Goal: Information Seeking & Learning: Learn about a topic

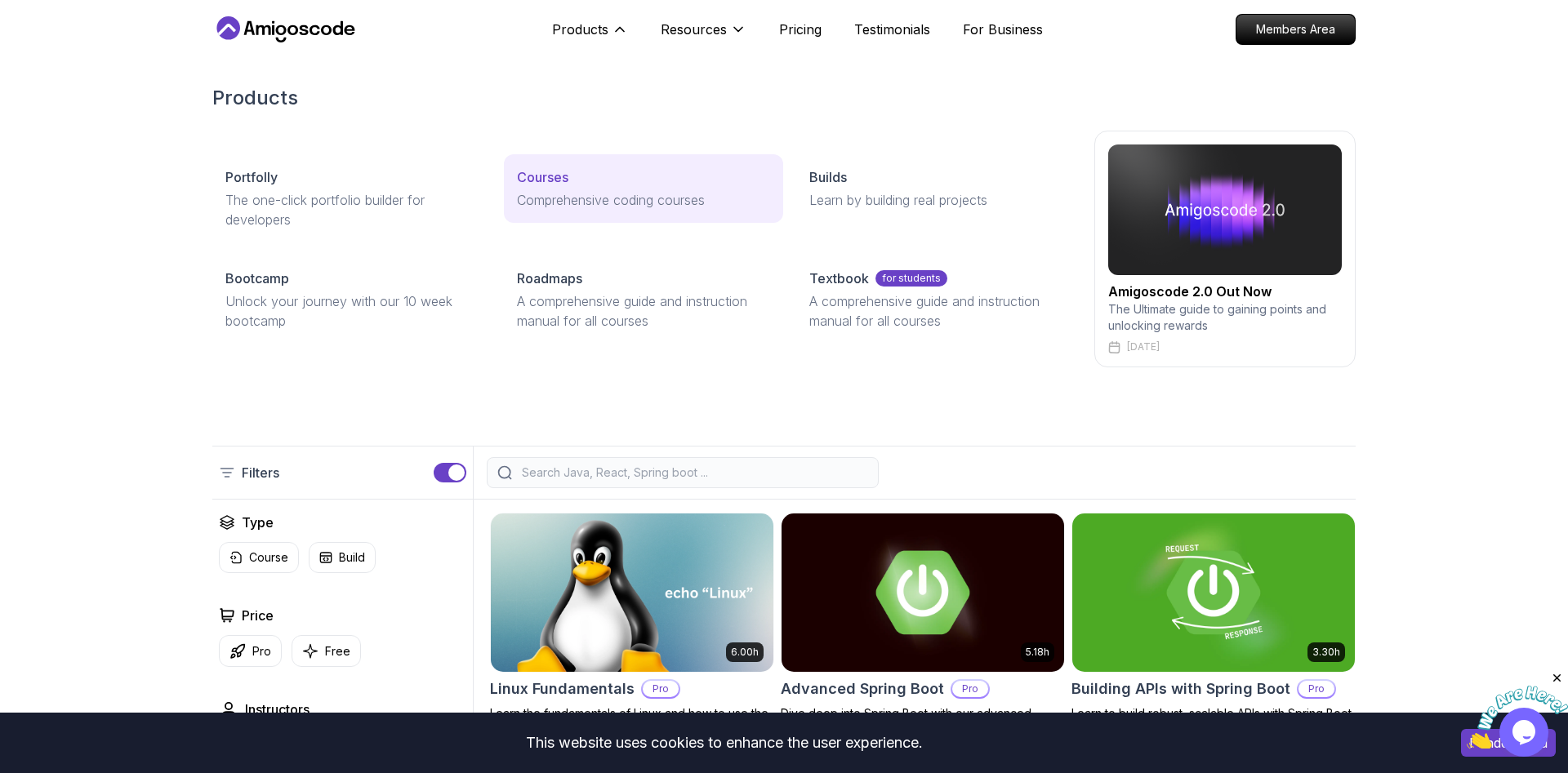
click at [574, 177] on div "Courses" at bounding box center [643, 176] width 253 height 19
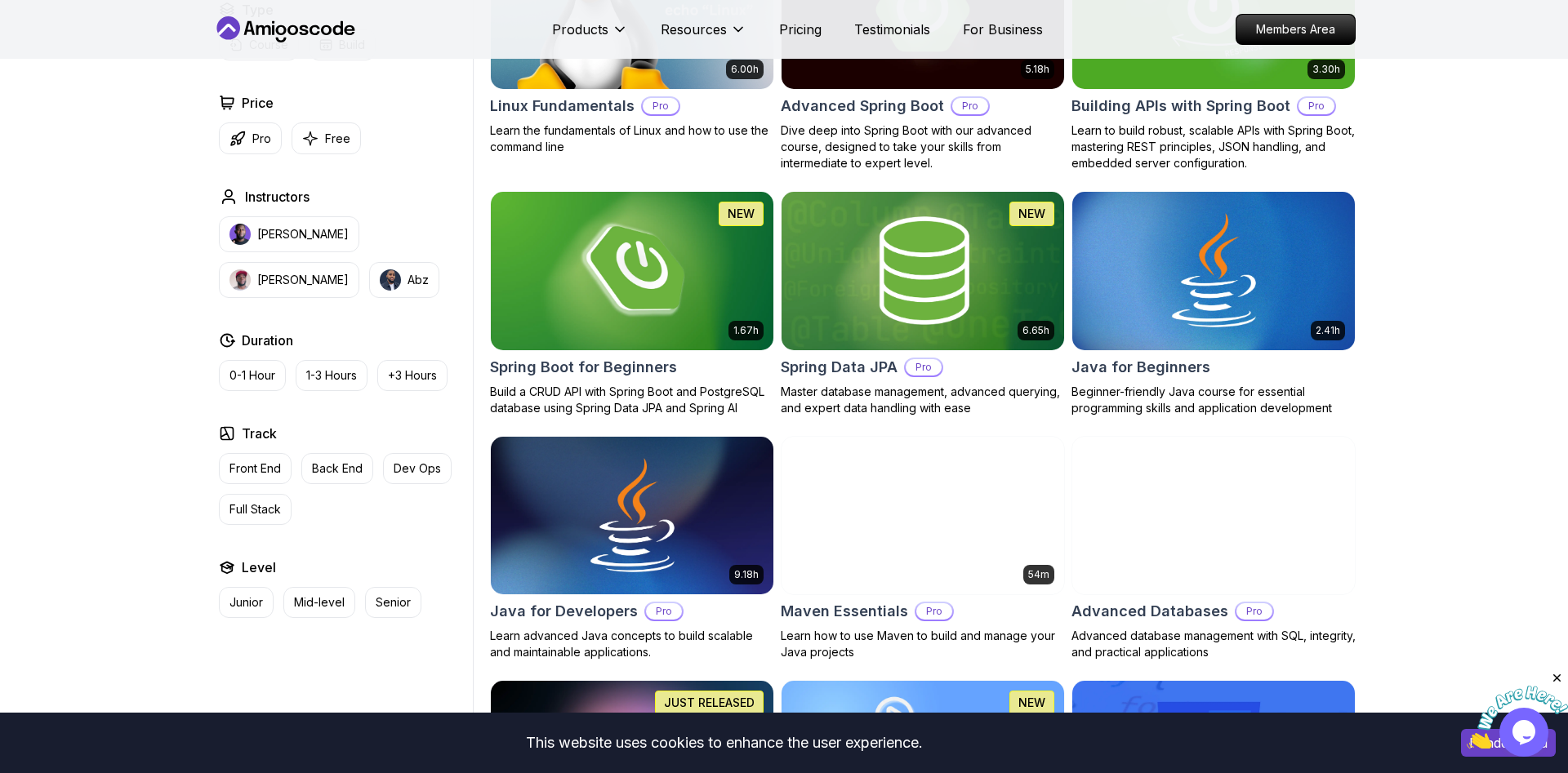
scroll to position [500, 0]
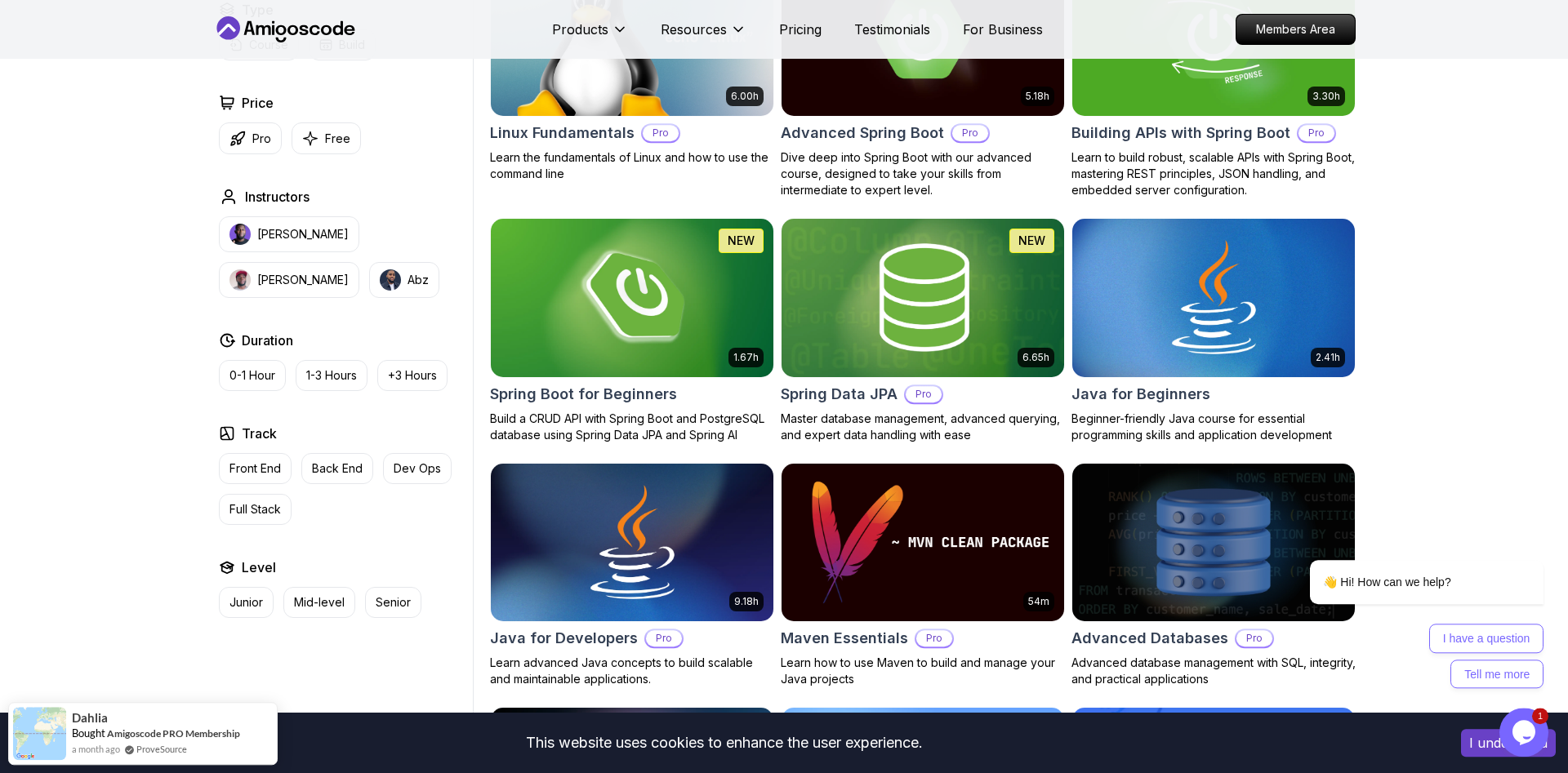
scroll to position [583, 0]
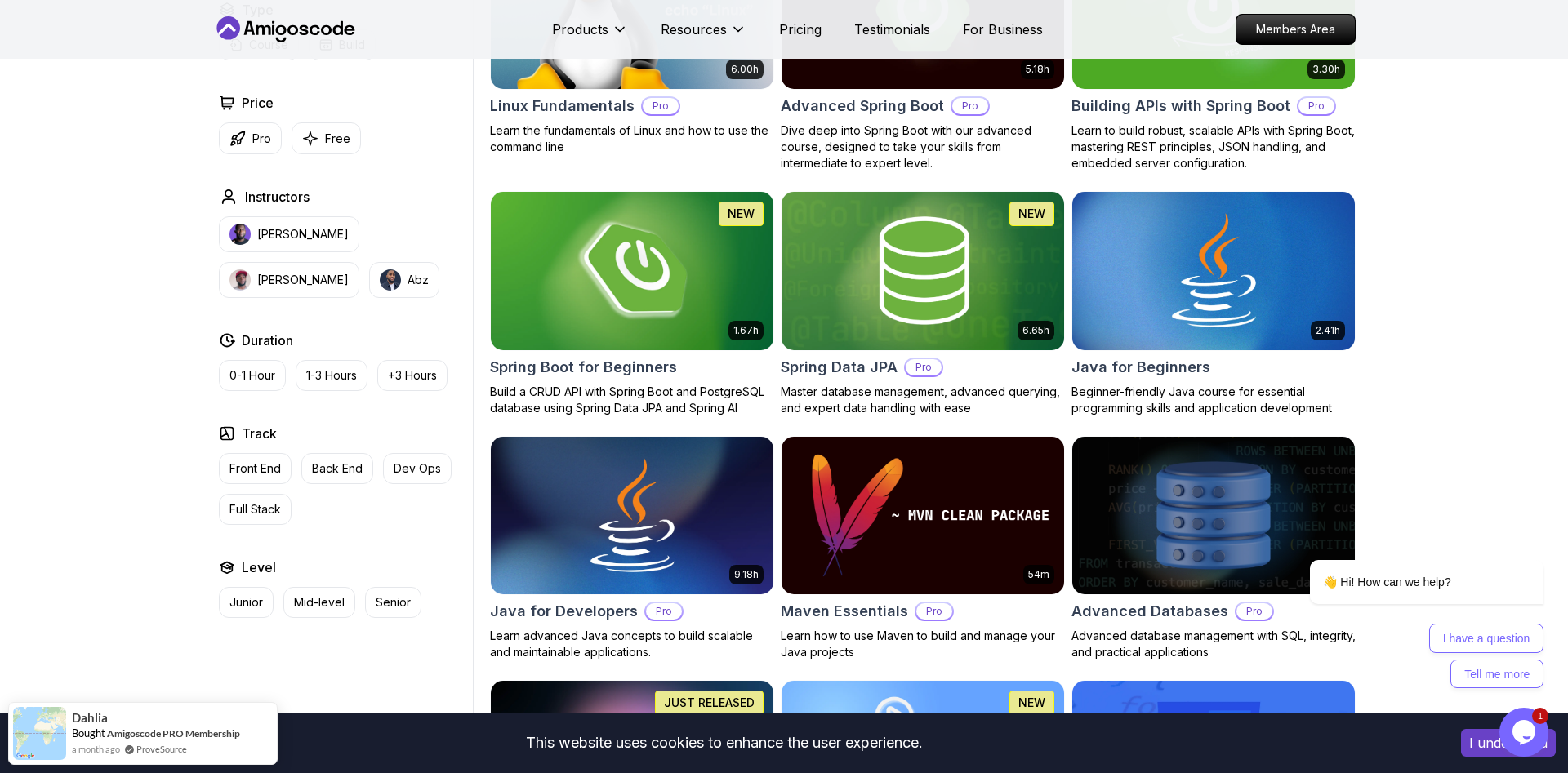
click at [710, 281] on img at bounding box center [631, 271] width 296 height 166
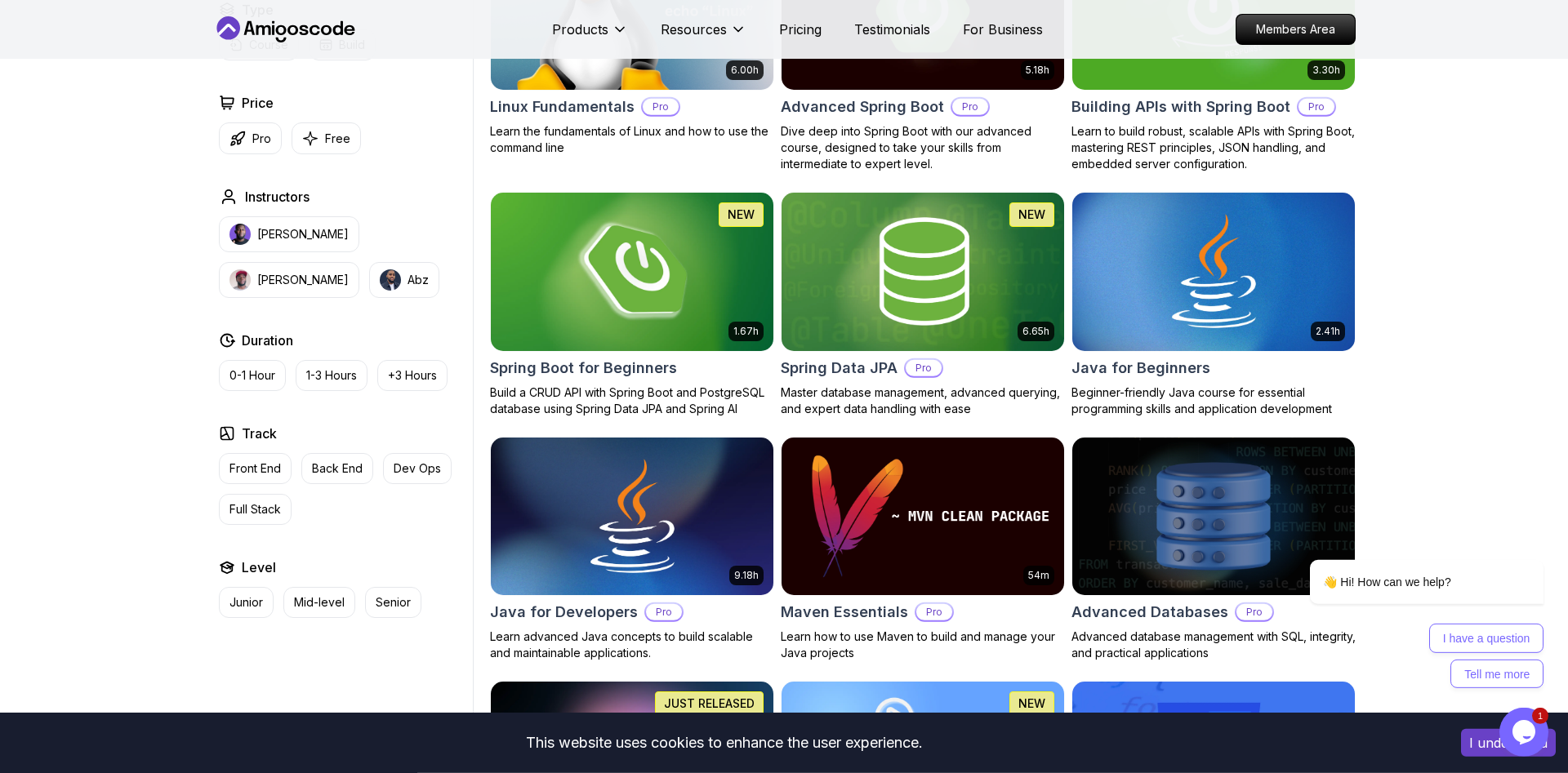
scroll to position [583, 0]
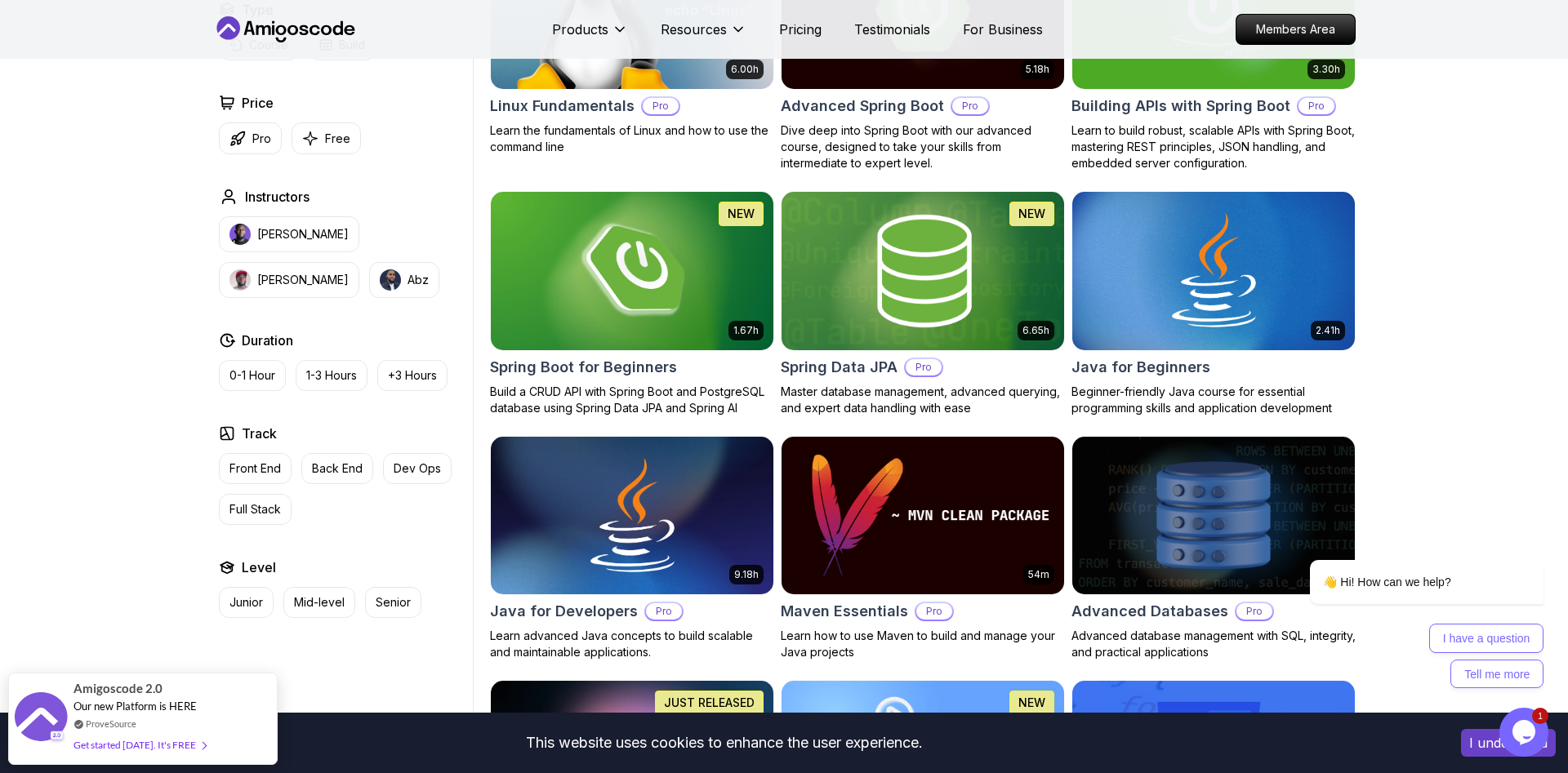
click at [907, 263] on img at bounding box center [921, 271] width 296 height 166
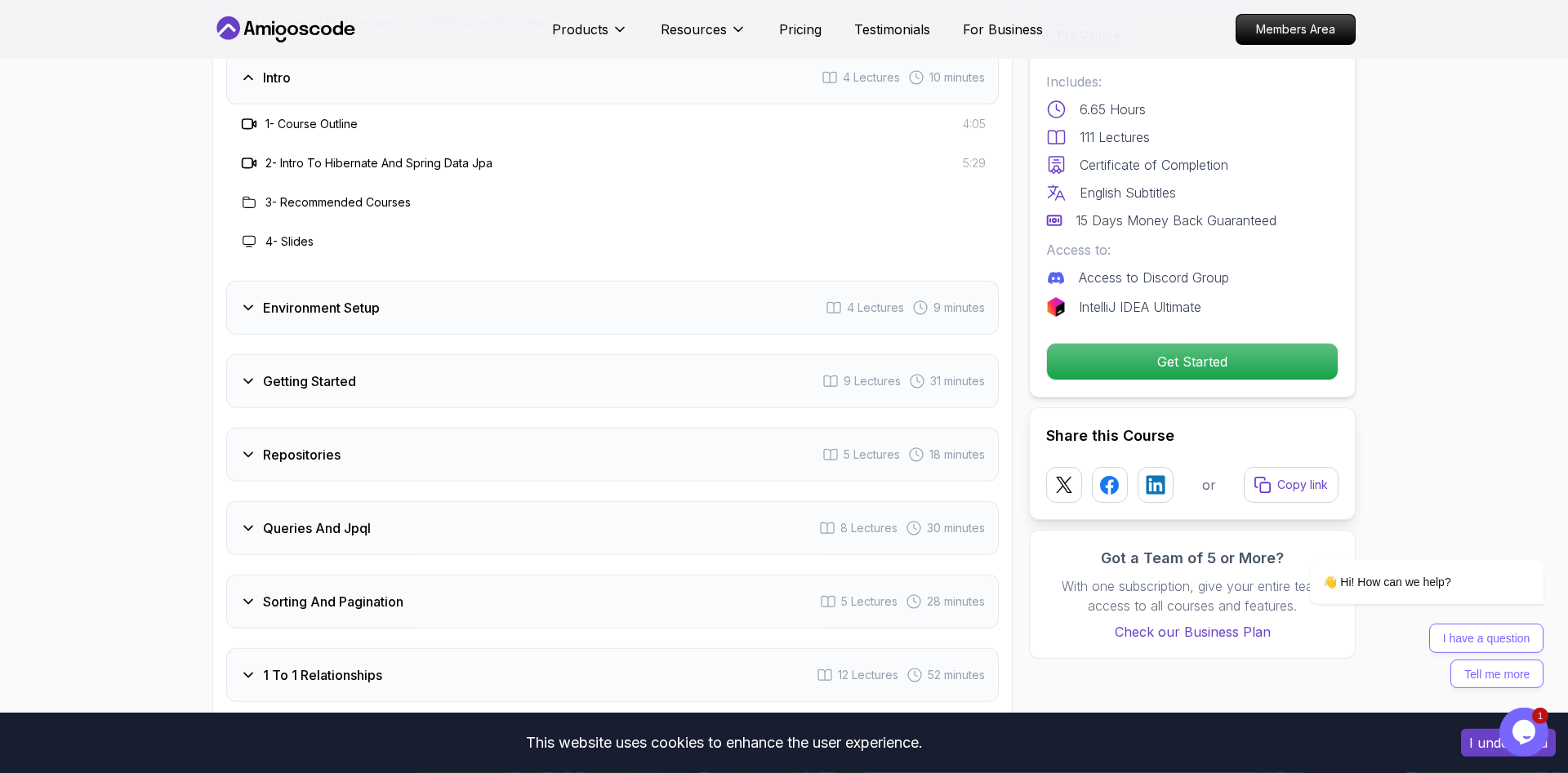
scroll to position [2082, 0]
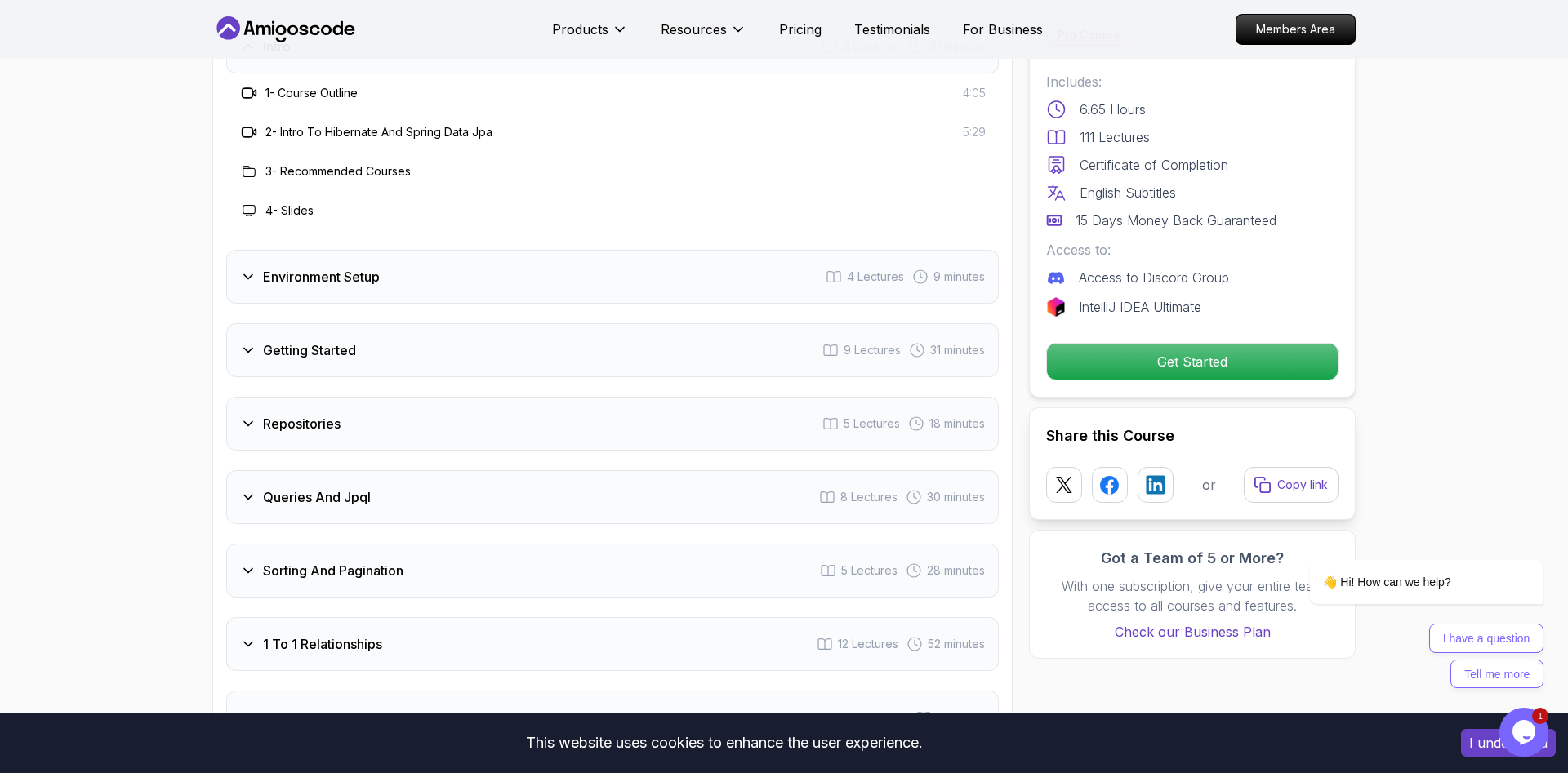
click at [245, 268] on icon at bounding box center [248, 277] width 17 height 17
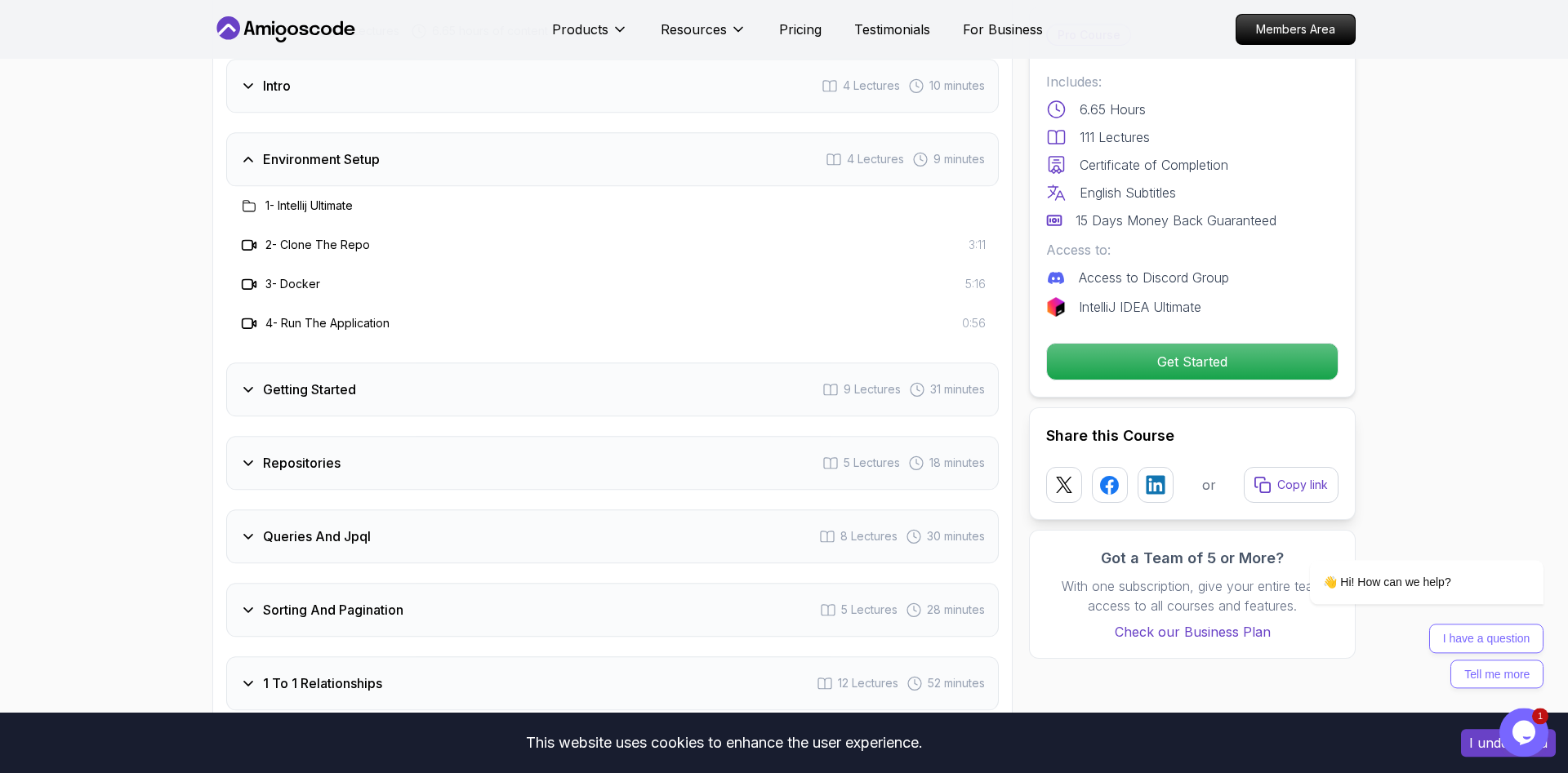
scroll to position [1999, 0]
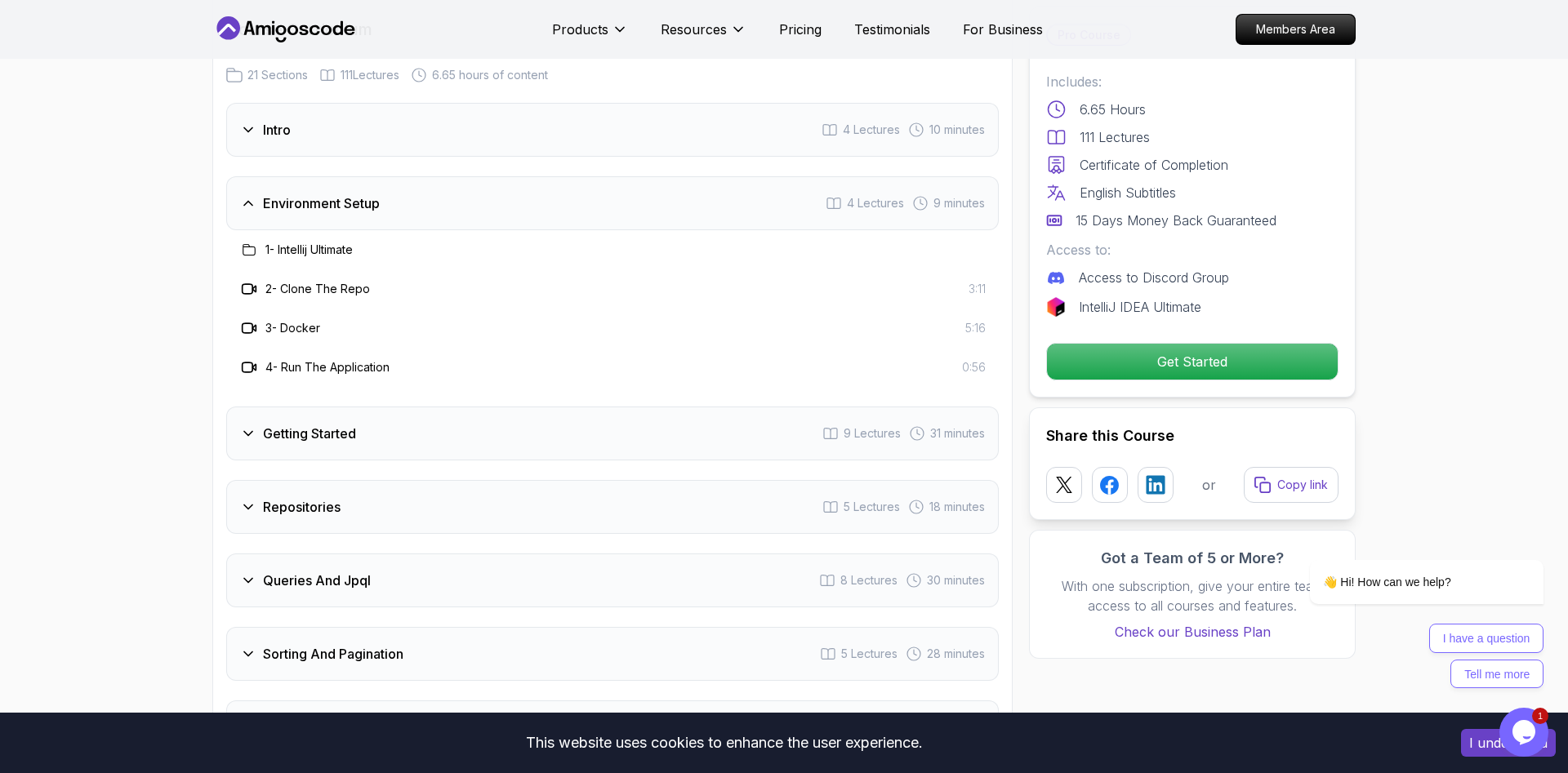
click at [271, 194] on h3 "Environment Setup" at bounding box center [321, 203] width 117 height 19
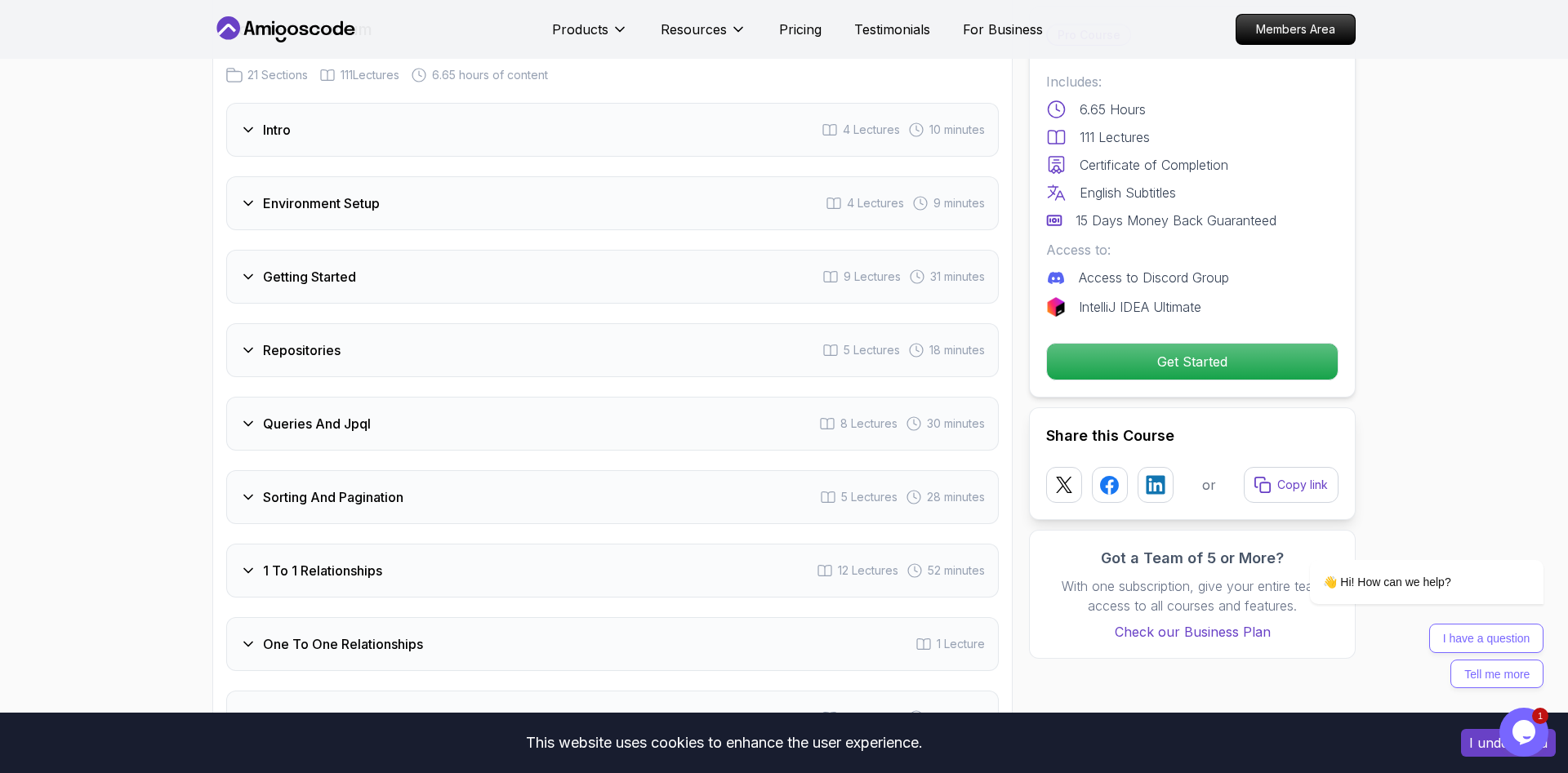
click at [255, 268] on icon at bounding box center [248, 277] width 17 height 17
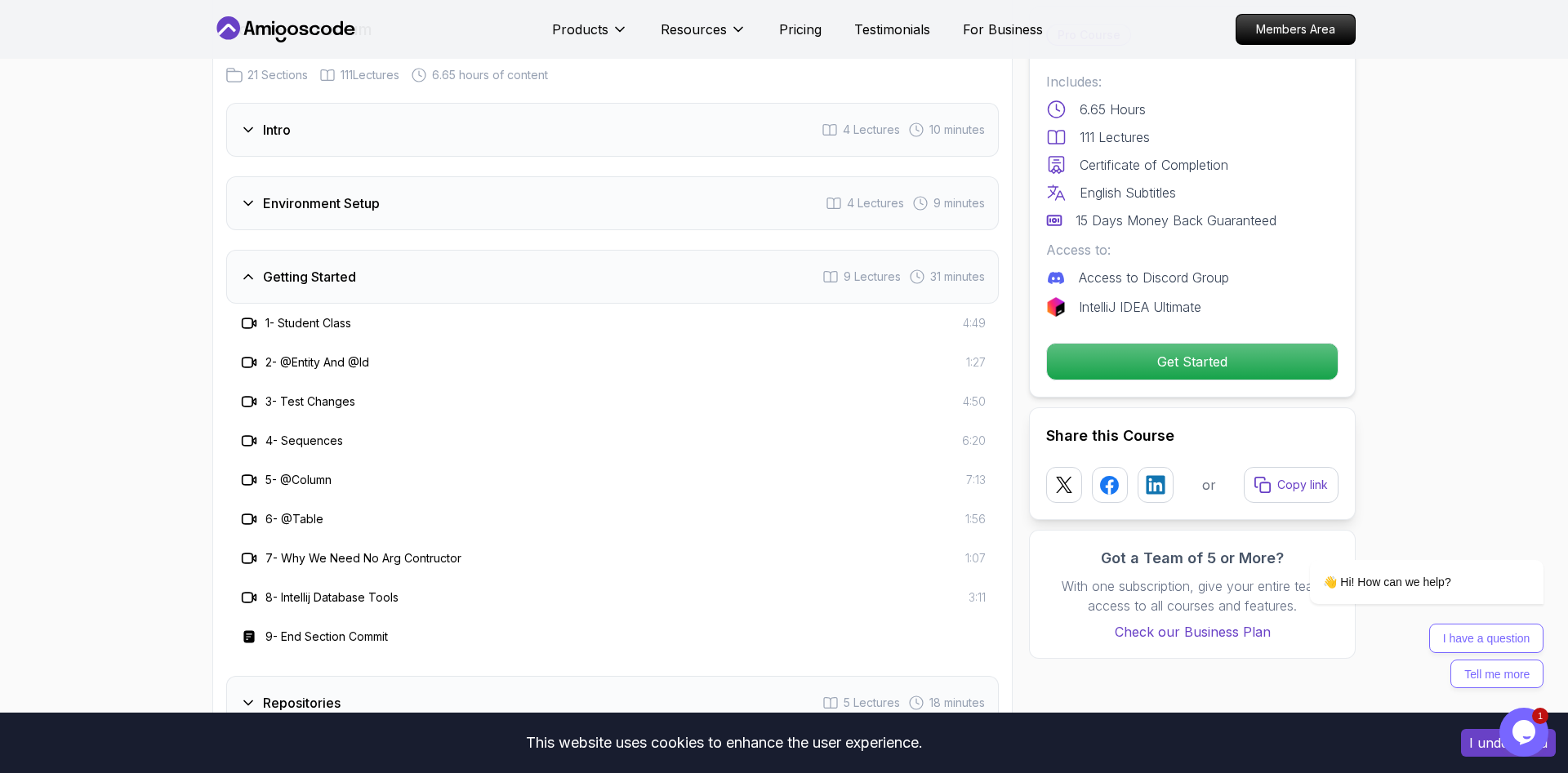
click at [255, 268] on icon at bounding box center [248, 277] width 17 height 17
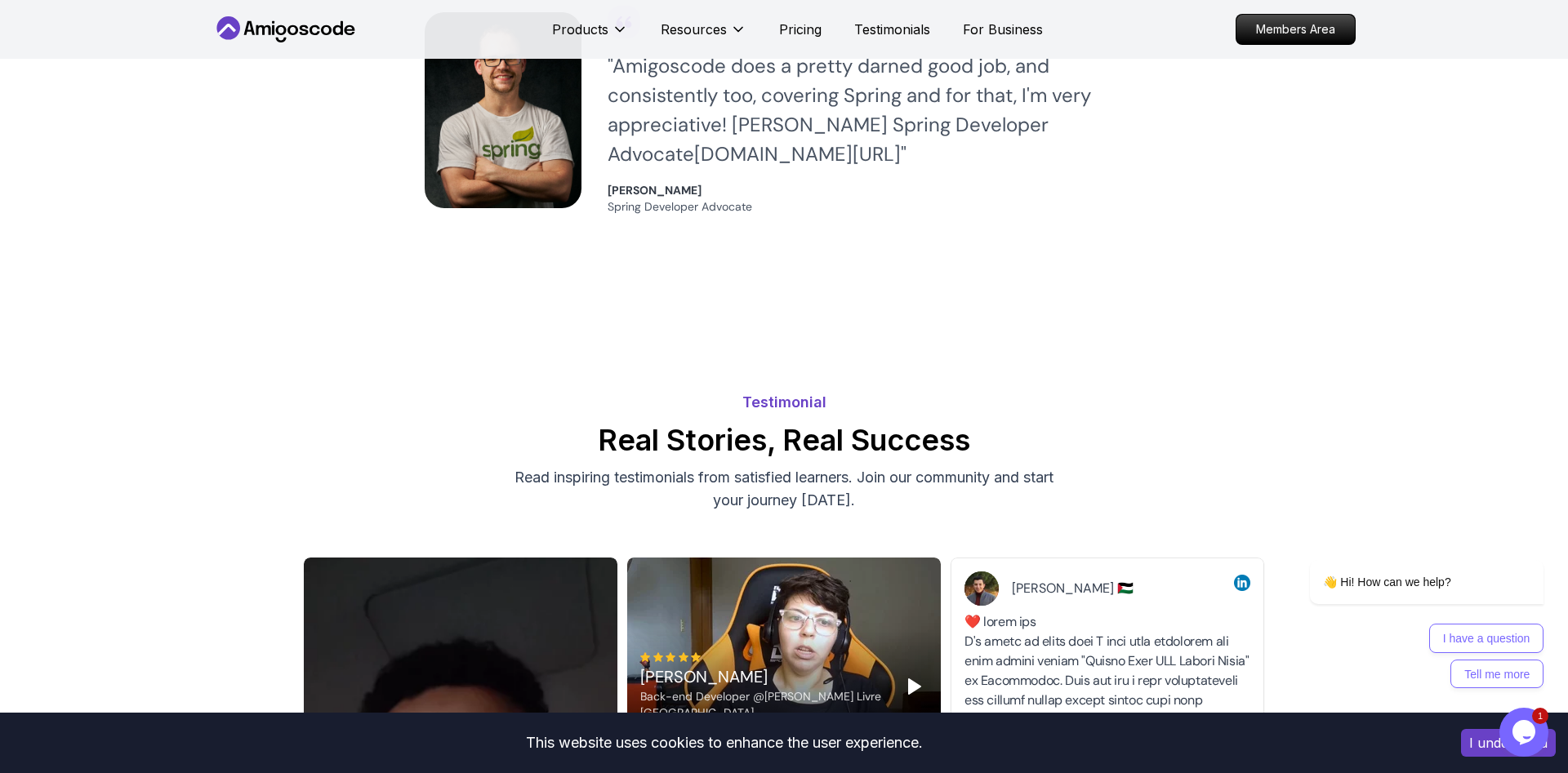
scroll to position [5331, 0]
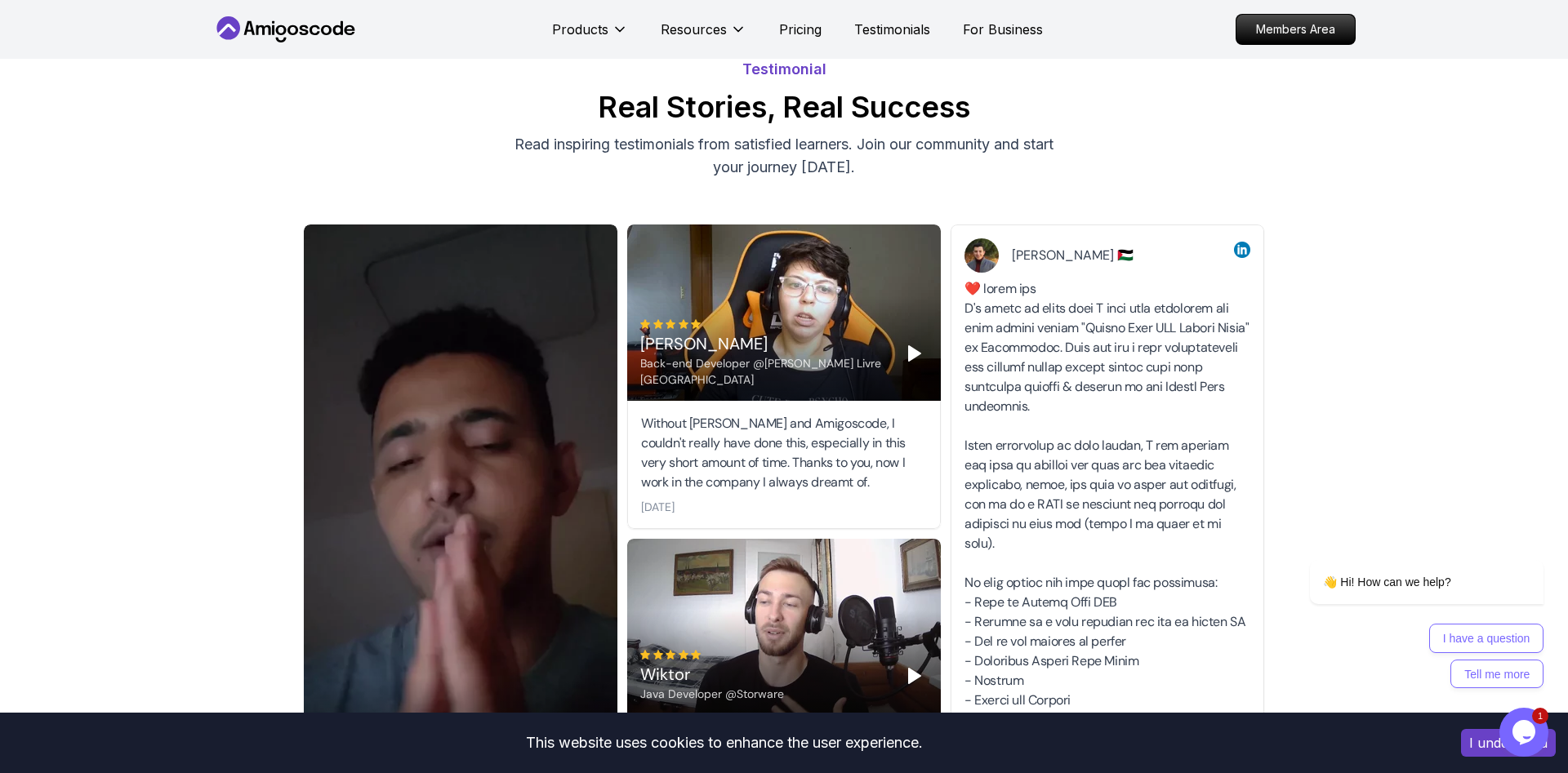
click at [907, 344] on icon "Play" at bounding box center [914, 353] width 19 height 19
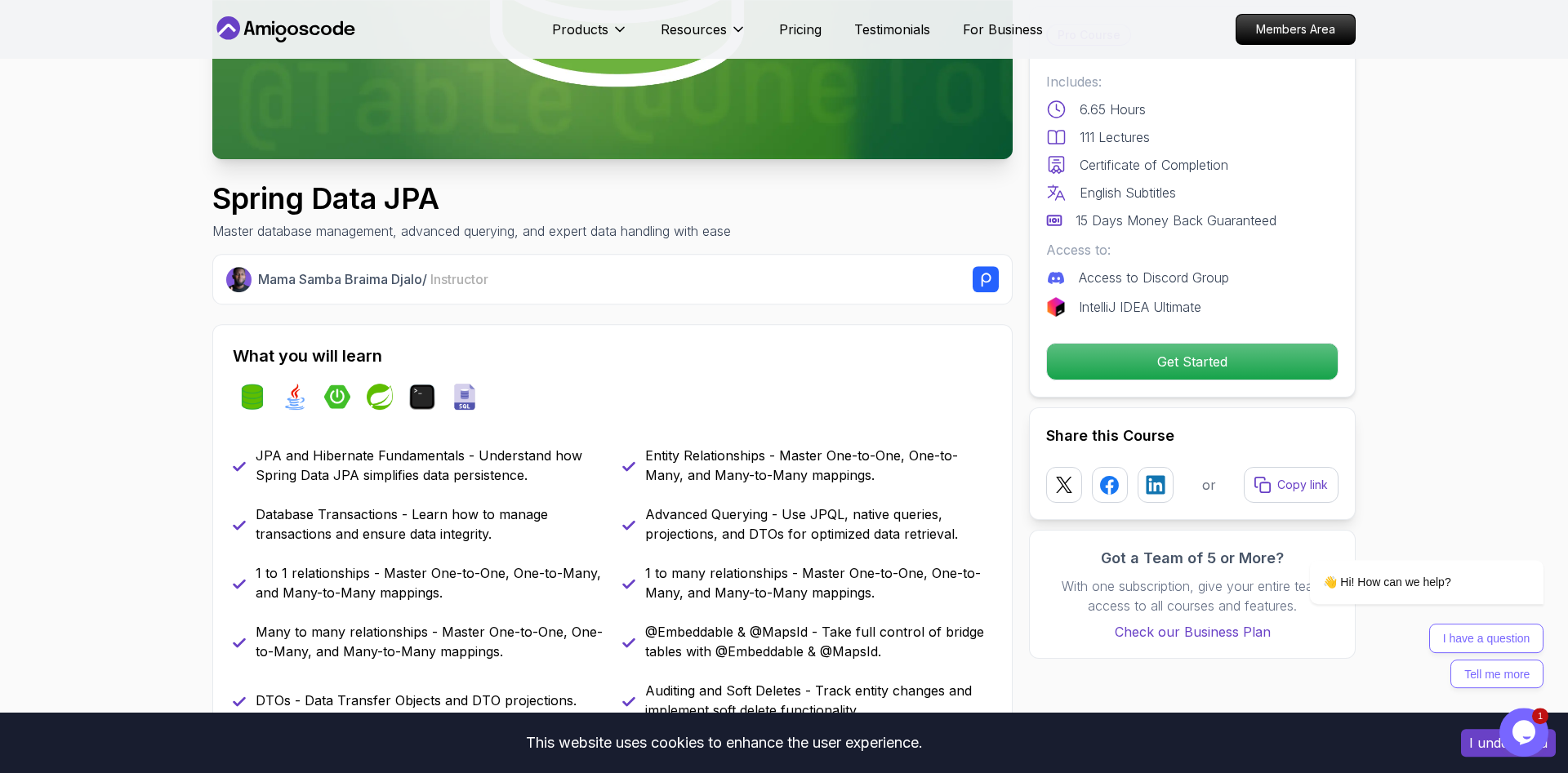
scroll to position [0, 0]
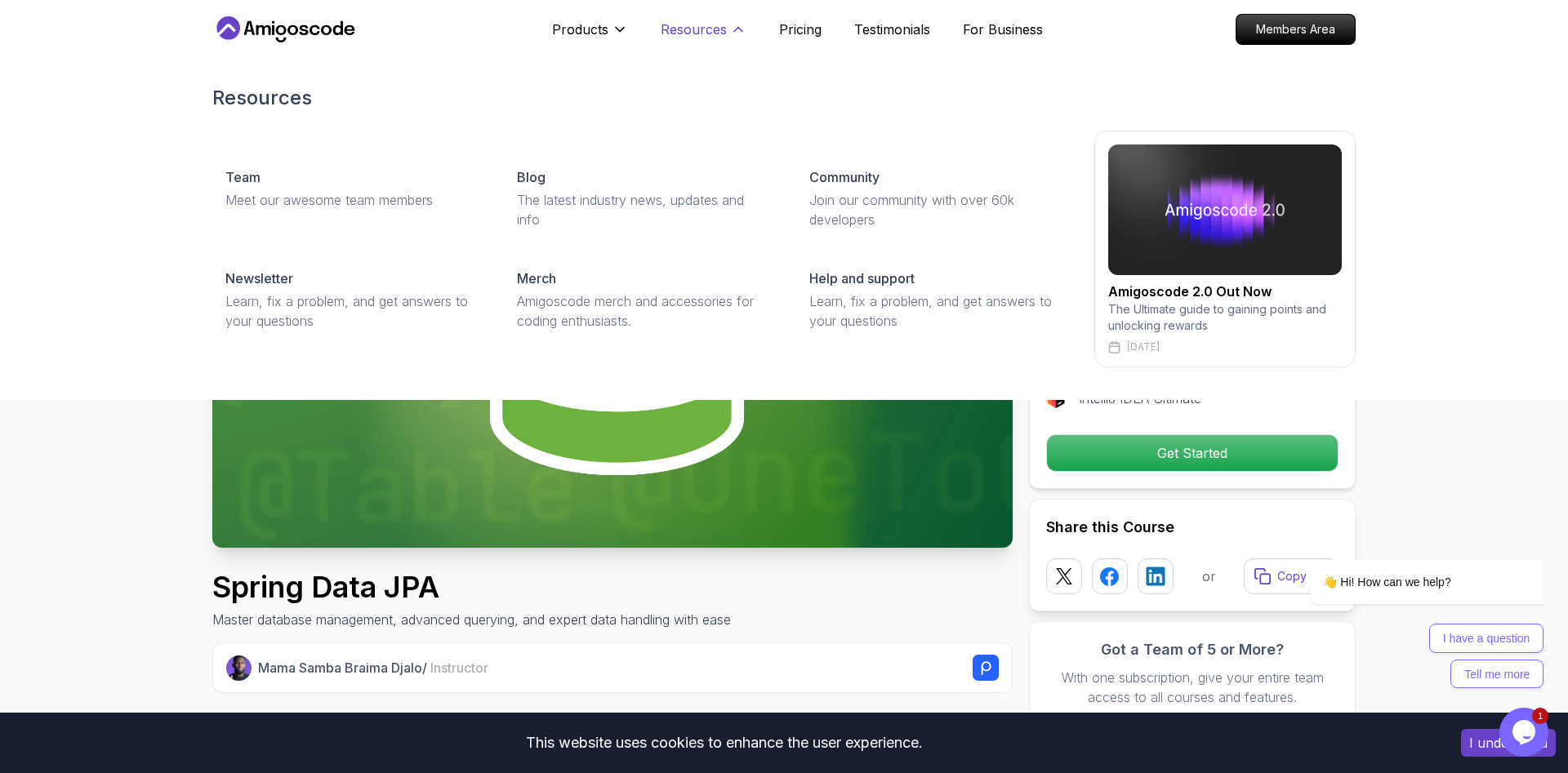
click at [733, 33] on icon at bounding box center [738, 30] width 17 height 17
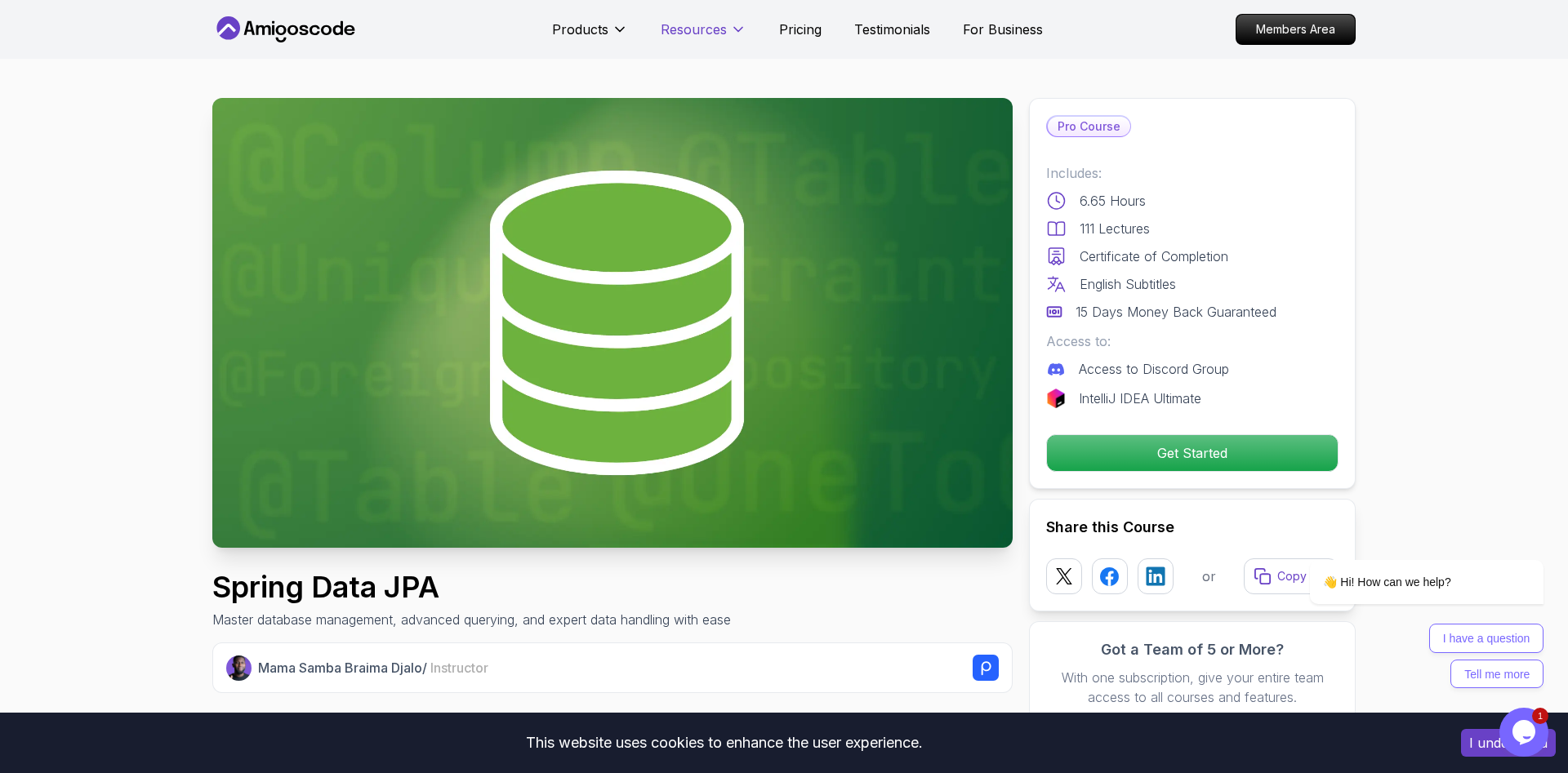
click at [733, 33] on icon at bounding box center [738, 30] width 17 height 17
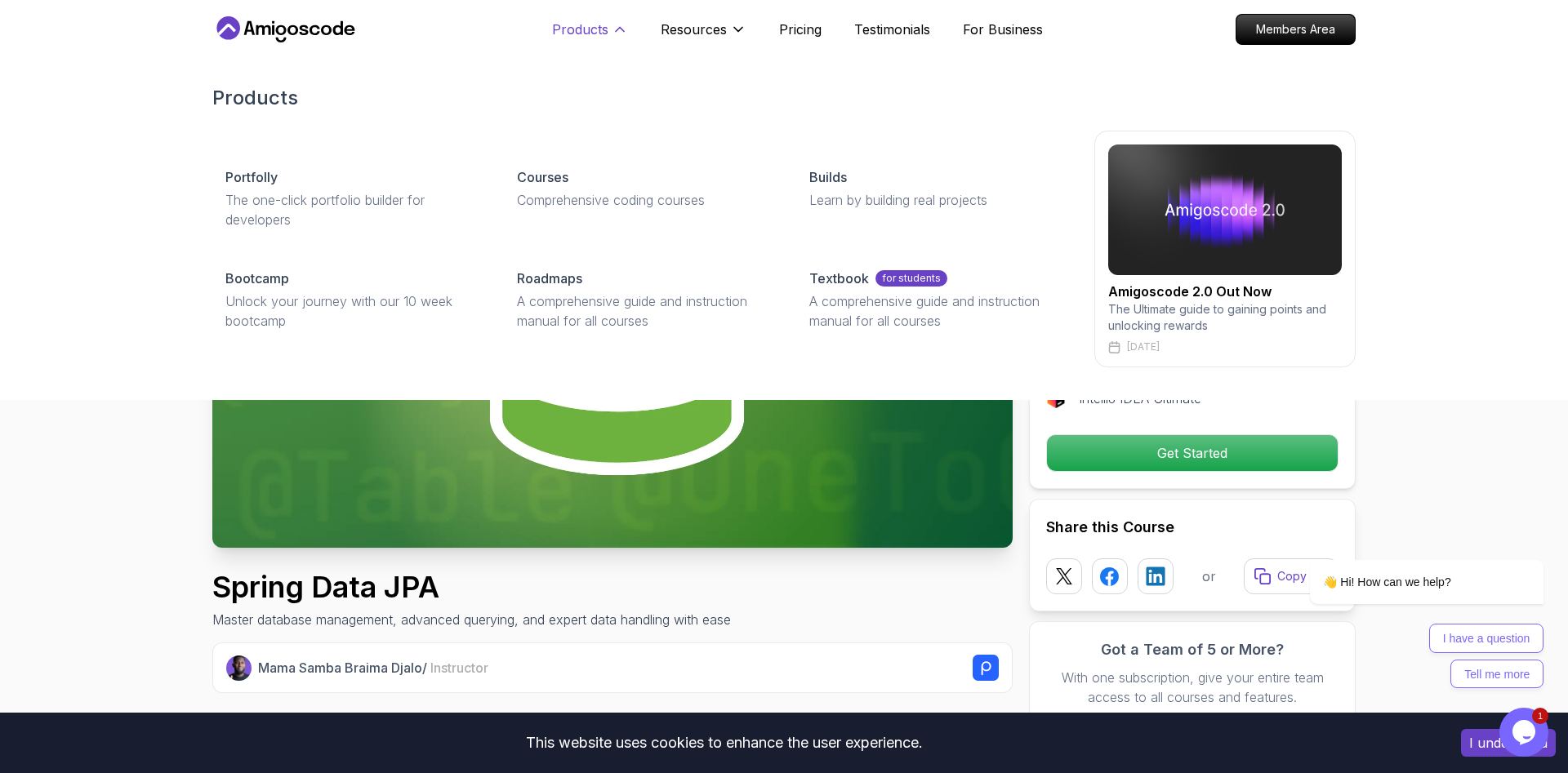
click at [623, 33] on icon at bounding box center [620, 30] width 17 height 17
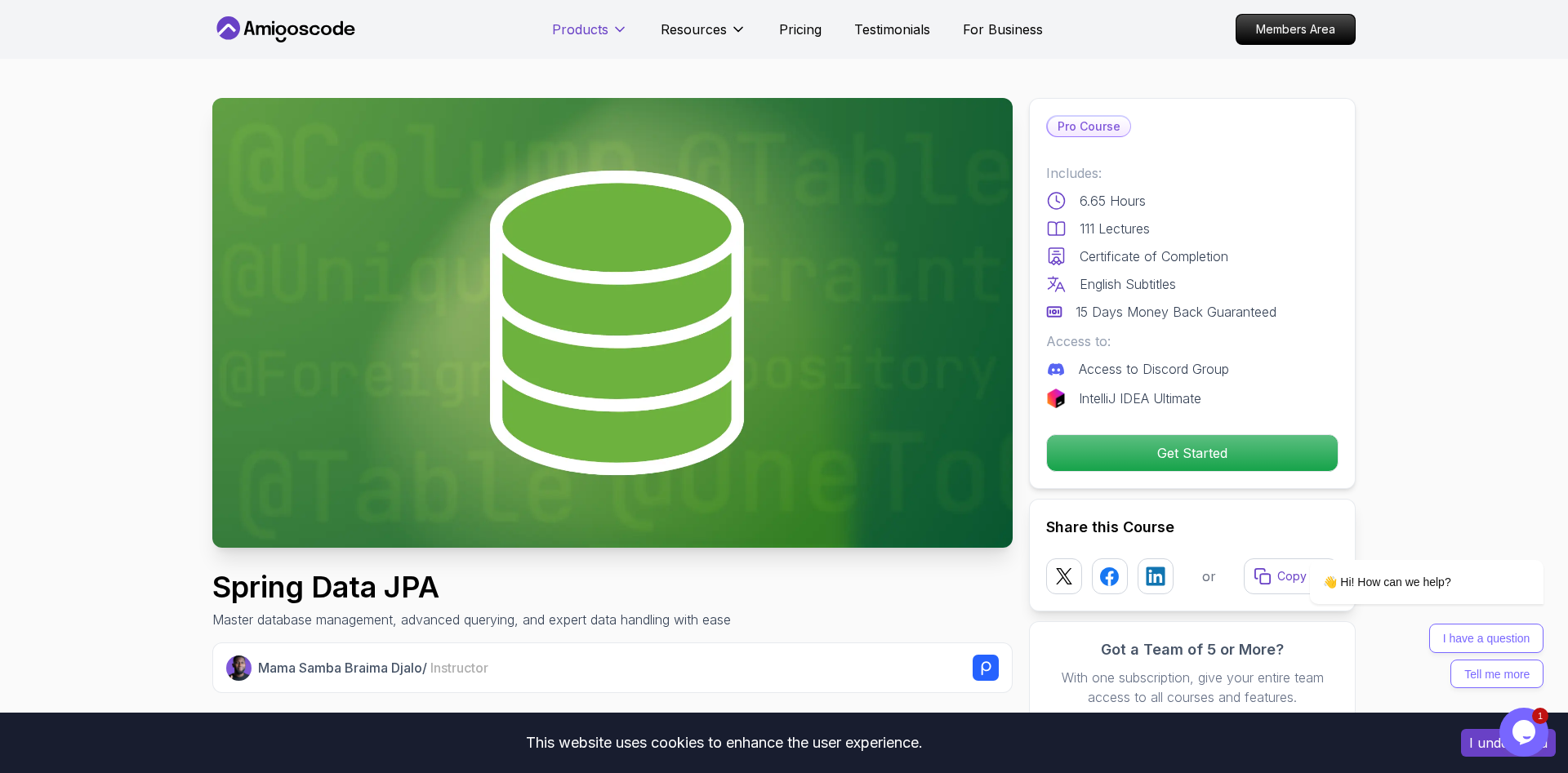
click at [623, 33] on icon at bounding box center [620, 30] width 17 height 17
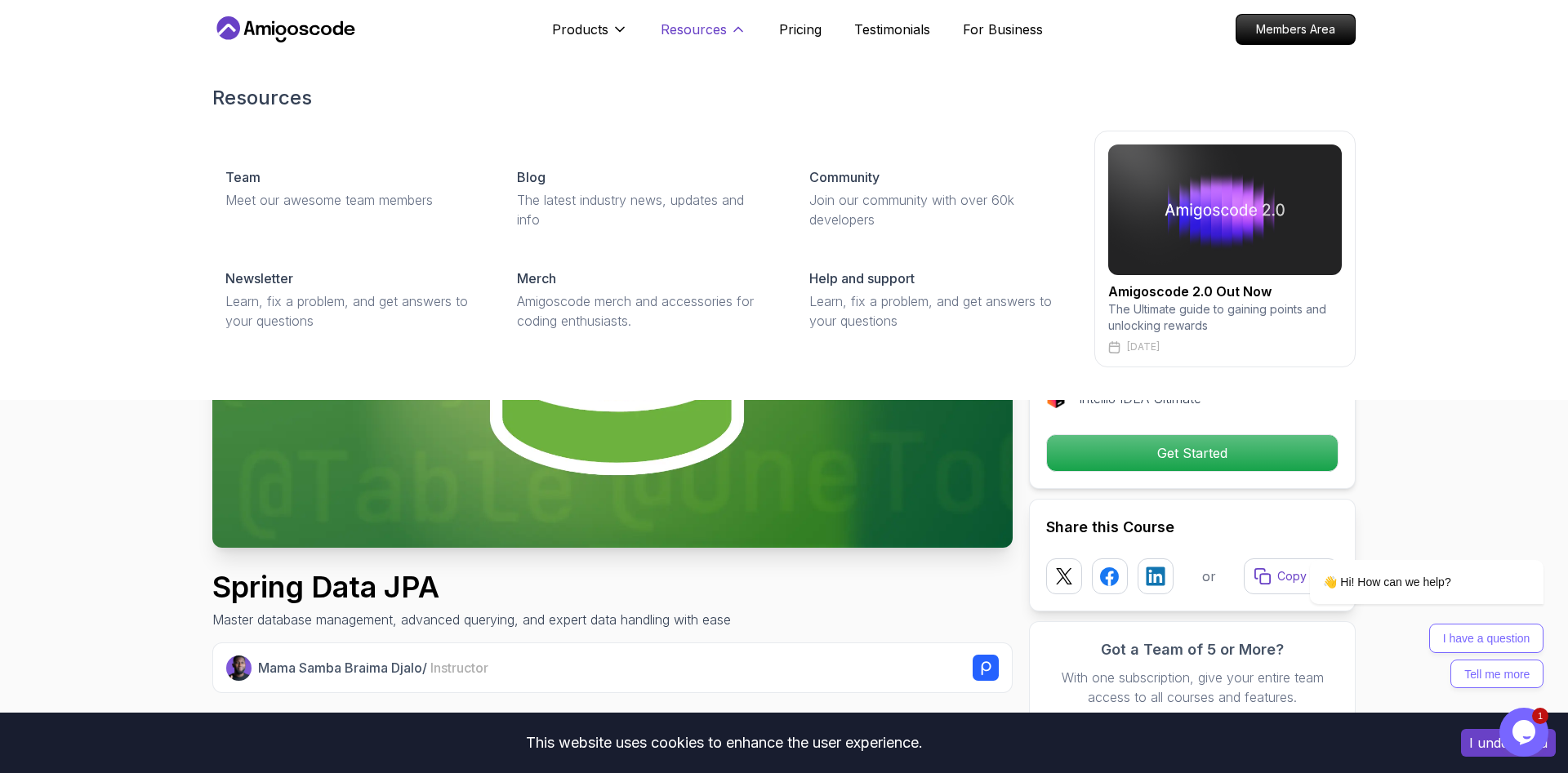
click at [732, 30] on icon at bounding box center [738, 30] width 17 height 17
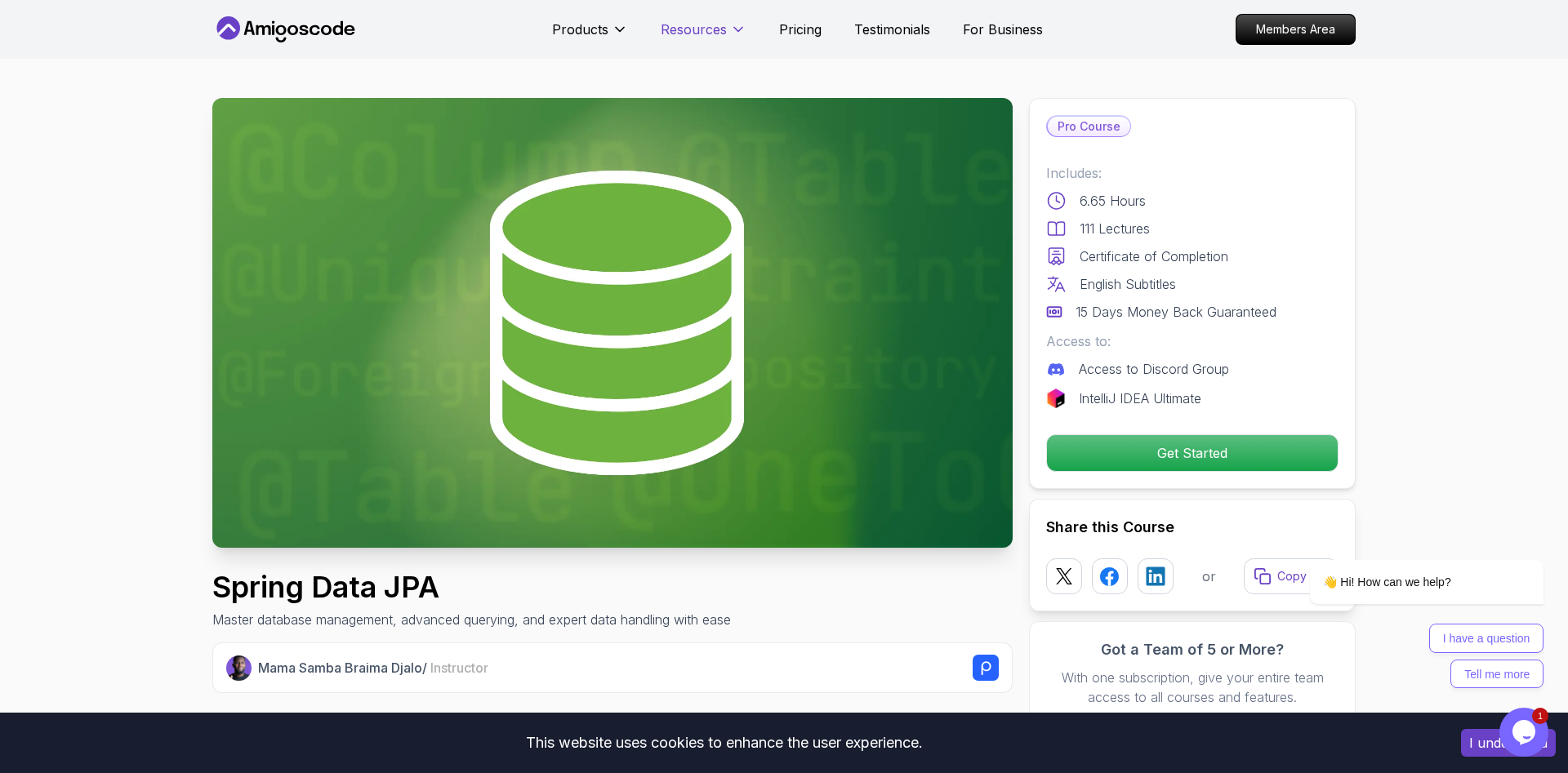
click at [732, 30] on icon at bounding box center [738, 30] width 17 height 17
click at [792, 32] on p "Pricing" at bounding box center [800, 29] width 42 height 19
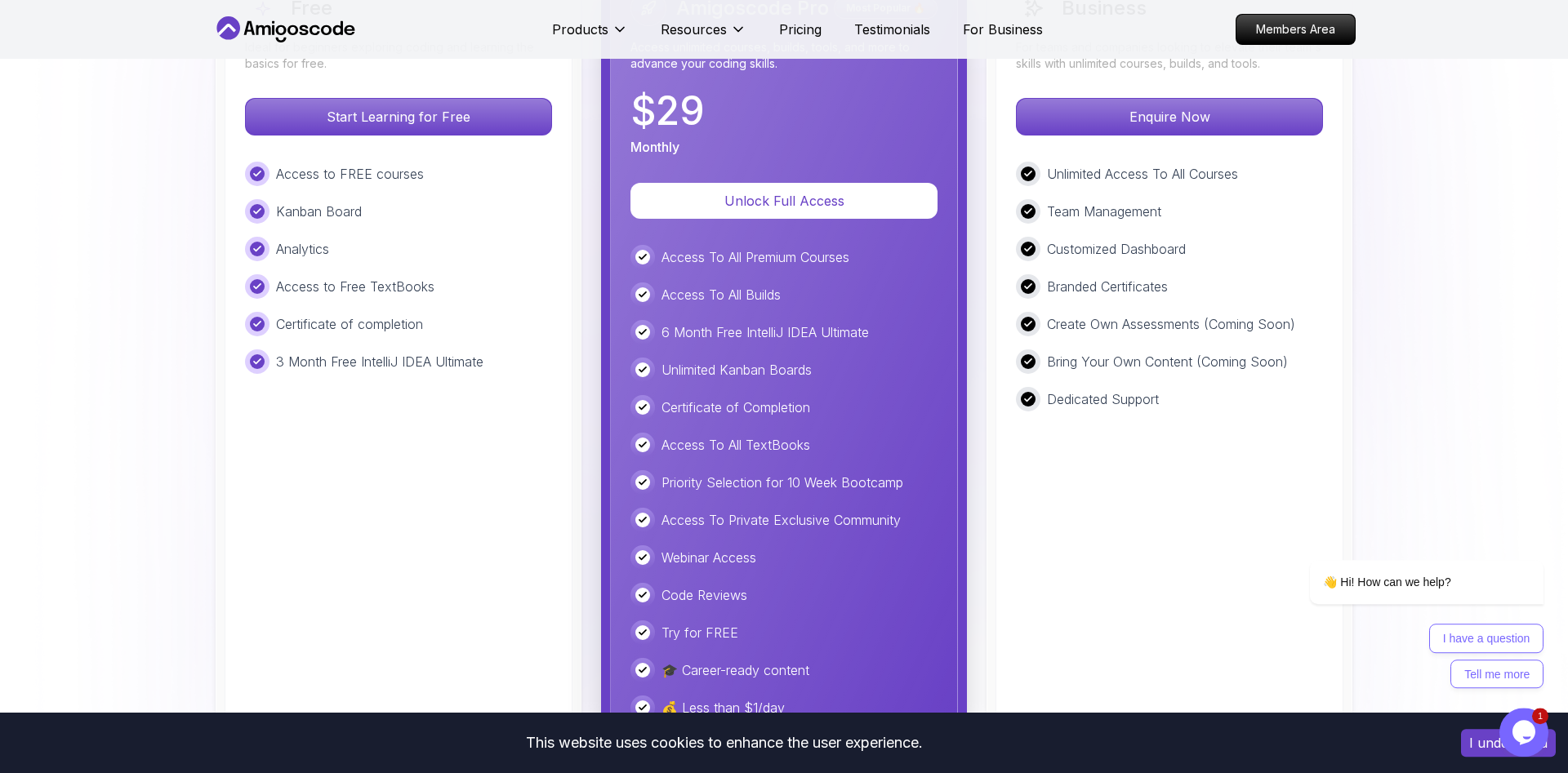
scroll to position [3824, 0]
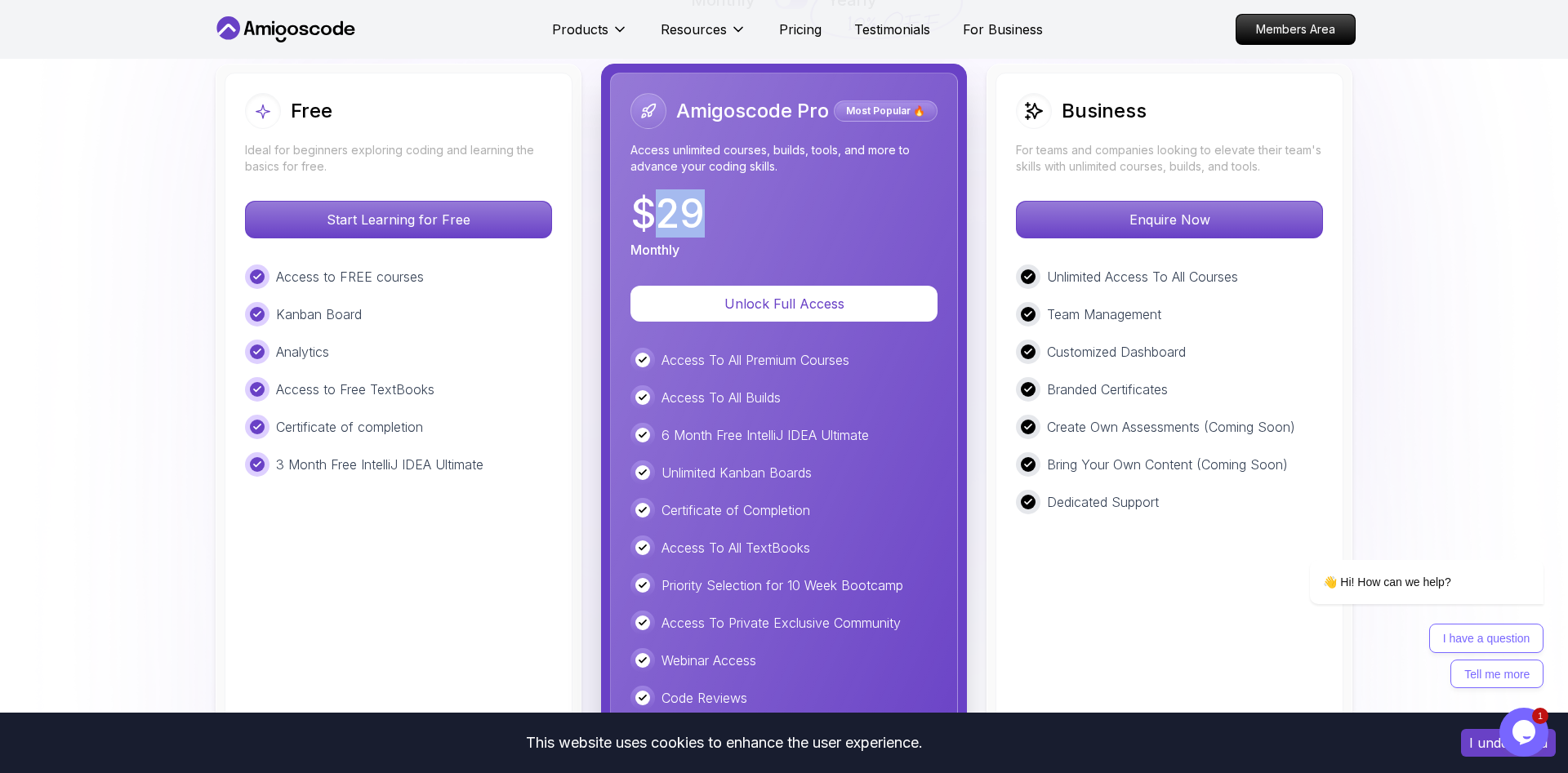
drag, startPoint x: 660, startPoint y: 211, endPoint x: 706, endPoint y: 210, distance: 46.0
click at [706, 210] on div "$ 29 Monthly" at bounding box center [783, 227] width 307 height 65
copy p "29"
click at [816, 224] on div "$ 29 Monthly" at bounding box center [783, 227] width 307 height 65
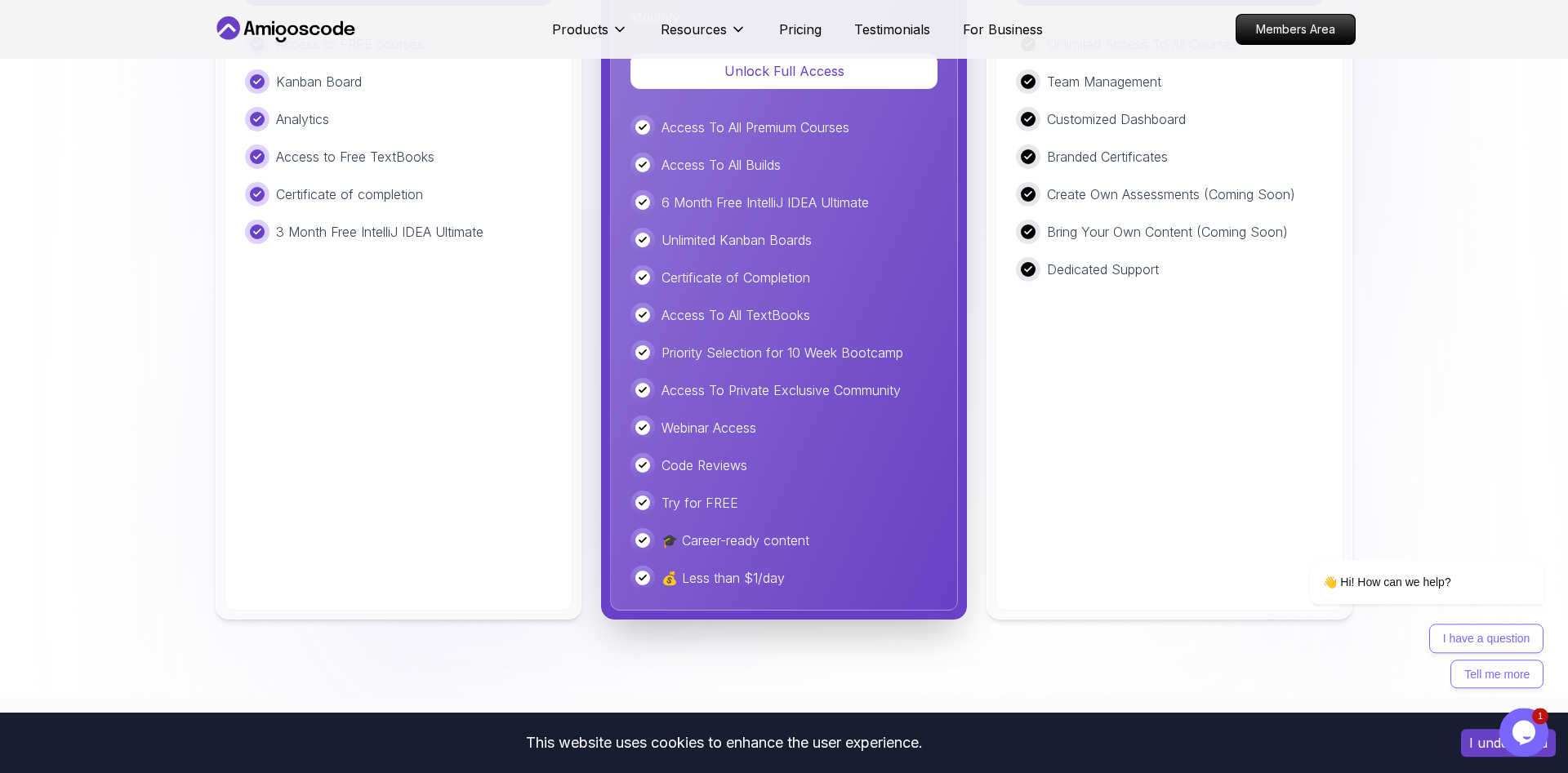
scroll to position [4074, 0]
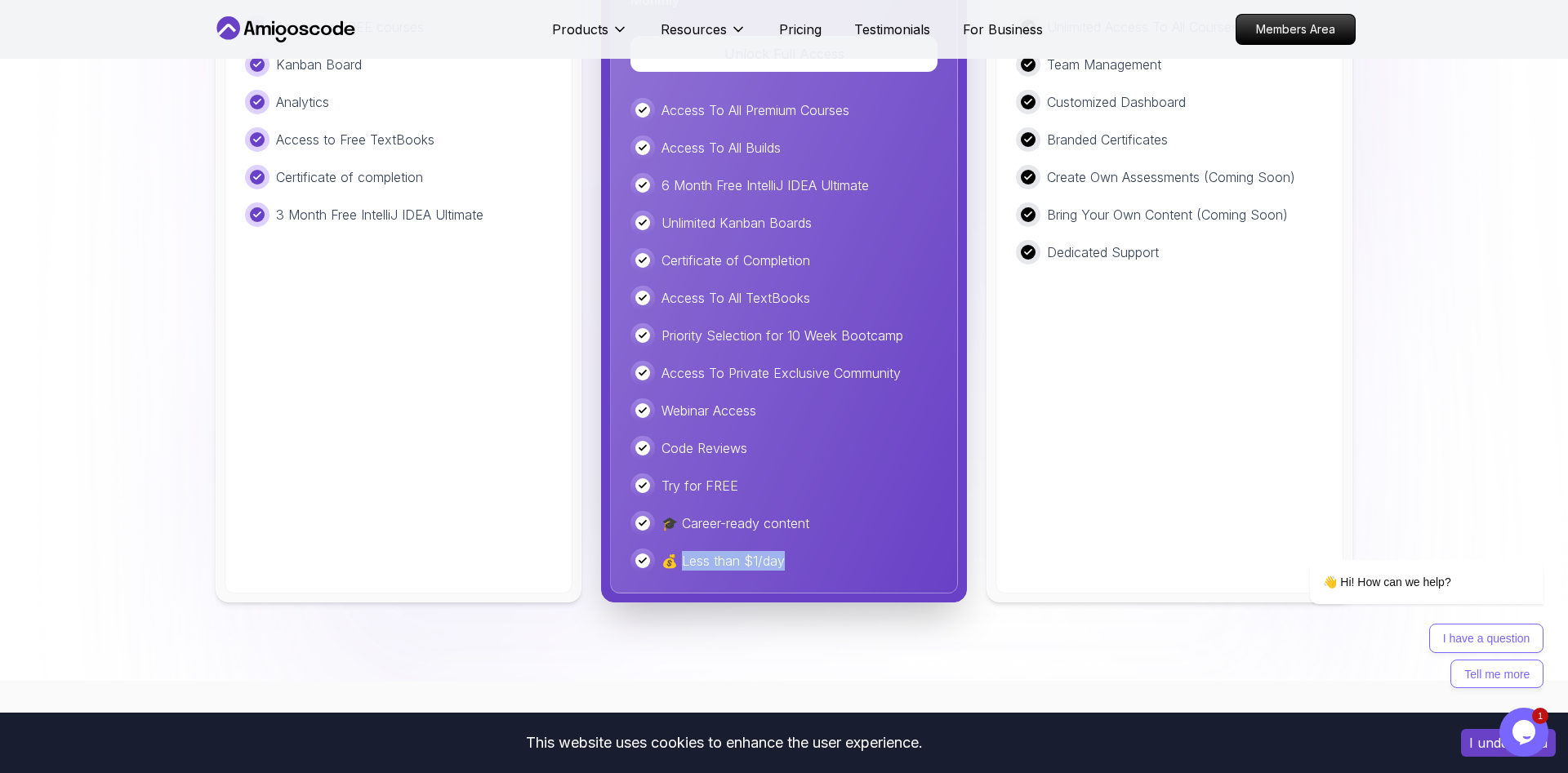
drag, startPoint x: 683, startPoint y: 565, endPoint x: 787, endPoint y: 565, distance: 104.0
click at [787, 565] on div "💰 Less than $1/day" at bounding box center [783, 561] width 307 height 25
copy p "ess than $1/day"
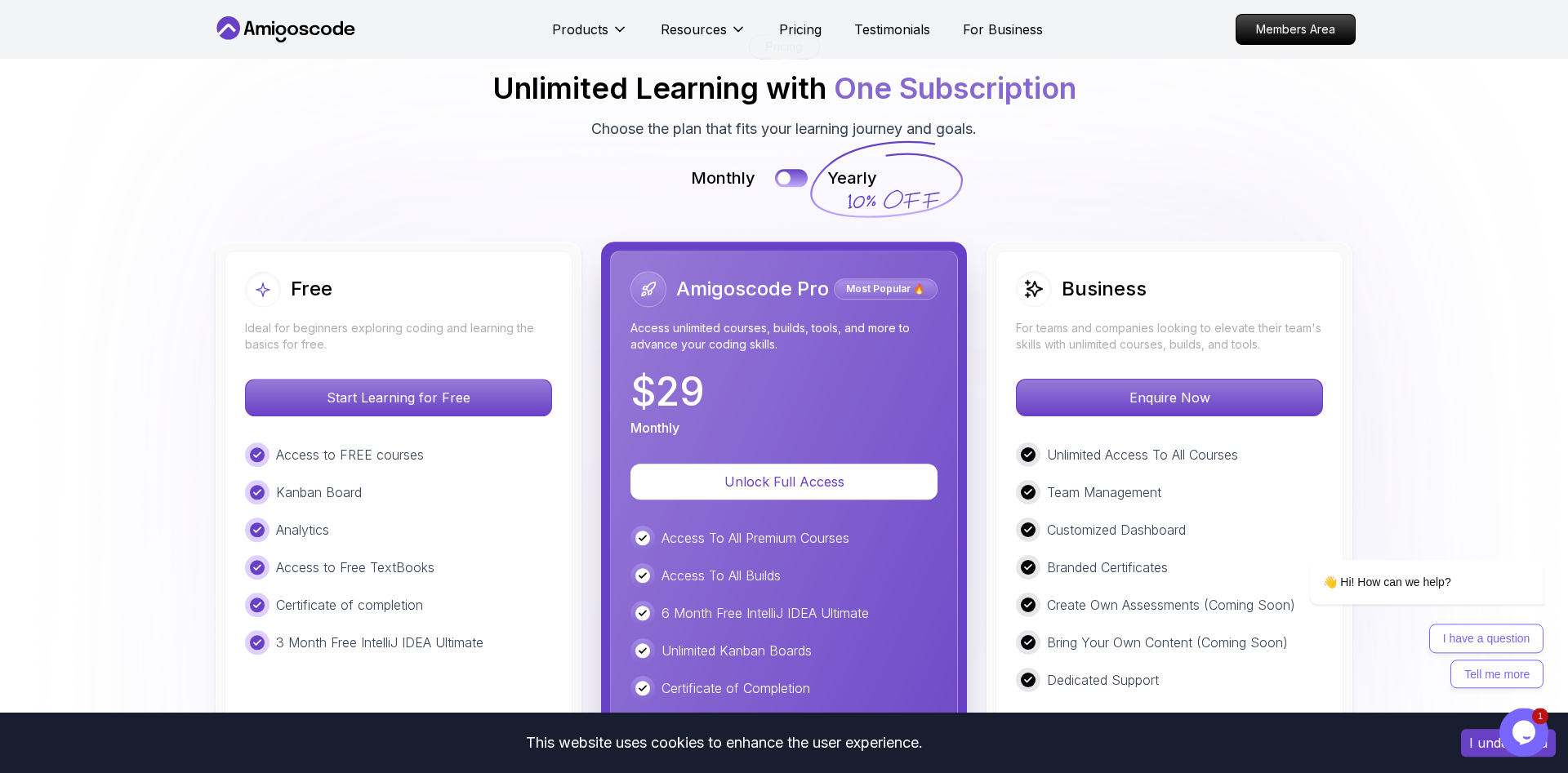
scroll to position [3574, 0]
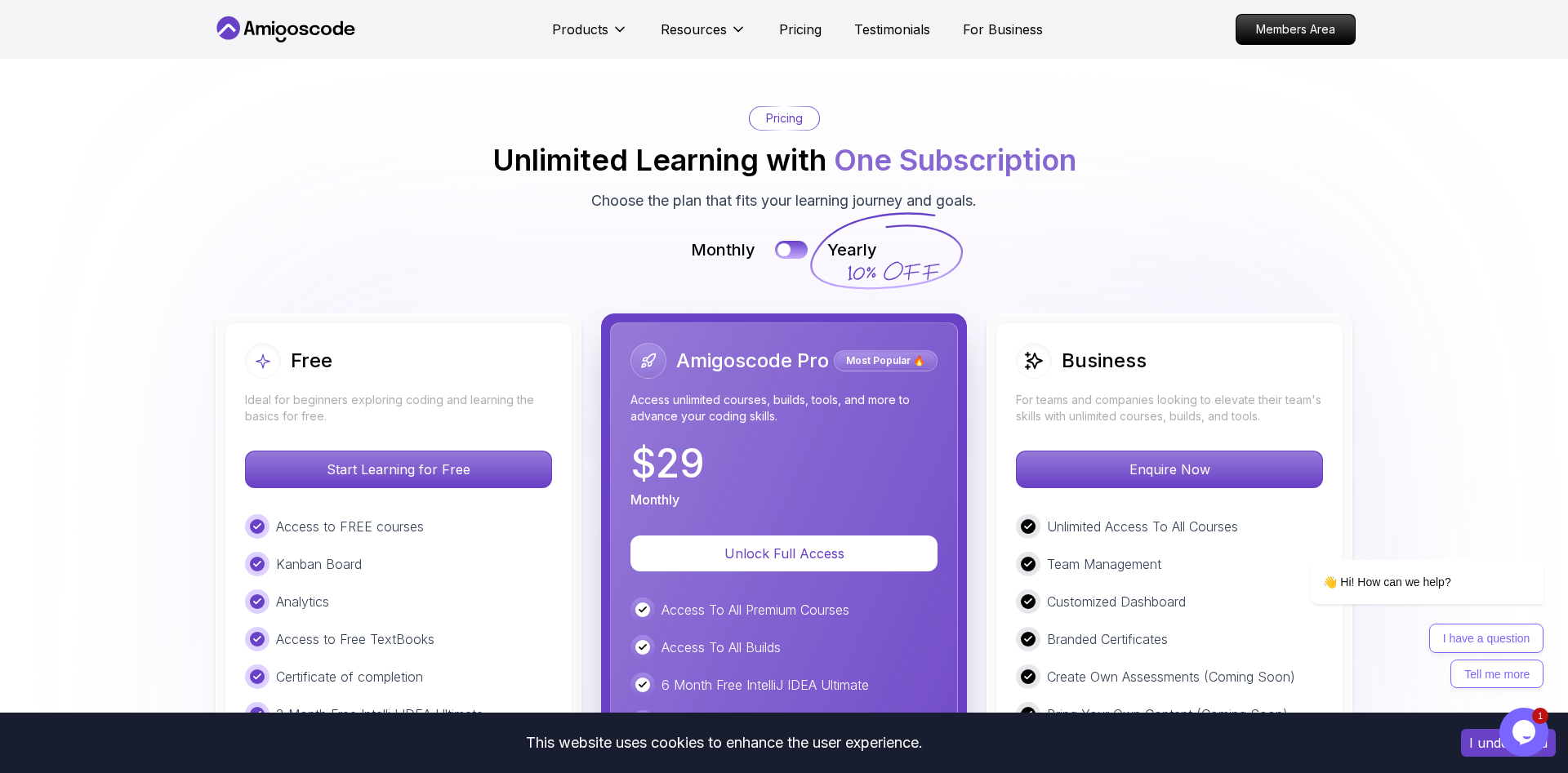
click at [852, 249] on icon at bounding box center [885, 252] width 157 height 144
click at [788, 245] on div at bounding box center [783, 250] width 14 height 14
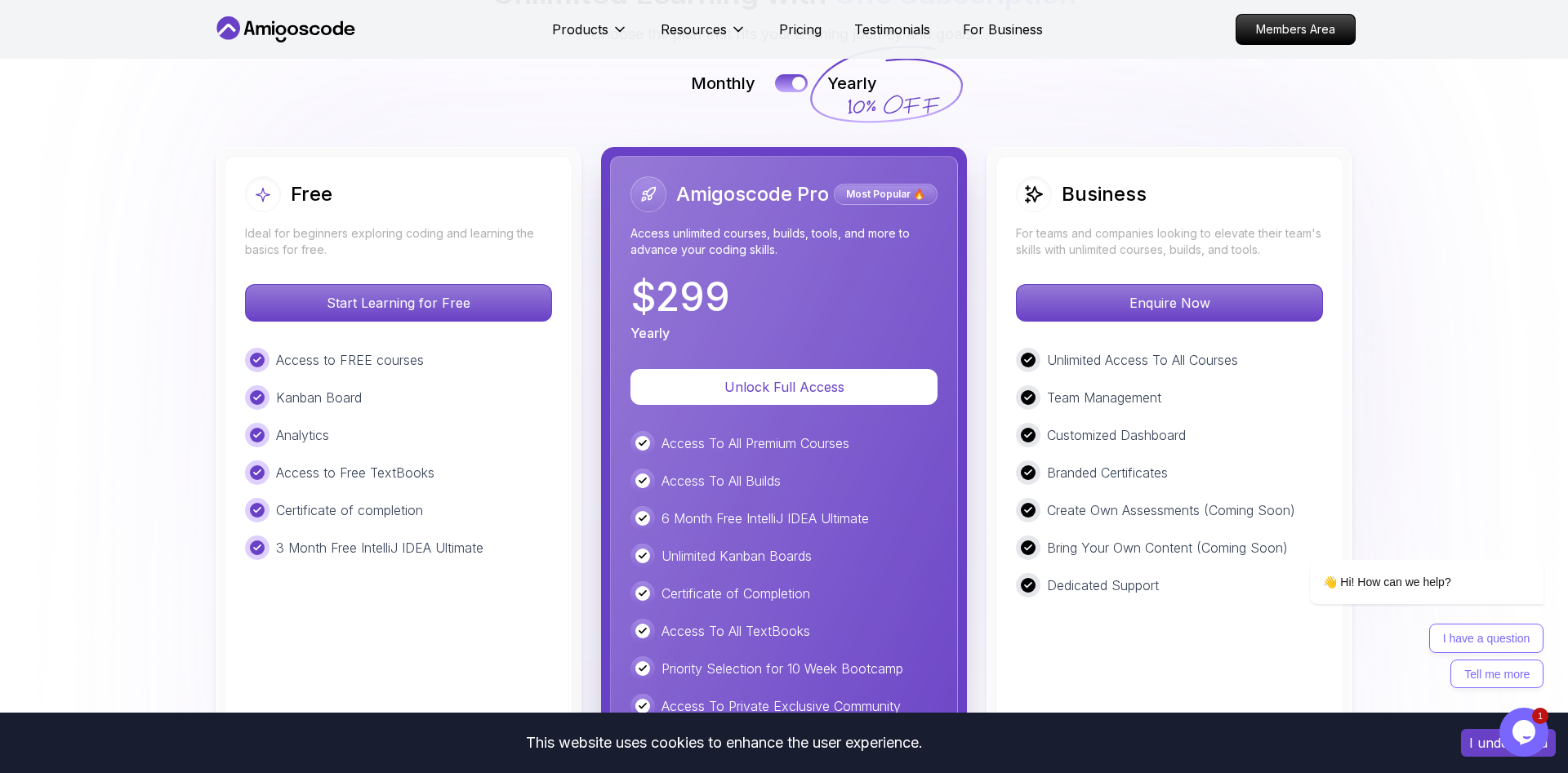
scroll to position [3658, 0]
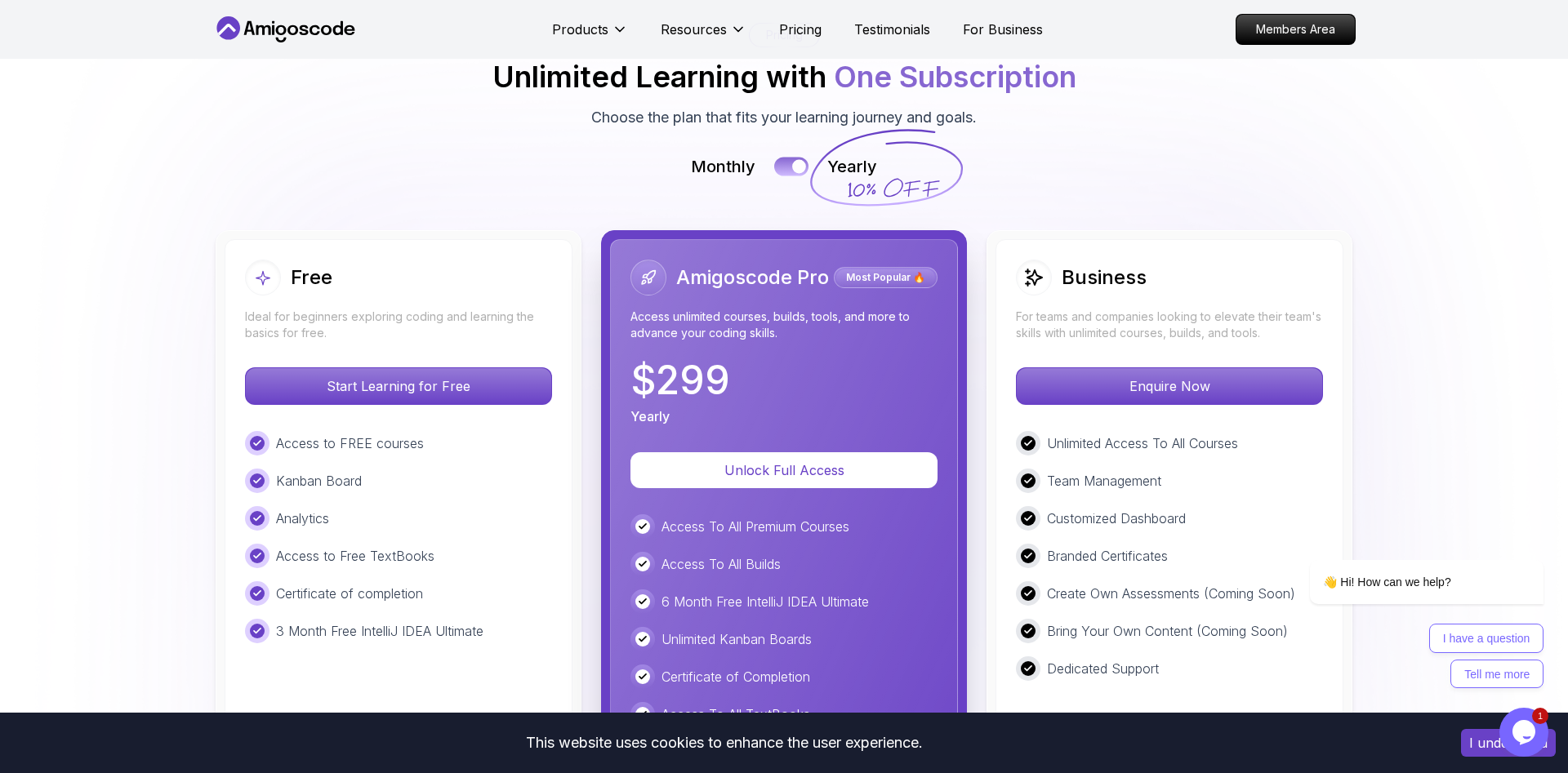
click at [785, 161] on button at bounding box center [790, 167] width 34 height 18
click at [792, 161] on button at bounding box center [790, 167] width 34 height 18
drag, startPoint x: 663, startPoint y: 381, endPoint x: 731, endPoint y: 381, distance: 68.0
click at [731, 381] on div "$ 299 Yearly" at bounding box center [783, 393] width 307 height 65
copy p "299"
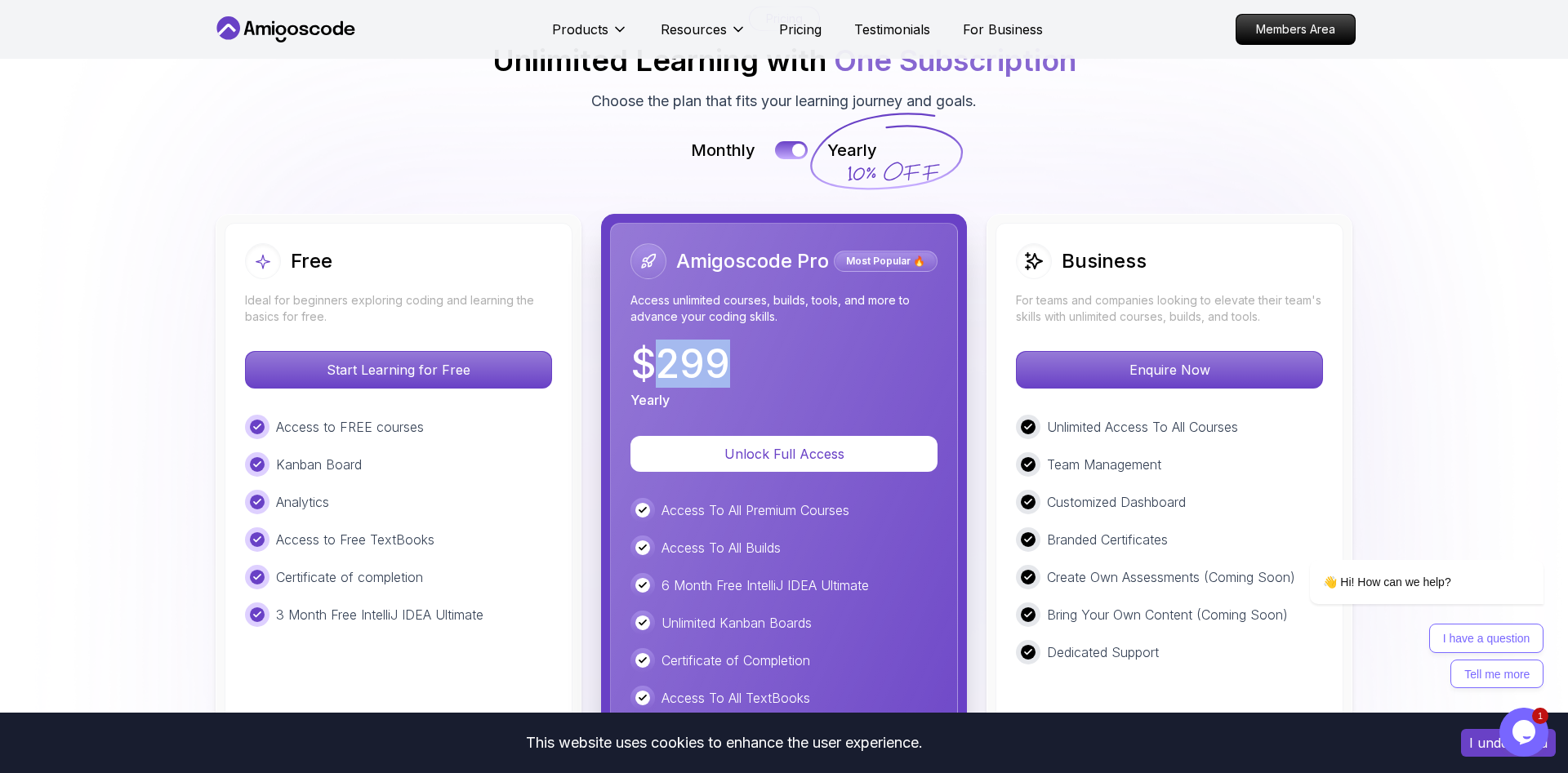
scroll to position [3574, 0]
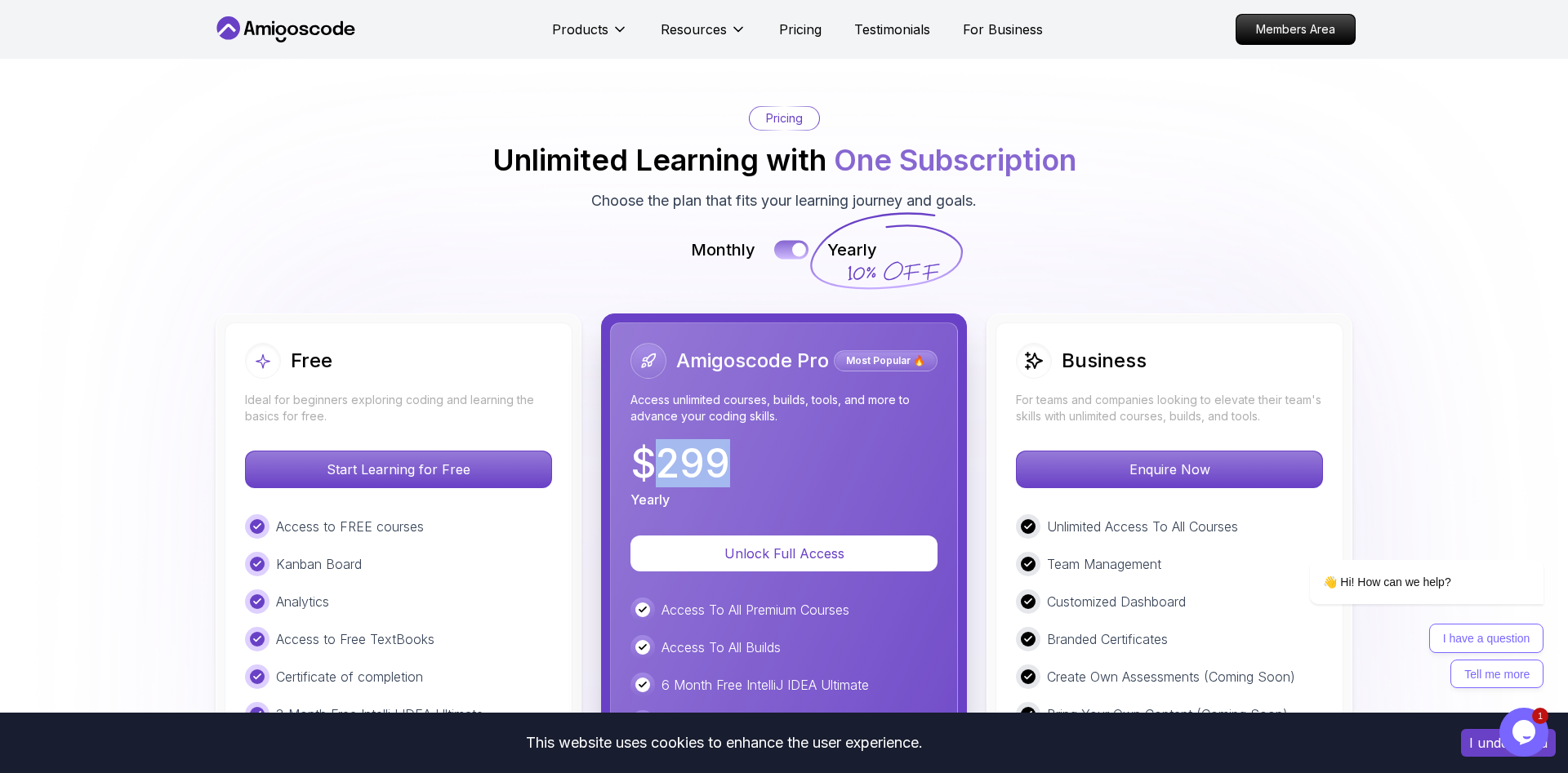
click at [779, 248] on button at bounding box center [790, 250] width 34 height 18
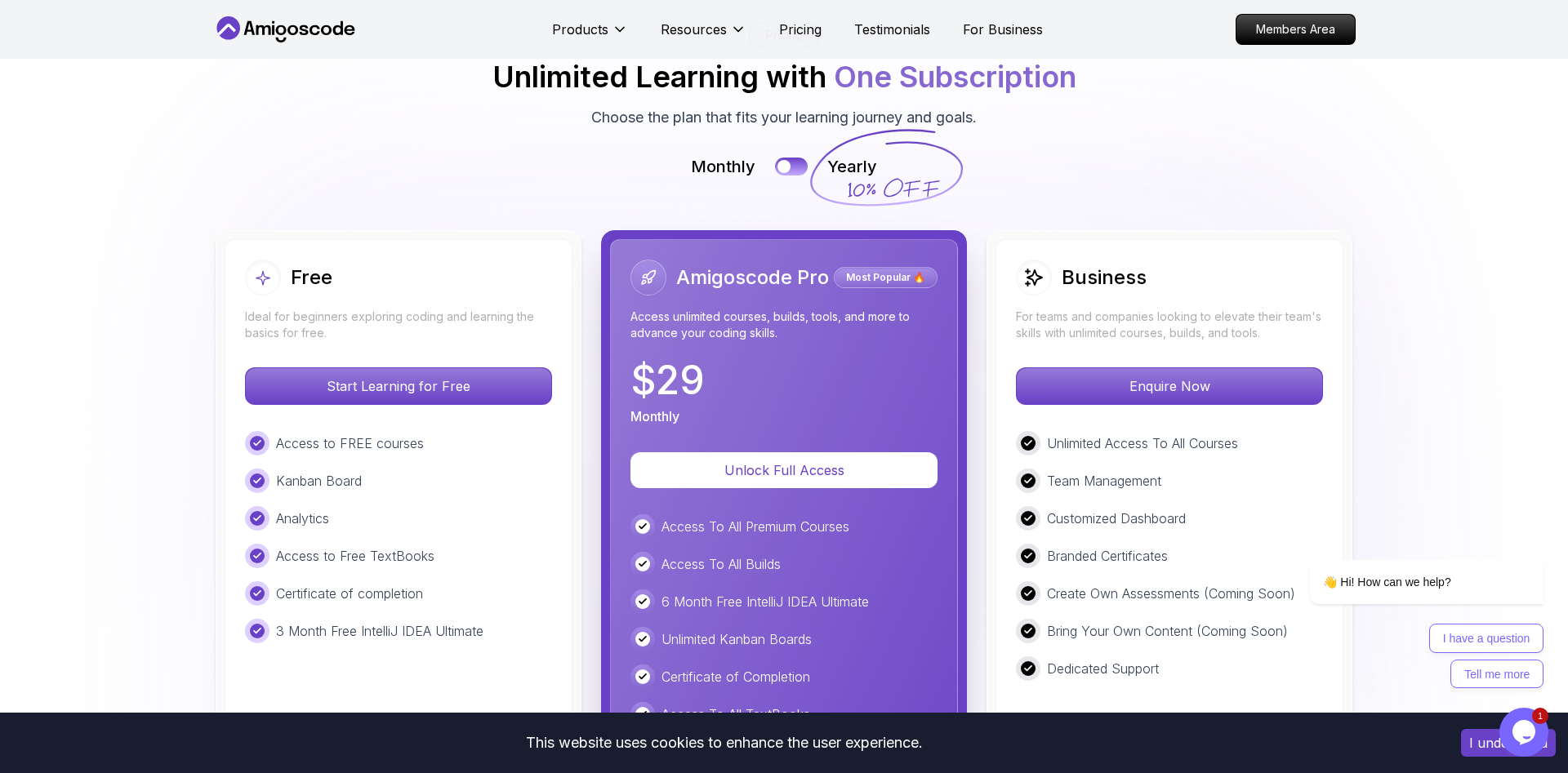
click at [798, 164] on button at bounding box center [790, 166] width 32 height 18
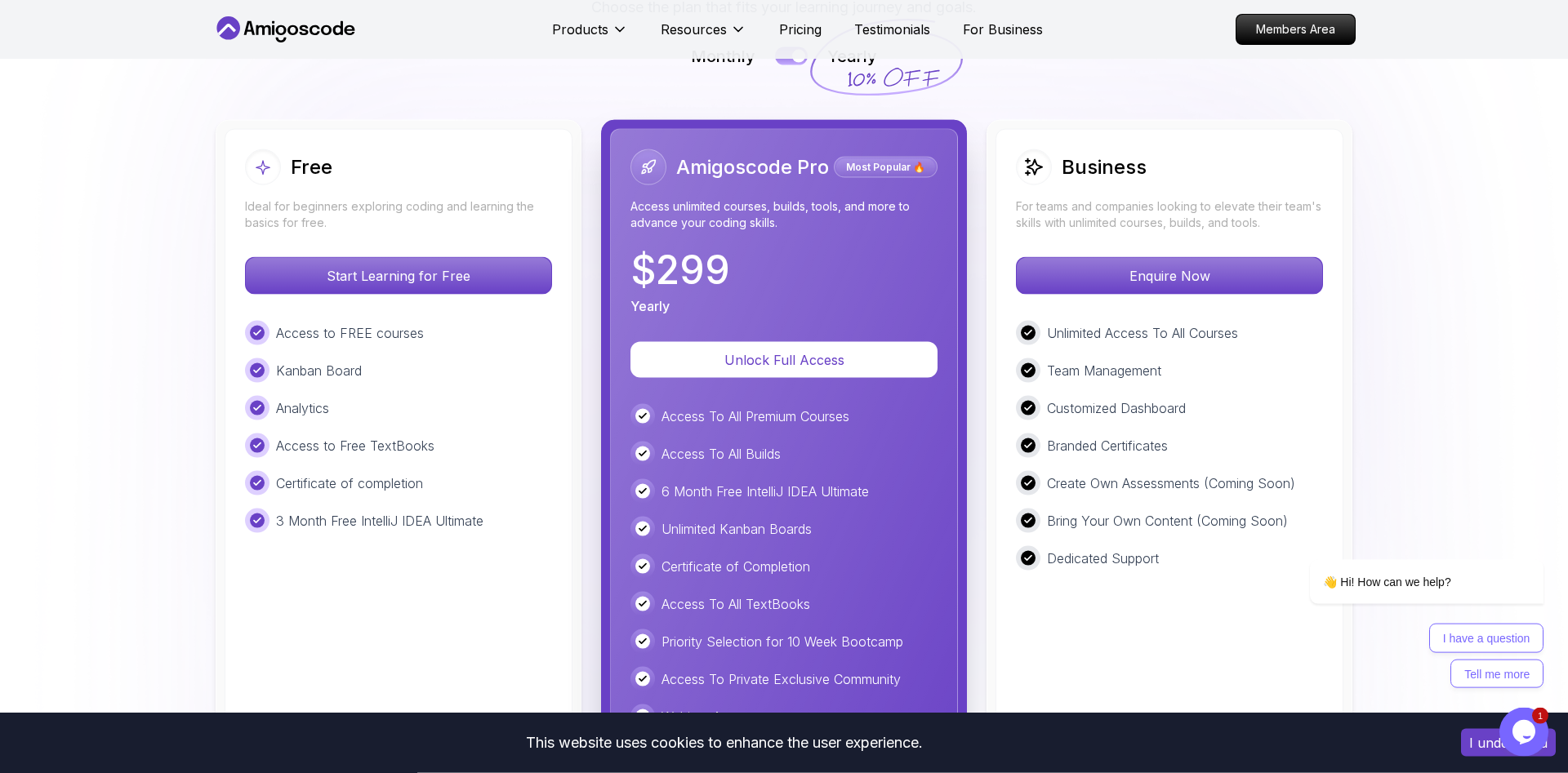
scroll to position [3741, 0]
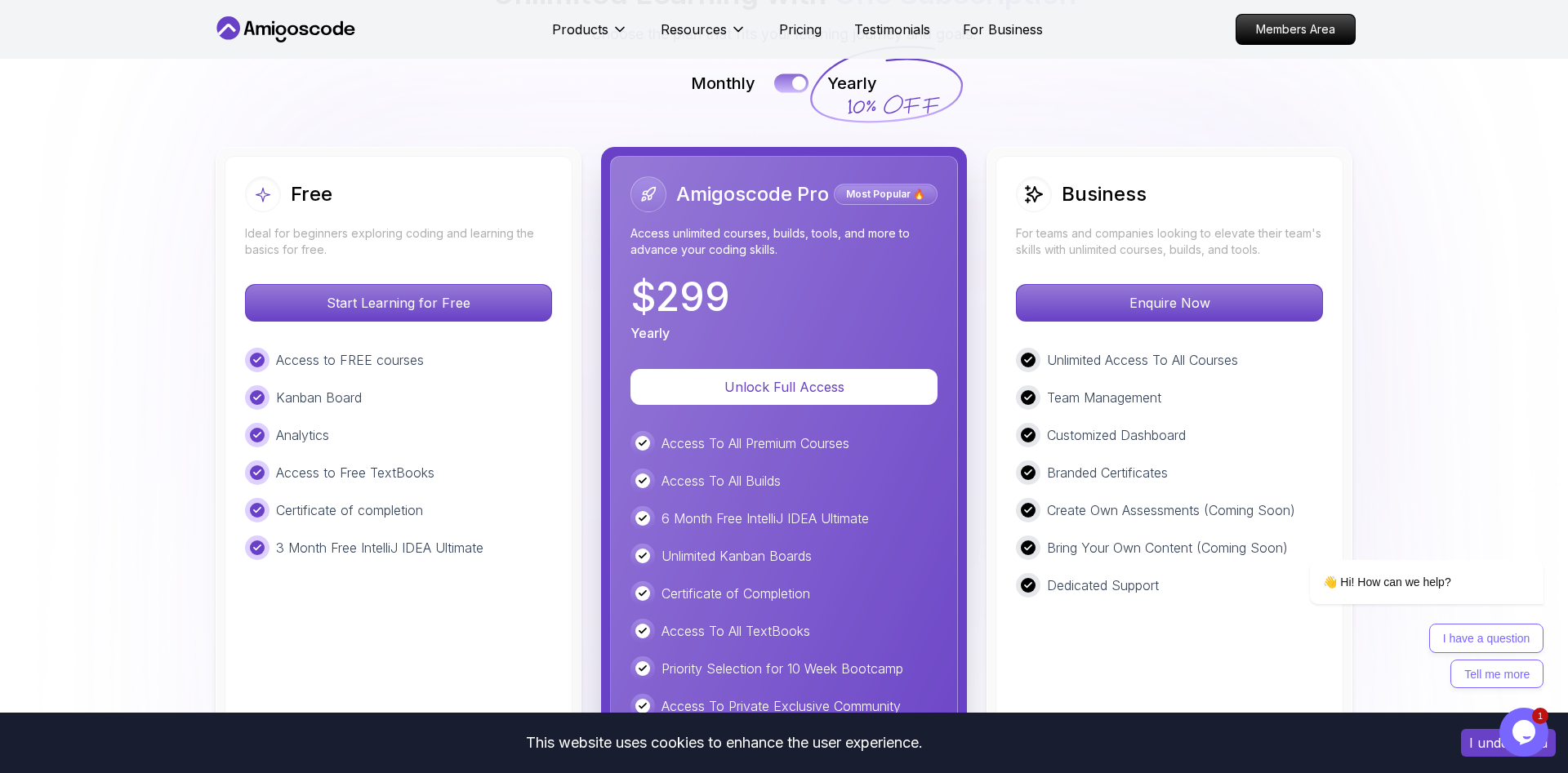
click at [790, 81] on button at bounding box center [790, 84] width 34 height 18
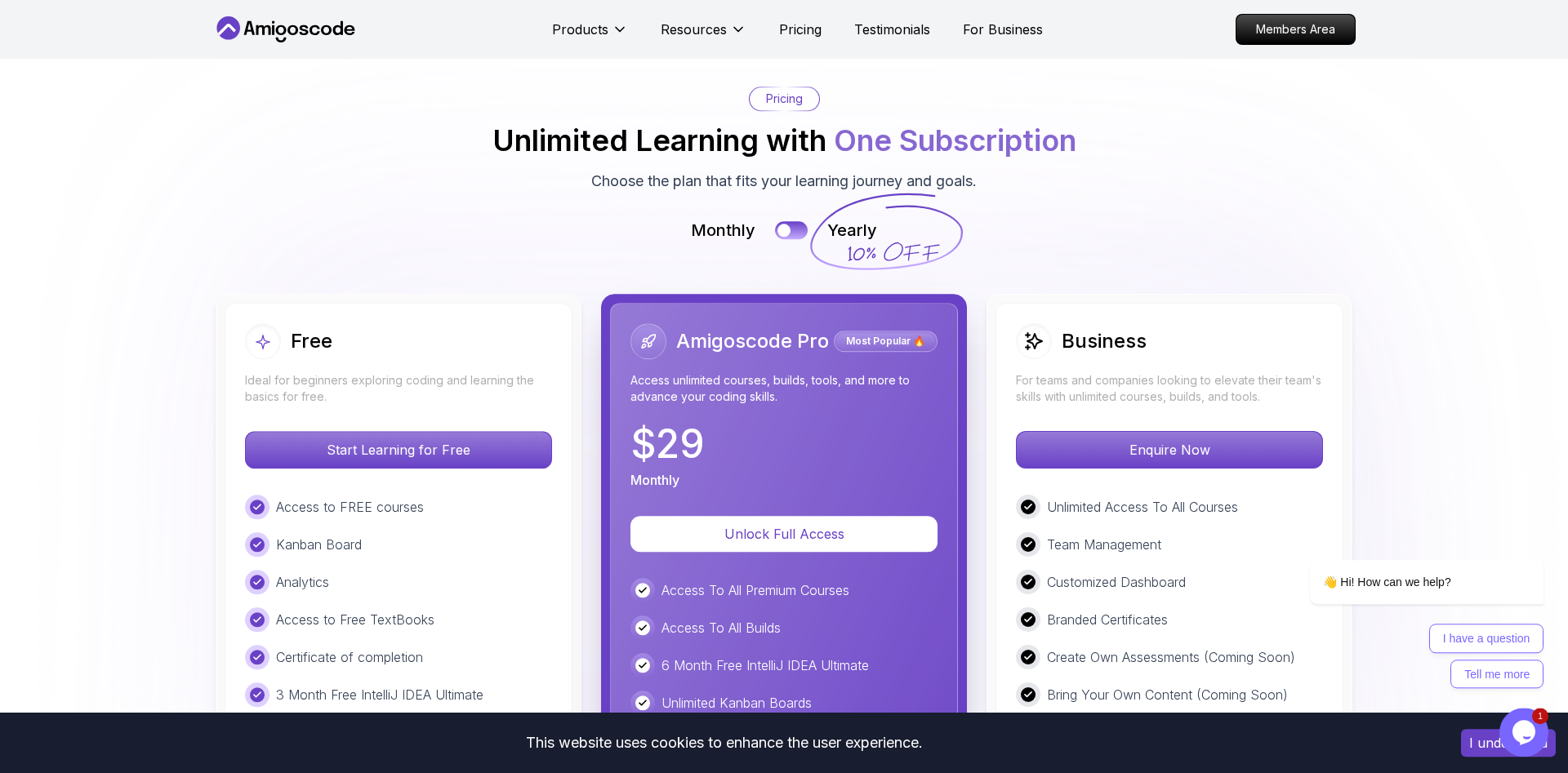
scroll to position [3574, 0]
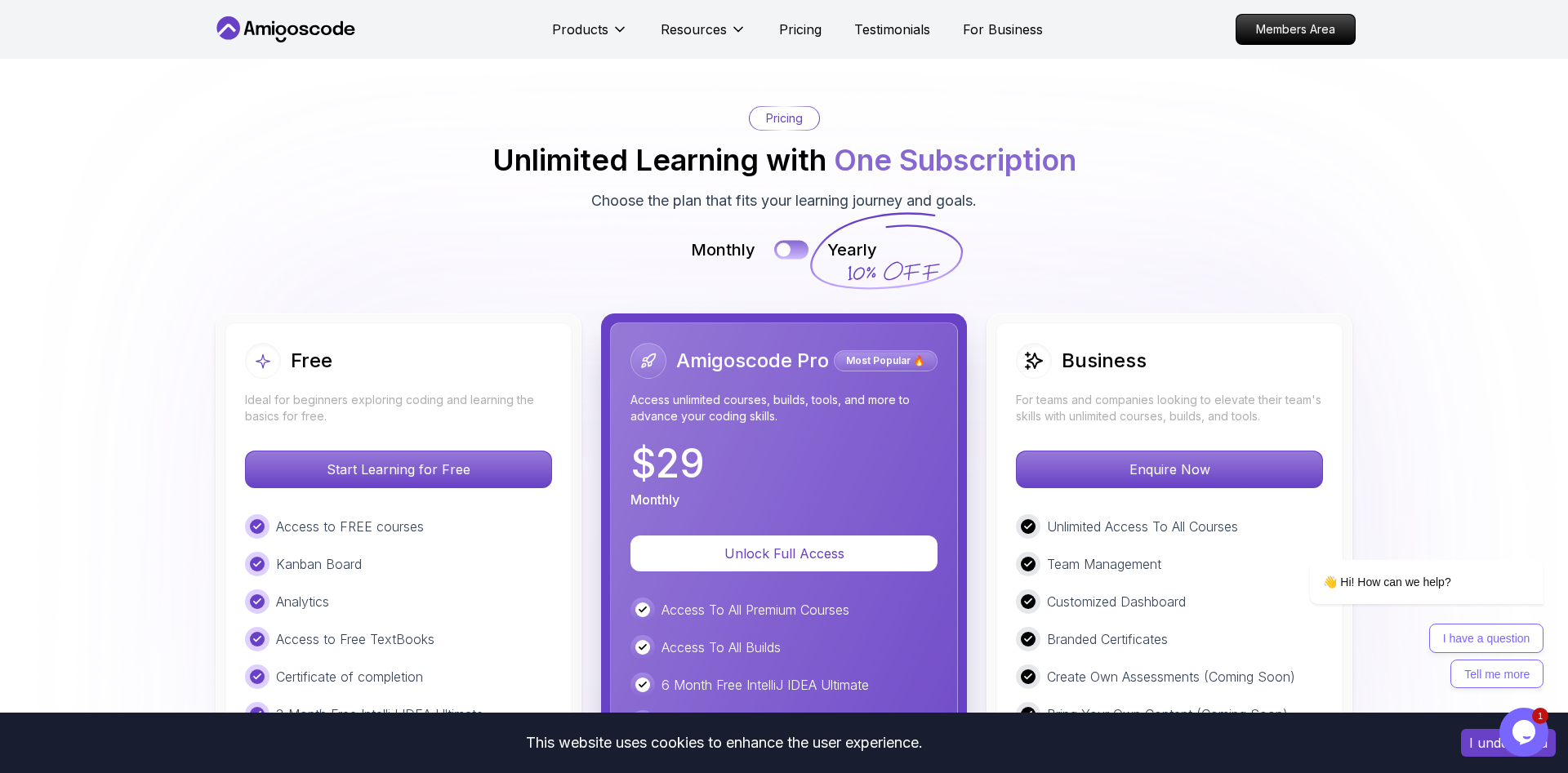
click at [800, 249] on button at bounding box center [790, 250] width 34 height 18
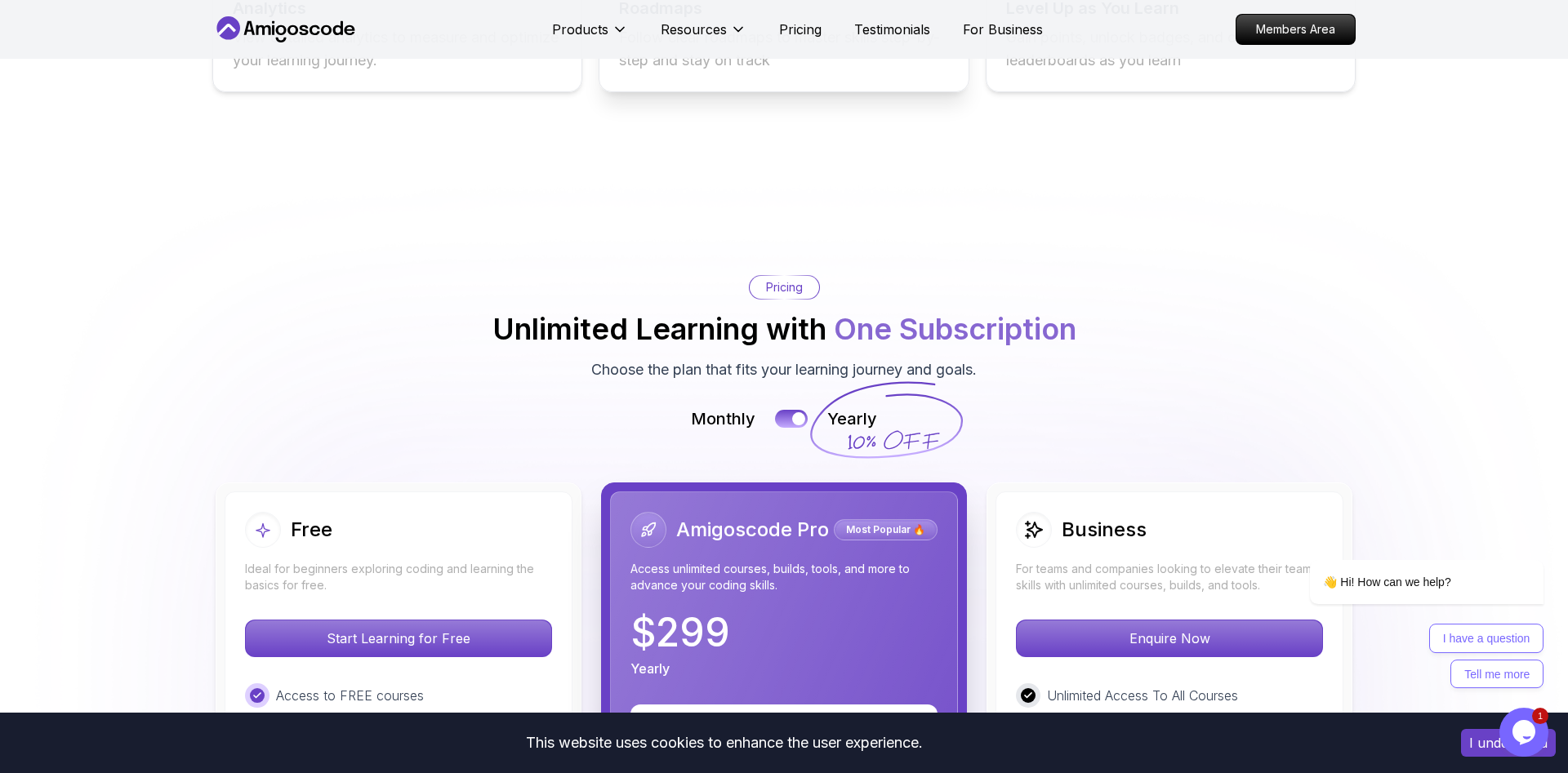
scroll to position [3160, 0]
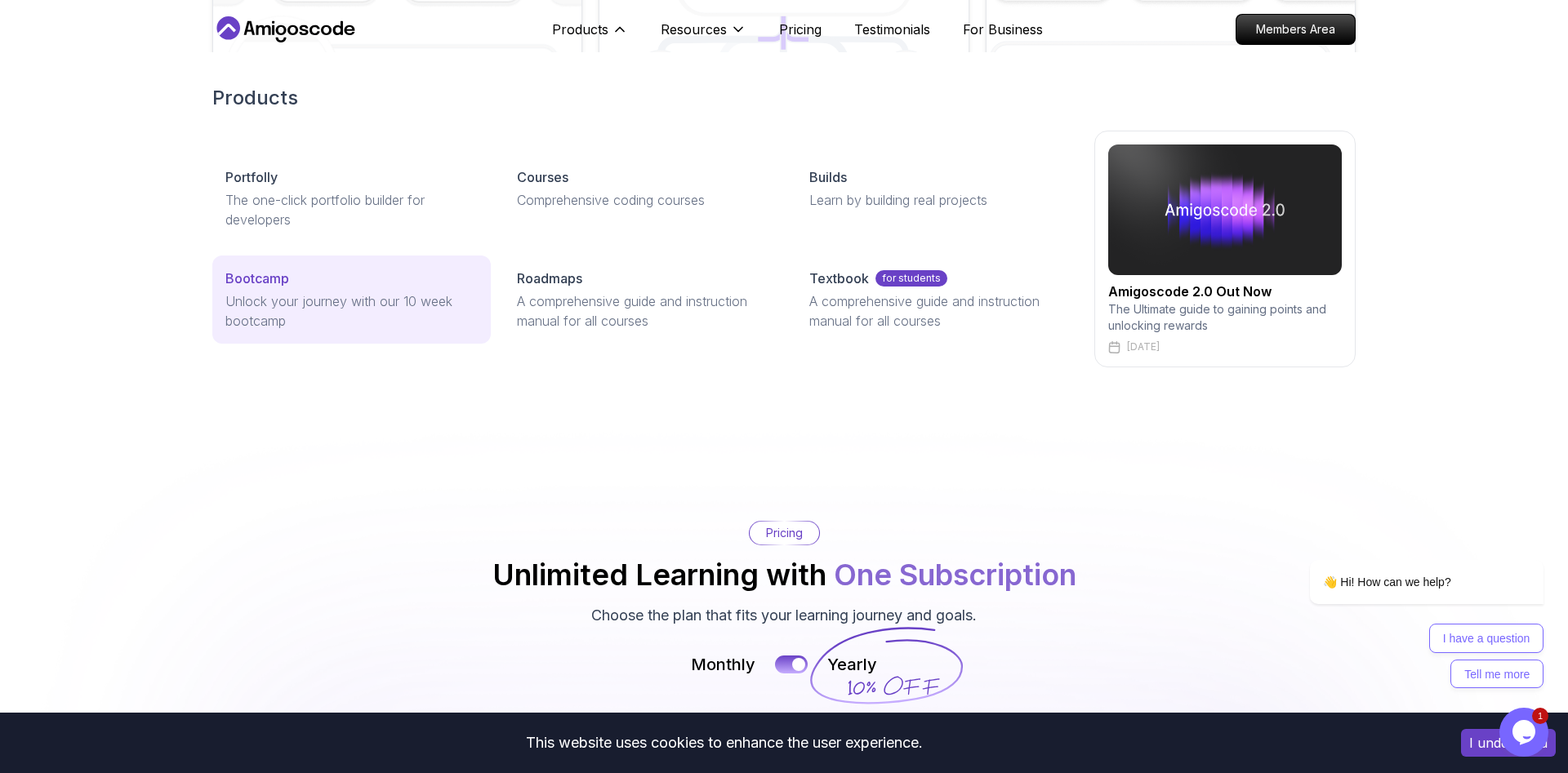
click at [347, 294] on p "Unlock your journey with our 10 week bootcamp" at bounding box center [351, 311] width 253 height 39
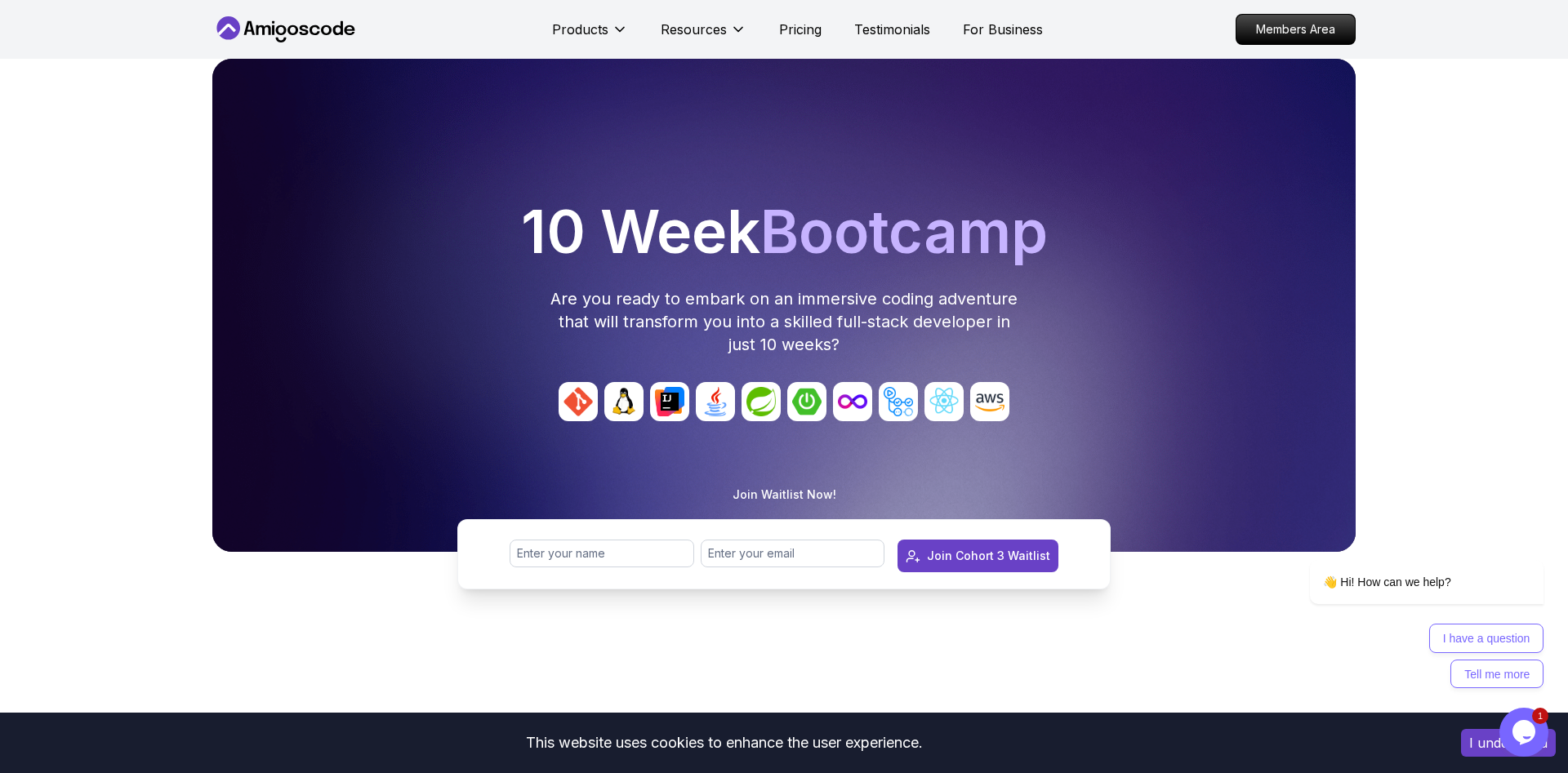
drag, startPoint x: 517, startPoint y: 231, endPoint x: 1071, endPoint y: 232, distance: 554.0
click at [1071, 232] on h1 "10 Week Bootcamp" at bounding box center [783, 232] width 1130 height 59
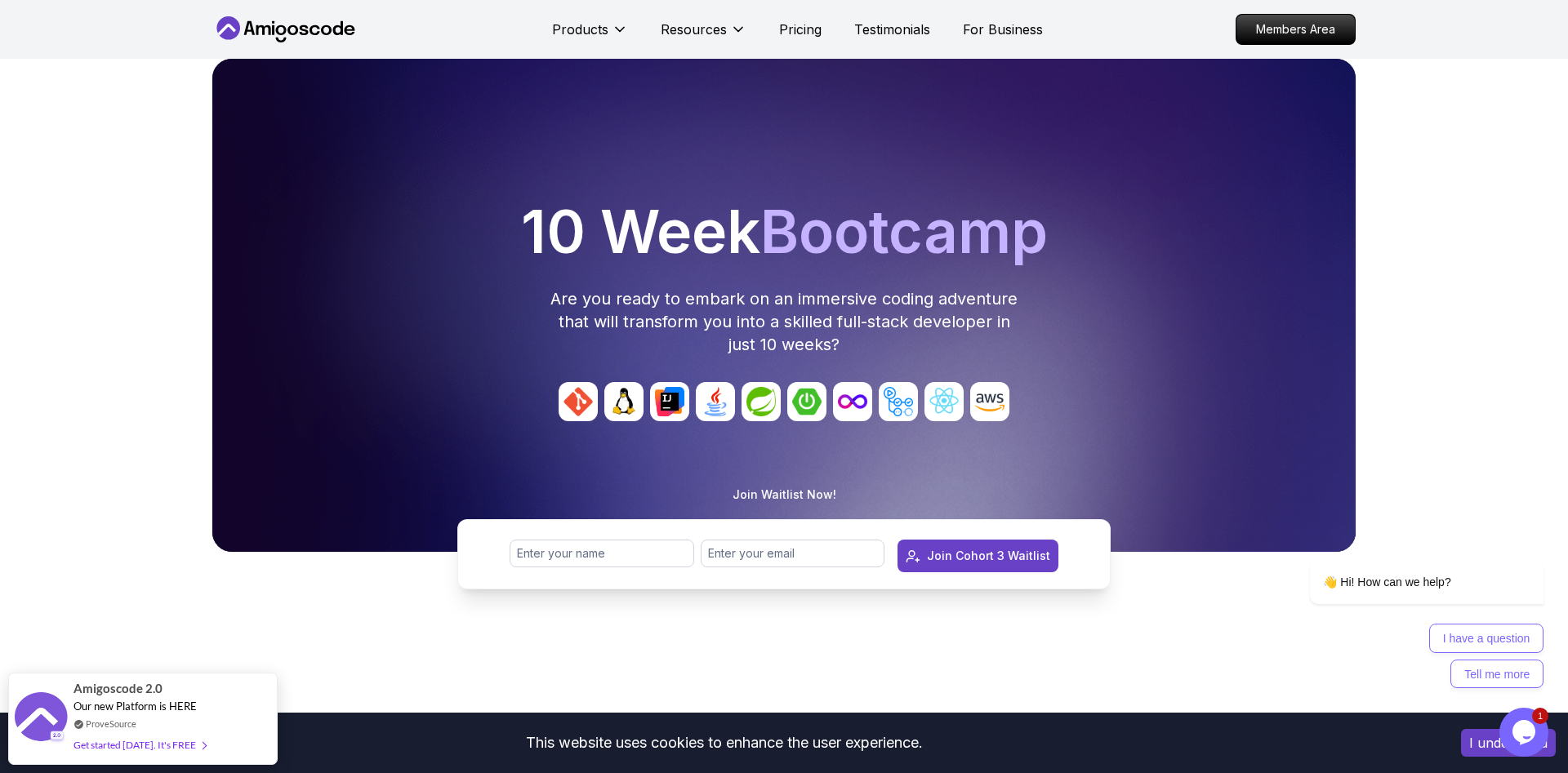
copy h1 "10 Week Bootcamp"
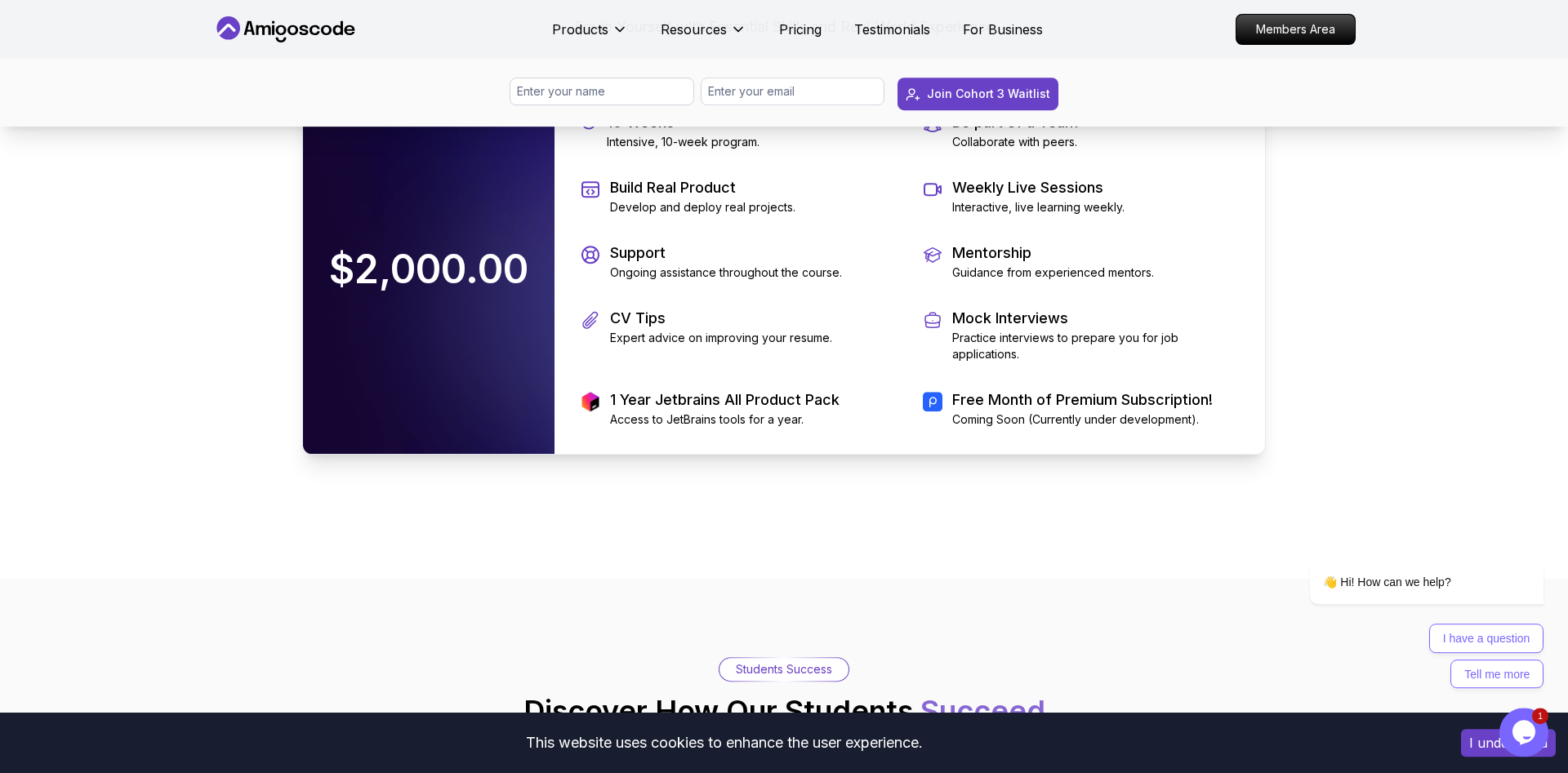
scroll to position [3582, 0]
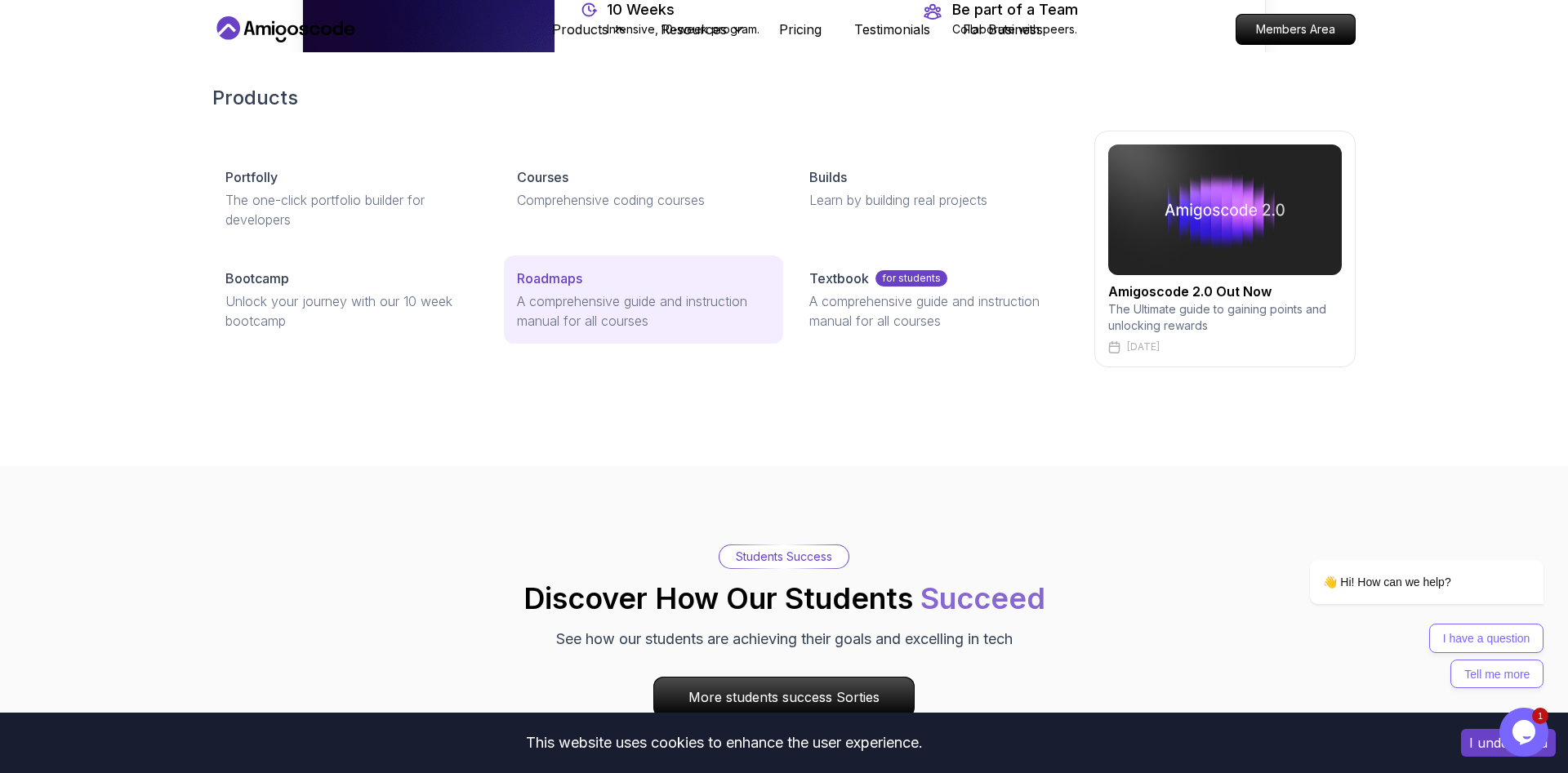
click at [592, 302] on p "A comprehensive guide and instruction manual for all courses" at bounding box center [643, 311] width 253 height 39
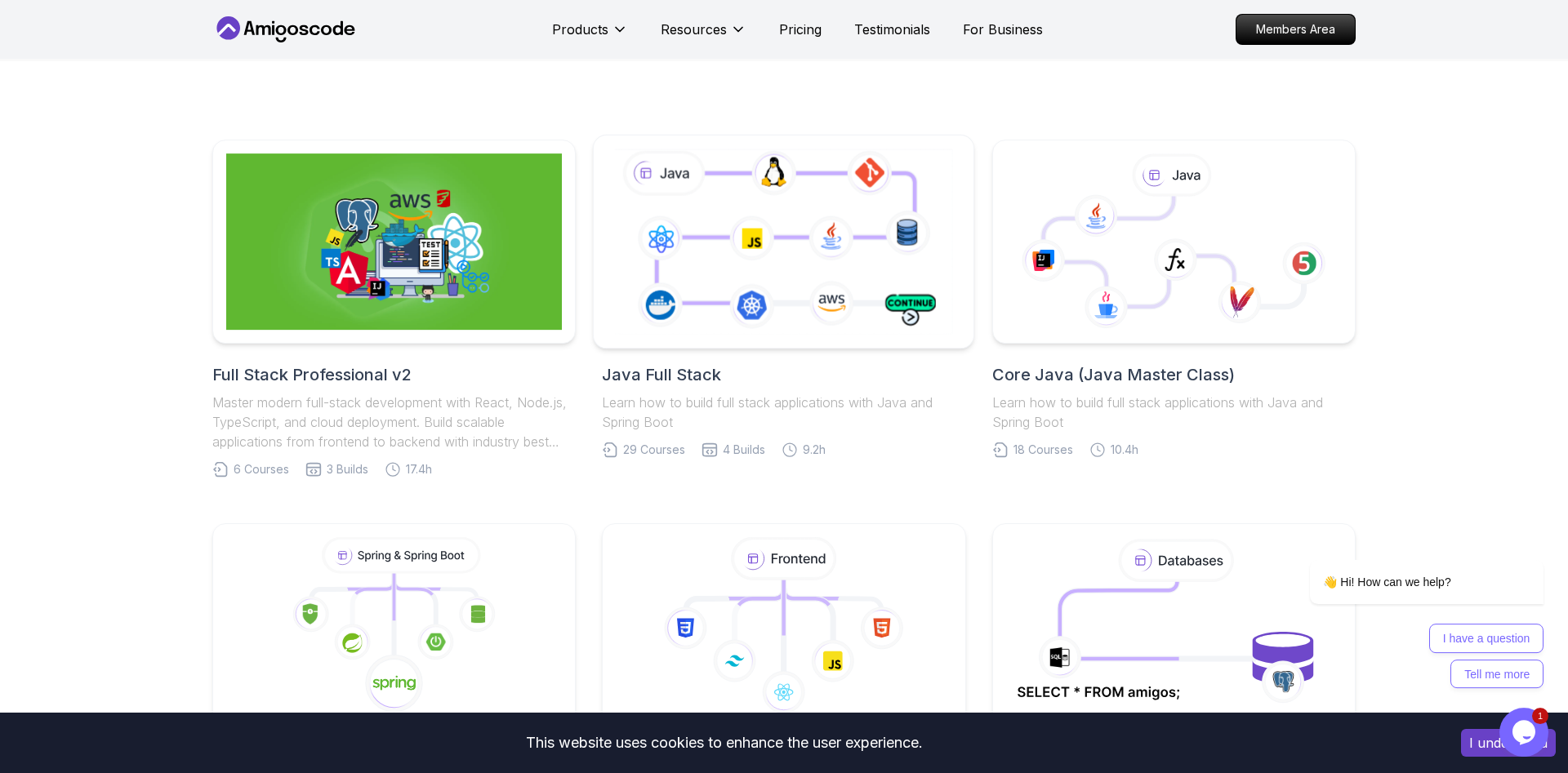
scroll to position [153, 0]
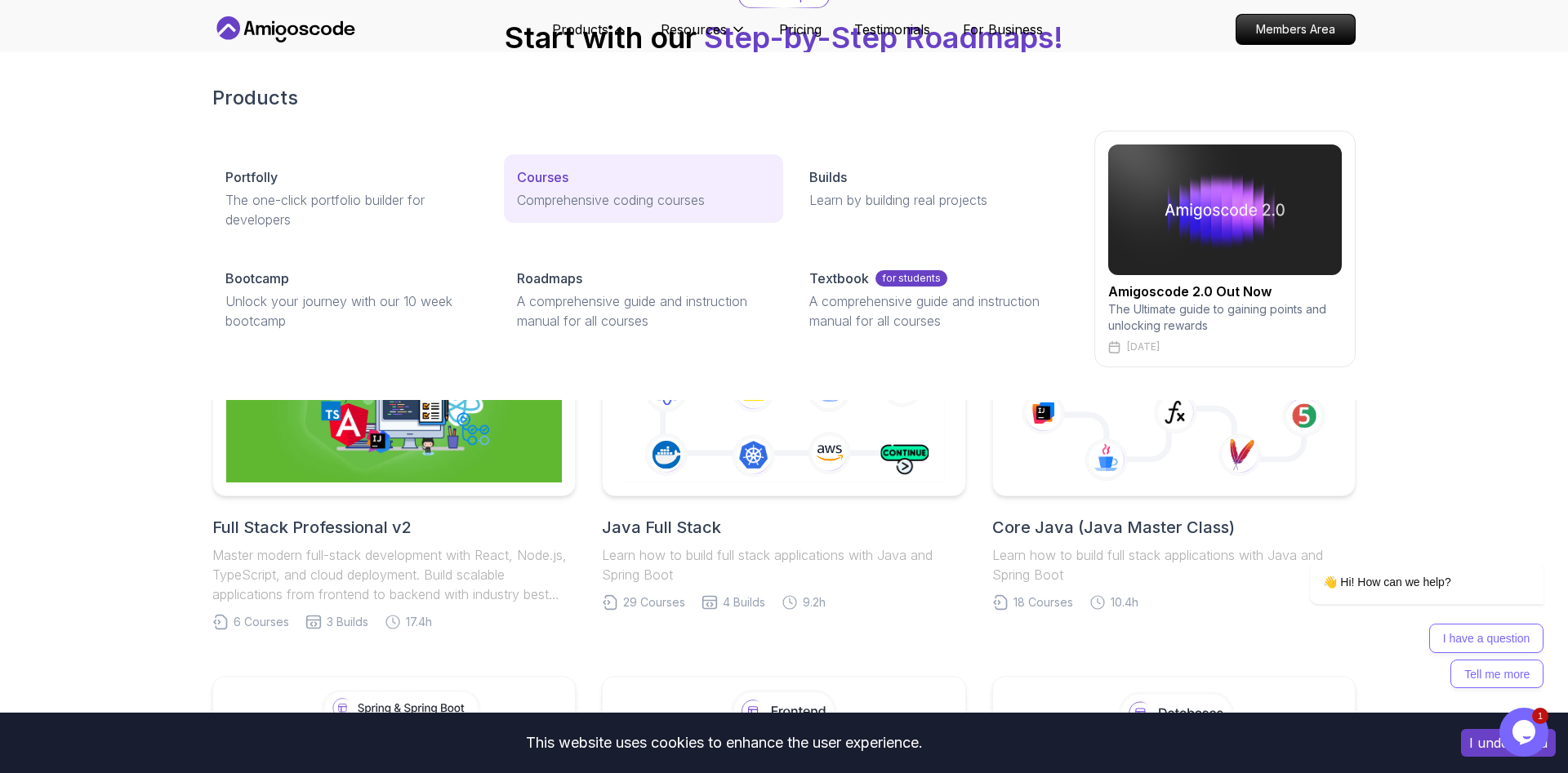
click at [557, 171] on p "Courses" at bounding box center [542, 176] width 52 height 19
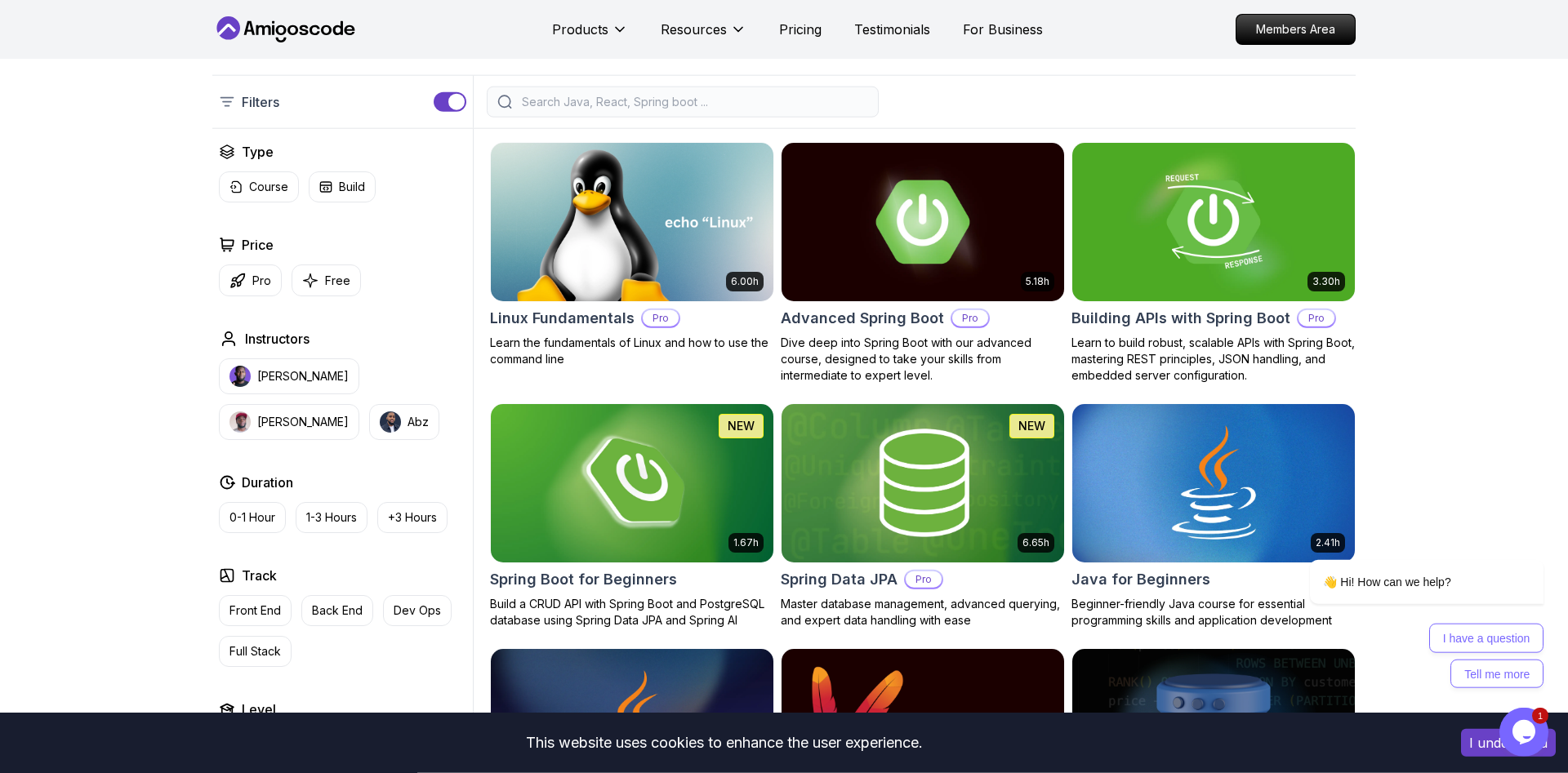
scroll to position [416, 0]
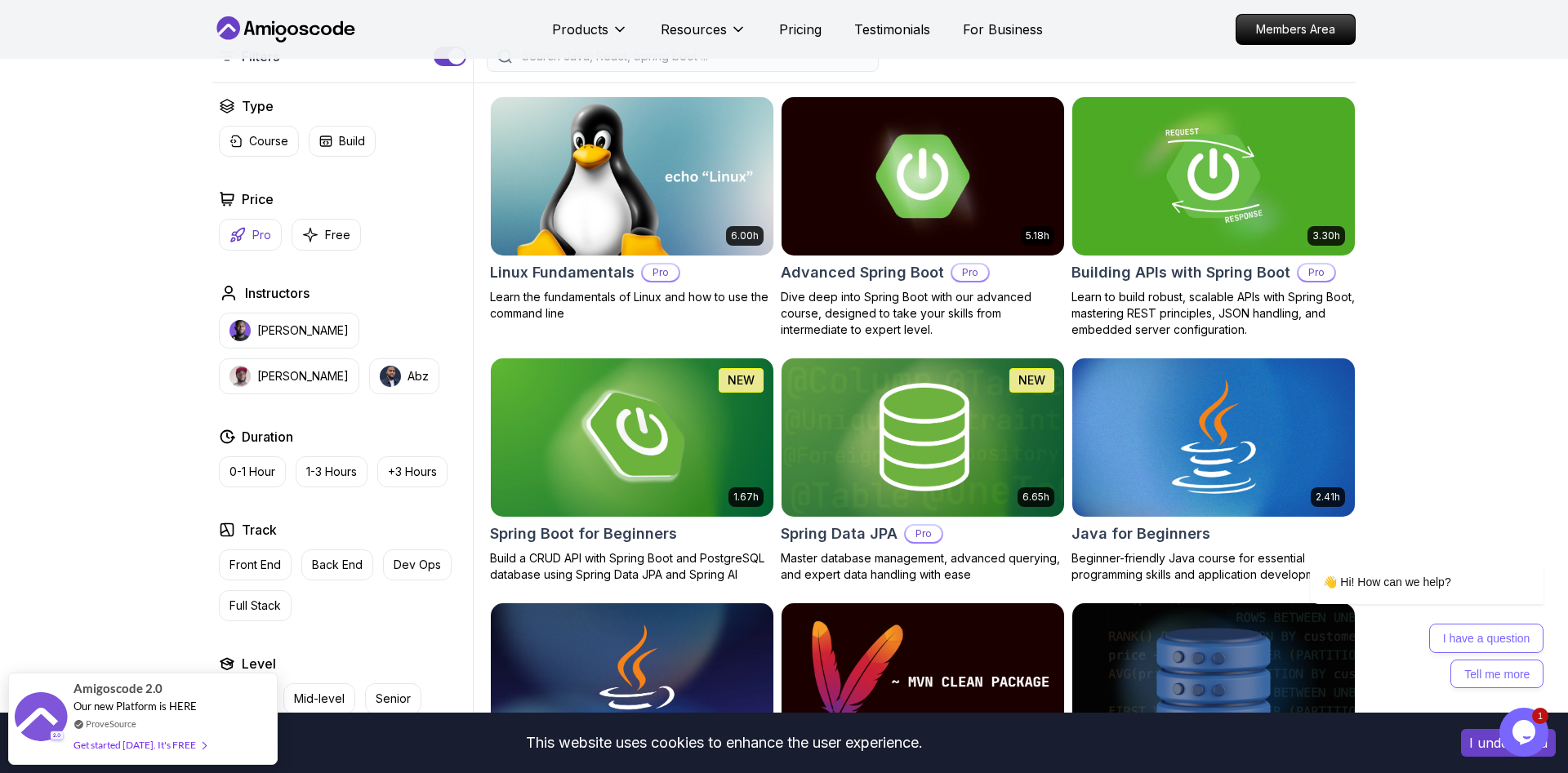
click at [270, 234] on p "Pro" at bounding box center [262, 235] width 18 height 17
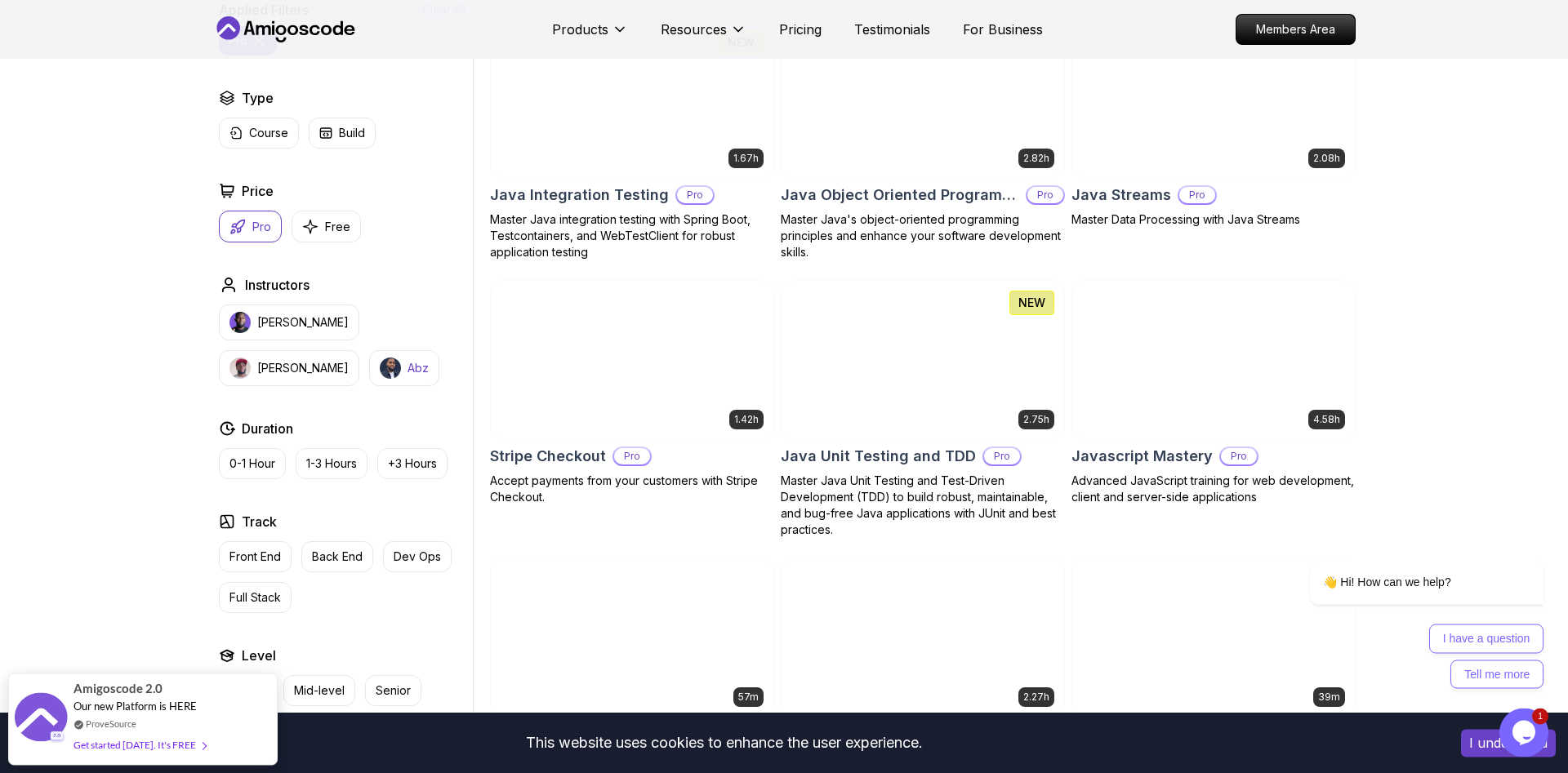
scroll to position [2166, 0]
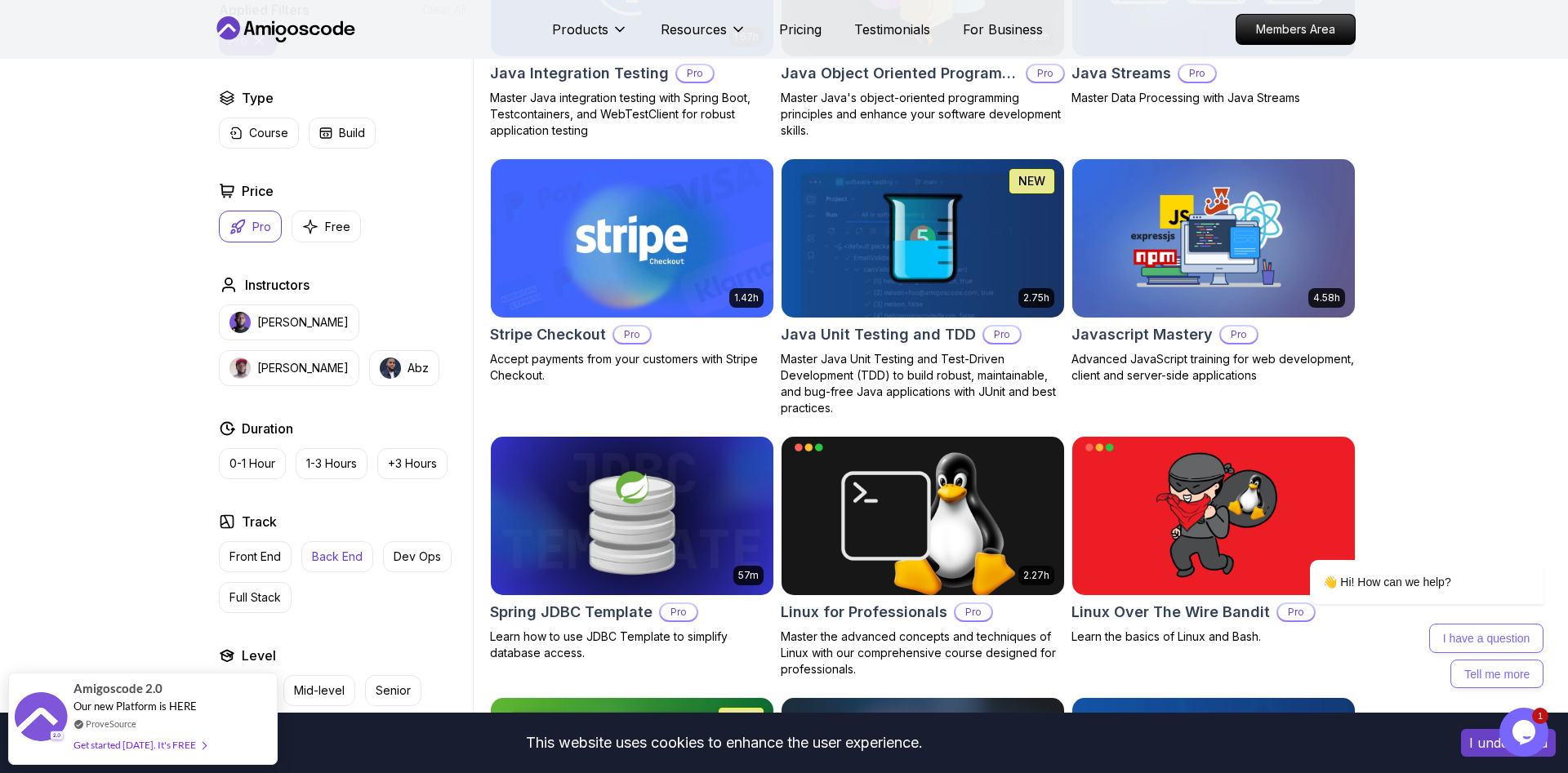
click at [327, 564] on p "Back End" at bounding box center [337, 557] width 51 height 17
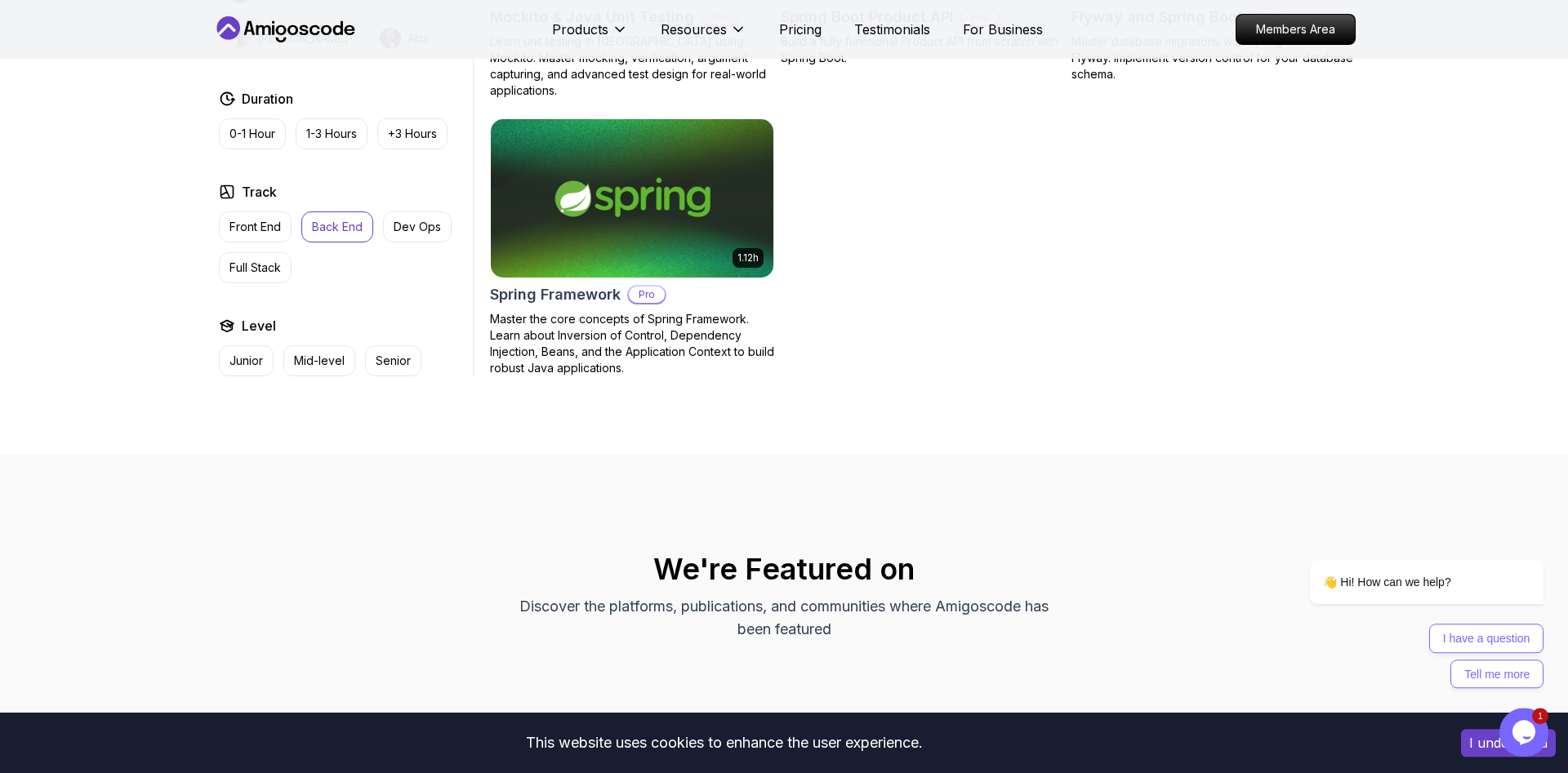
scroll to position [1666, 0]
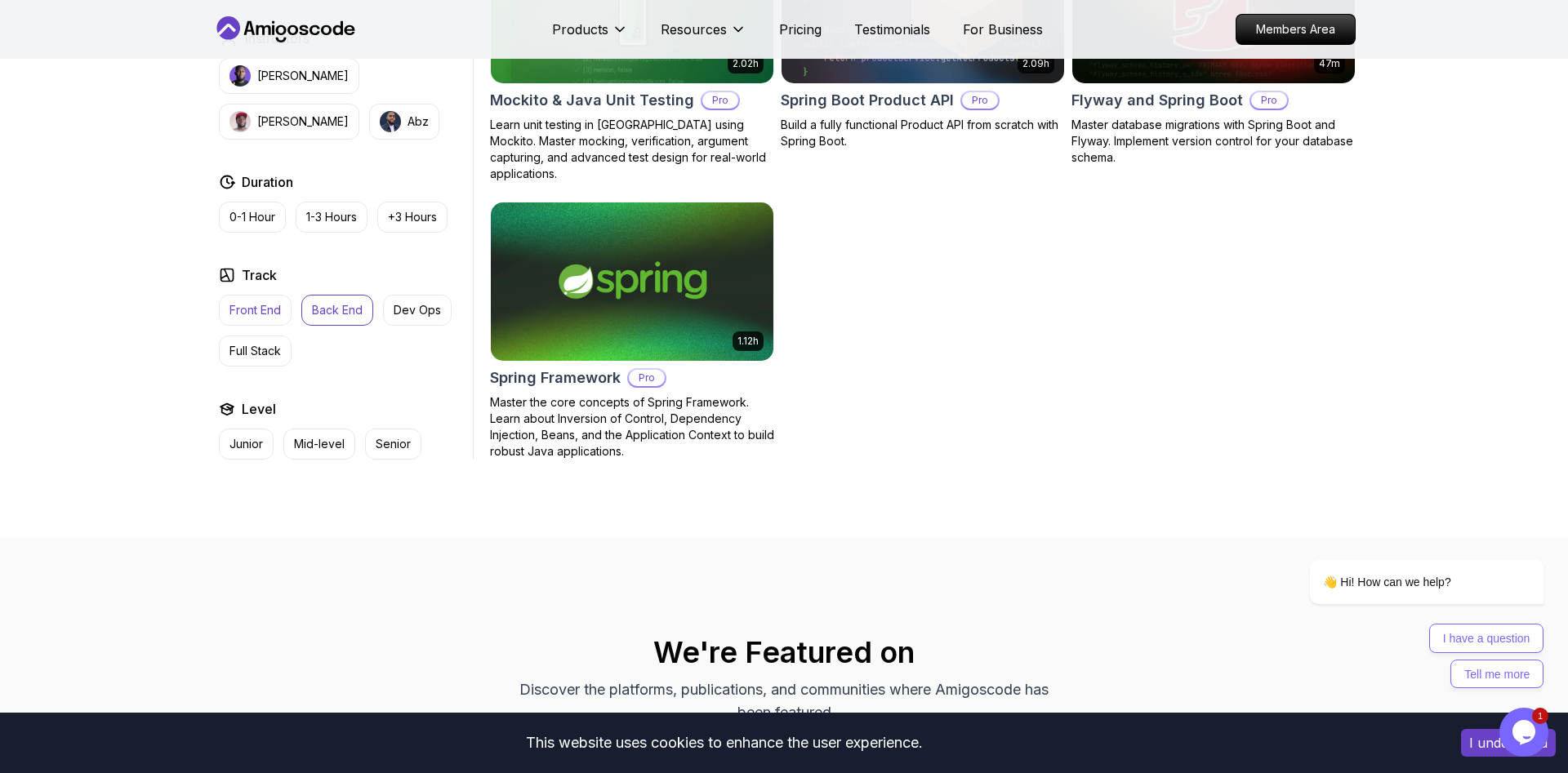
click at [262, 303] on p "Front End" at bounding box center [255, 311] width 52 height 17
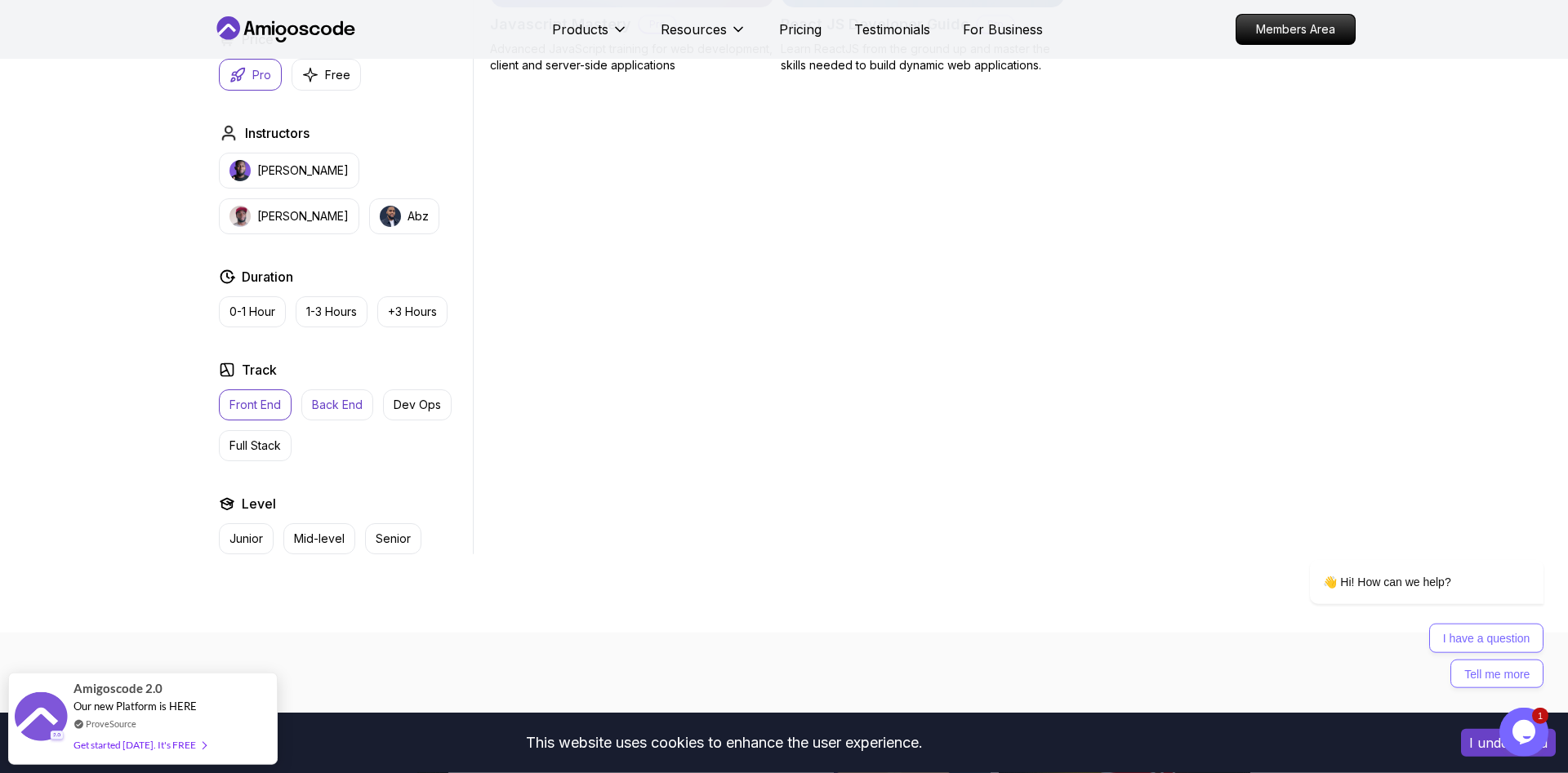
scroll to position [666, 0]
click at [425, 396] on p "Dev Ops" at bounding box center [417, 403] width 47 height 17
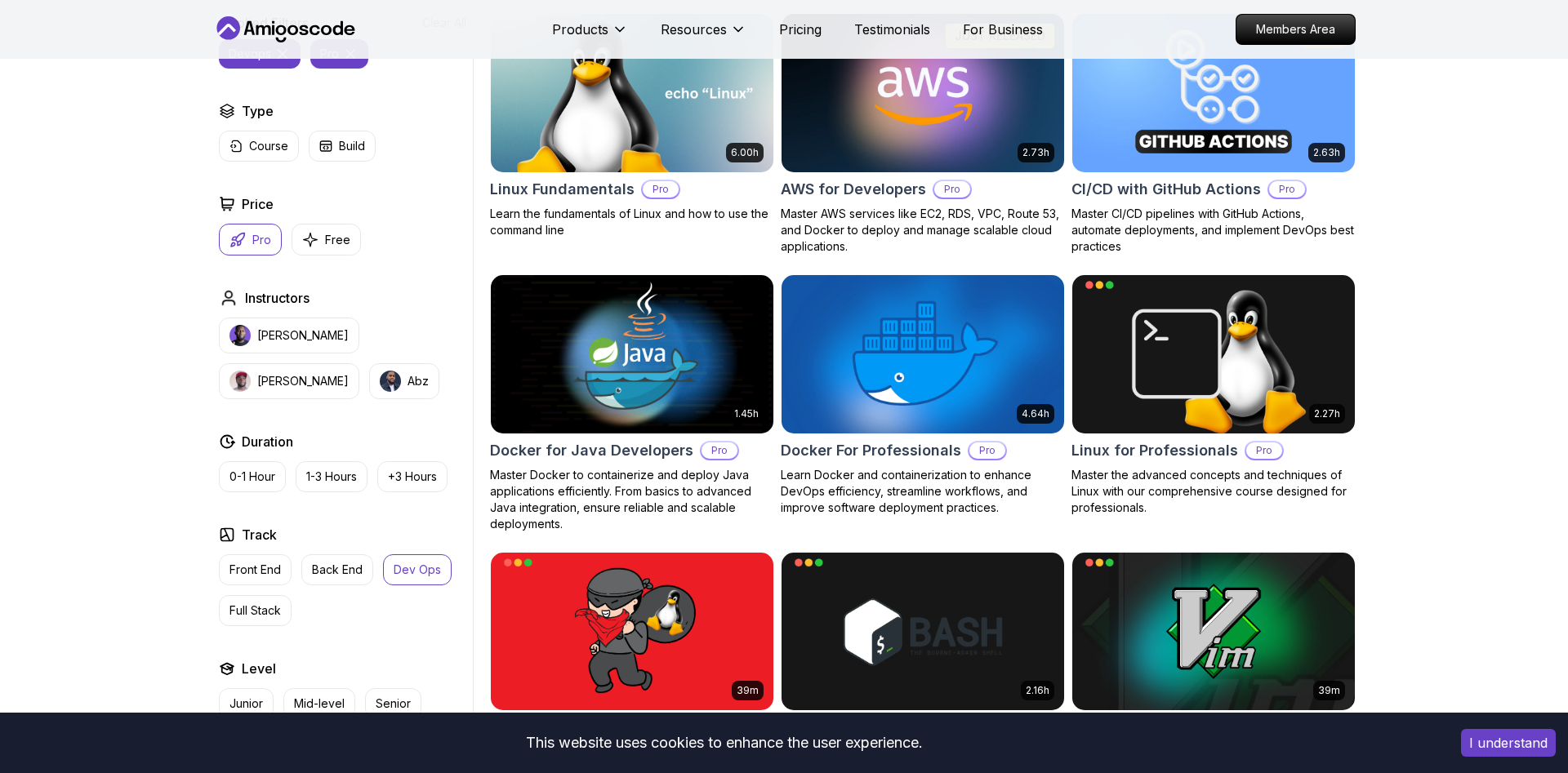
scroll to position [250, 0]
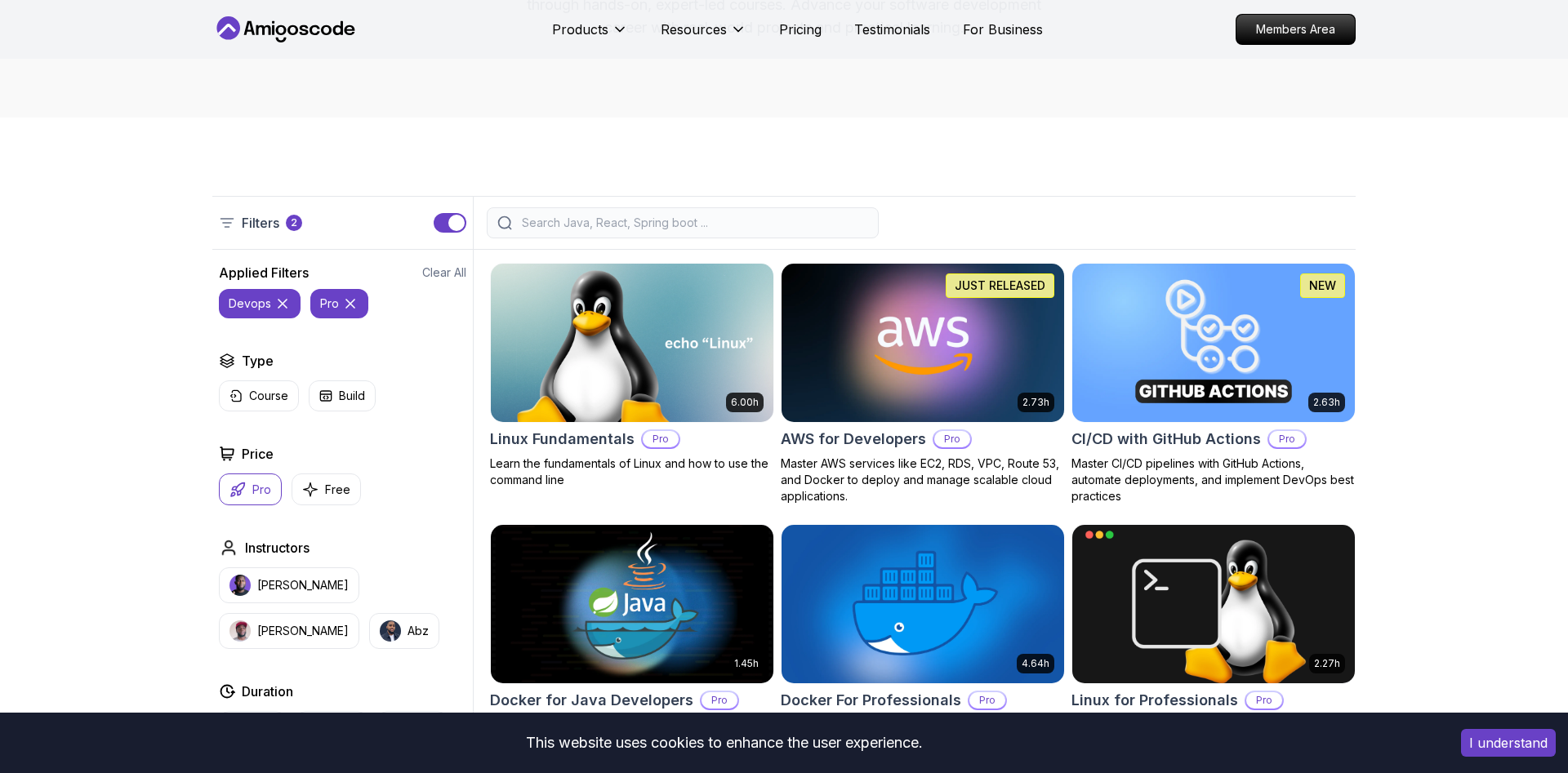
click at [282, 303] on icon at bounding box center [282, 303] width 8 height 8
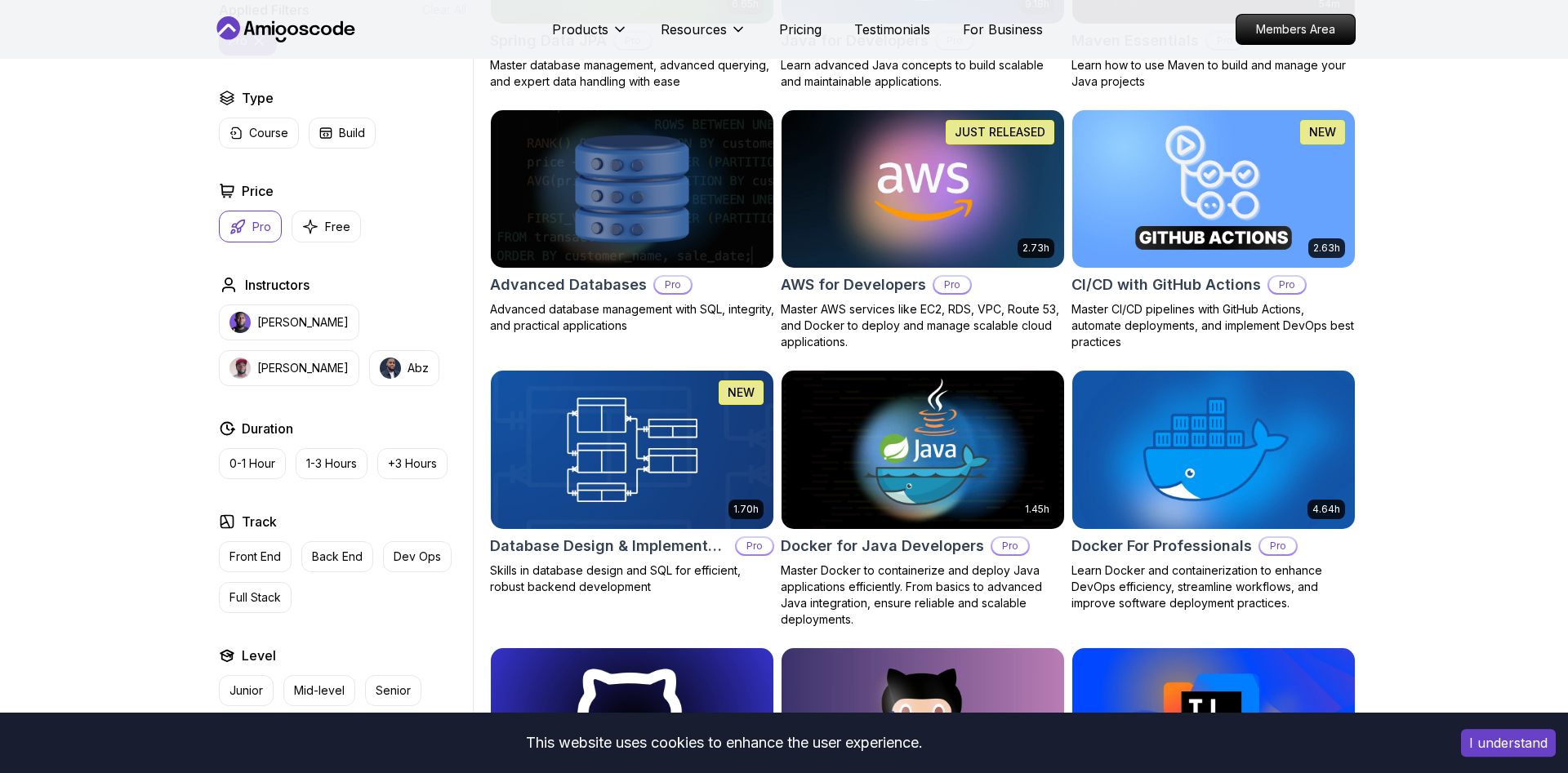
scroll to position [833, 0]
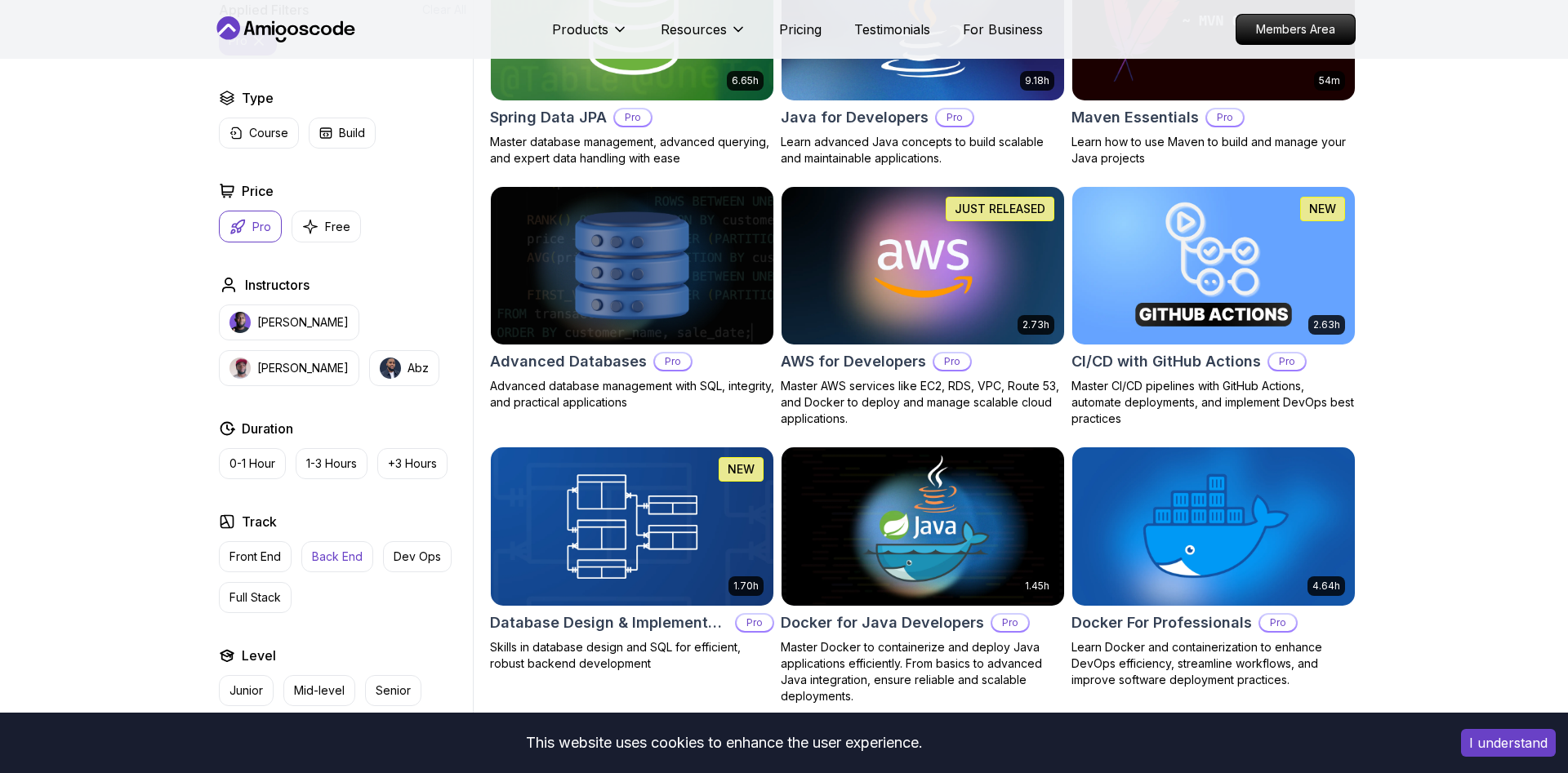
click at [346, 559] on p "Back End" at bounding box center [337, 557] width 51 height 17
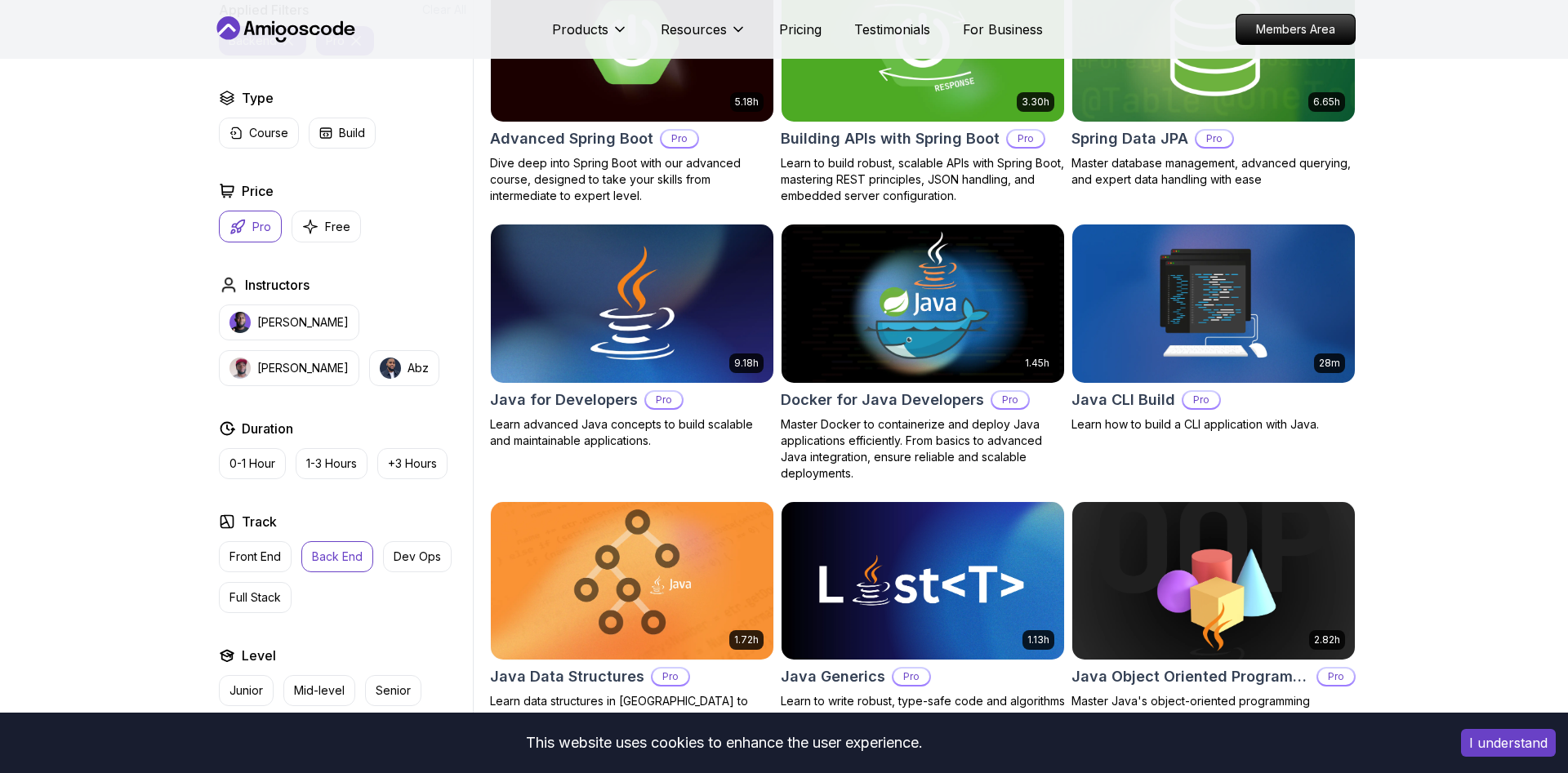
scroll to position [583, 0]
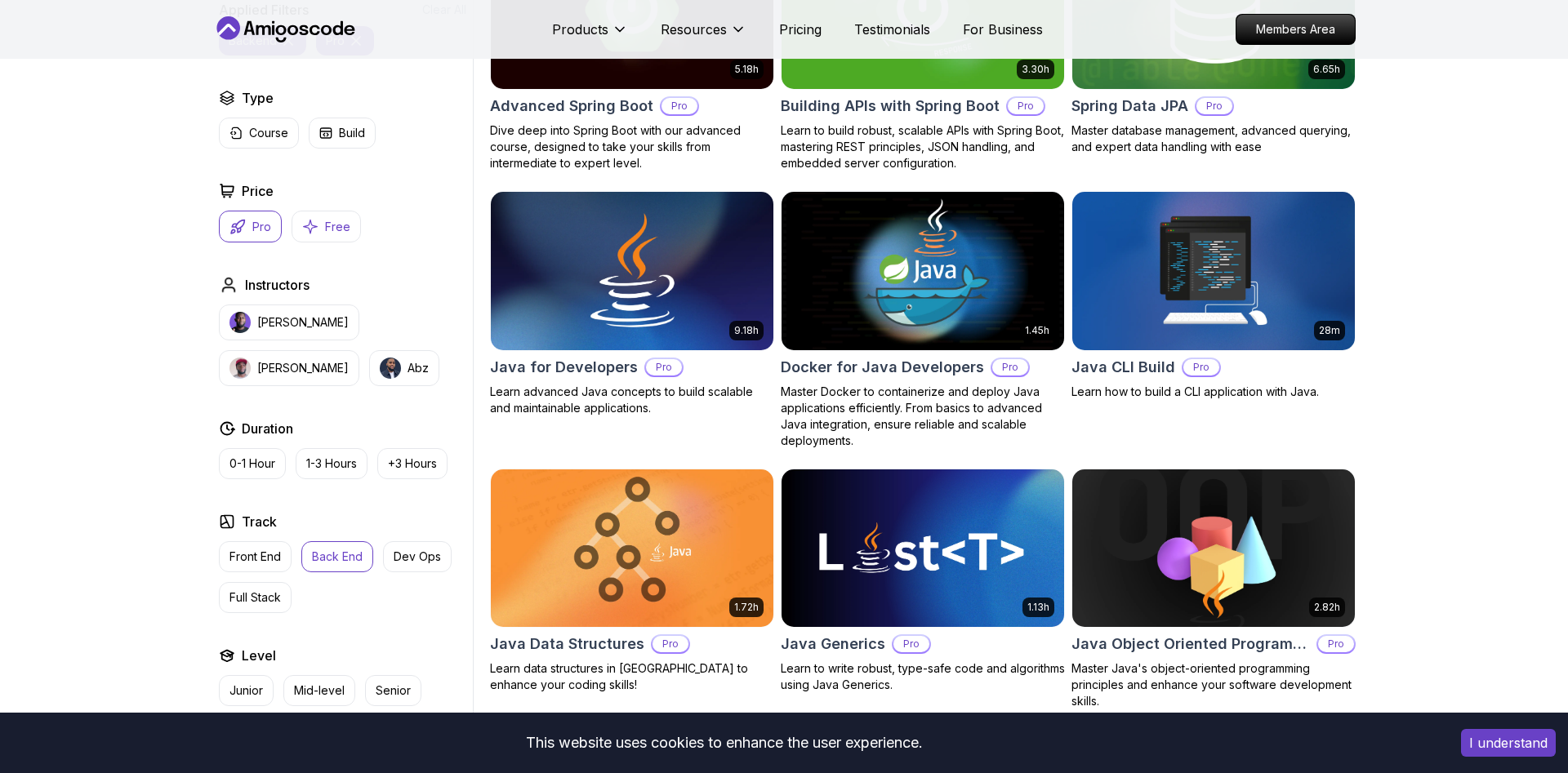
click at [305, 228] on icon "button" at bounding box center [310, 226] width 14 height 14
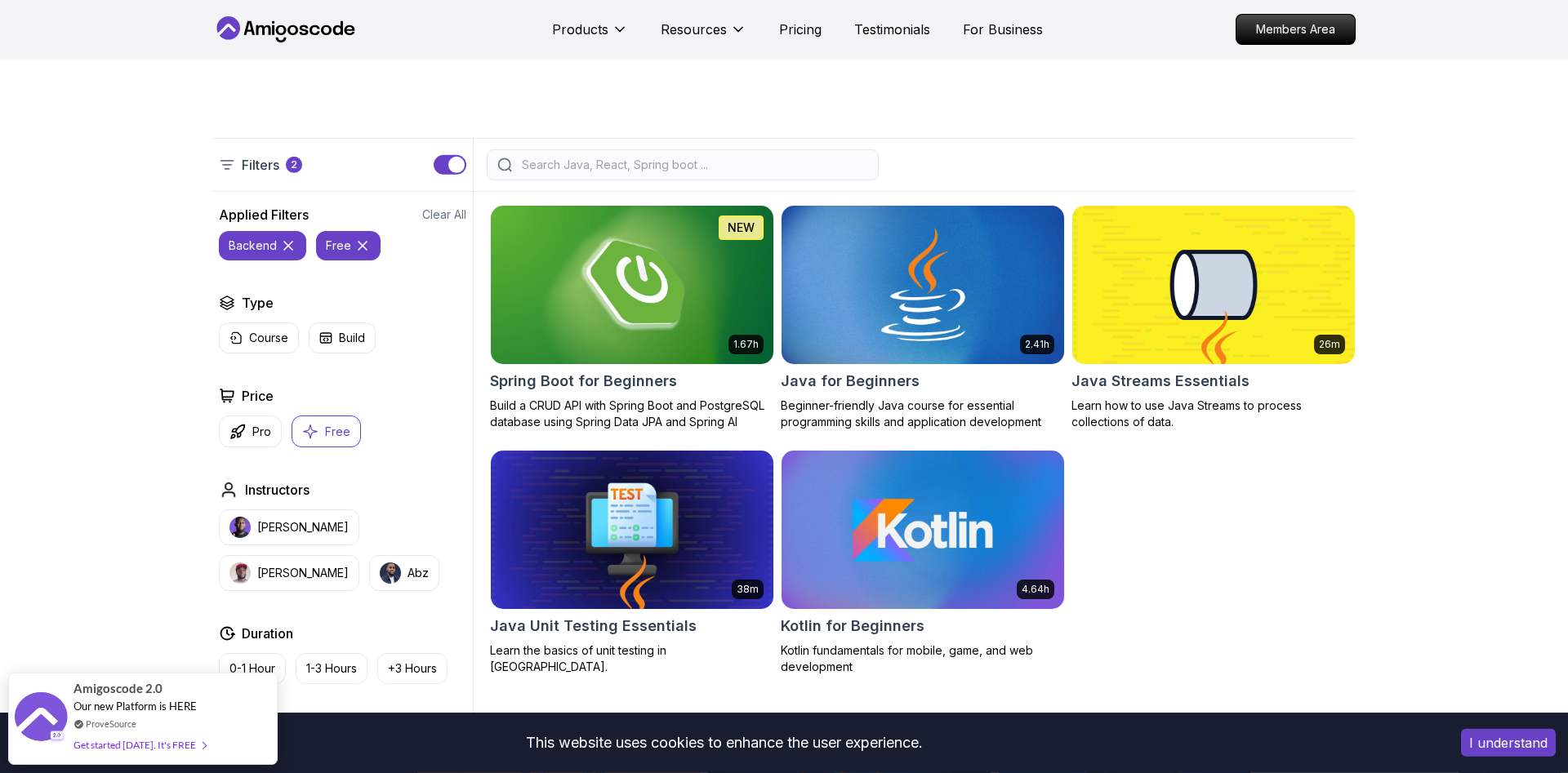
scroll to position [333, 0]
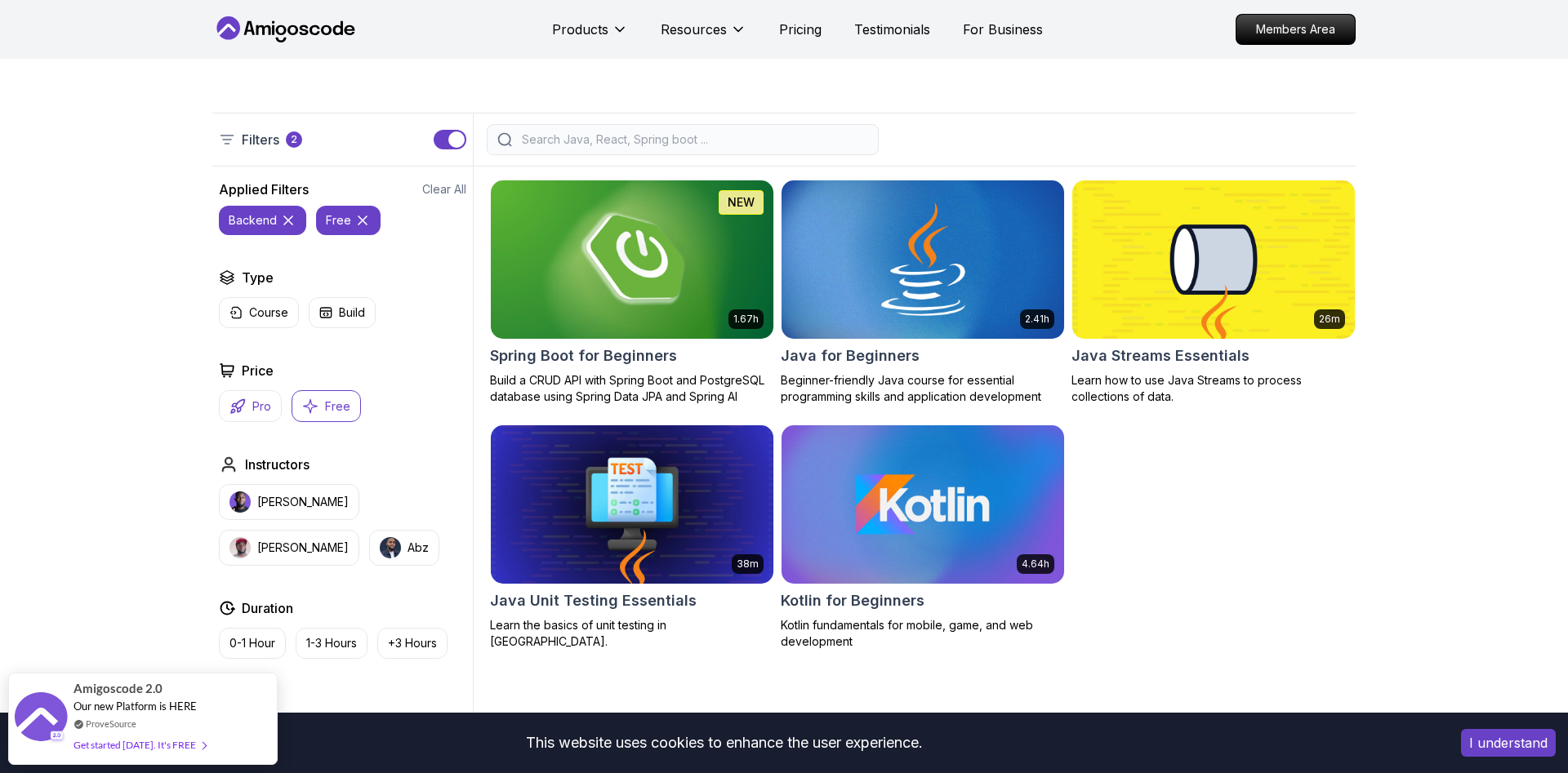
click at [269, 399] on p "Pro" at bounding box center [262, 407] width 18 height 17
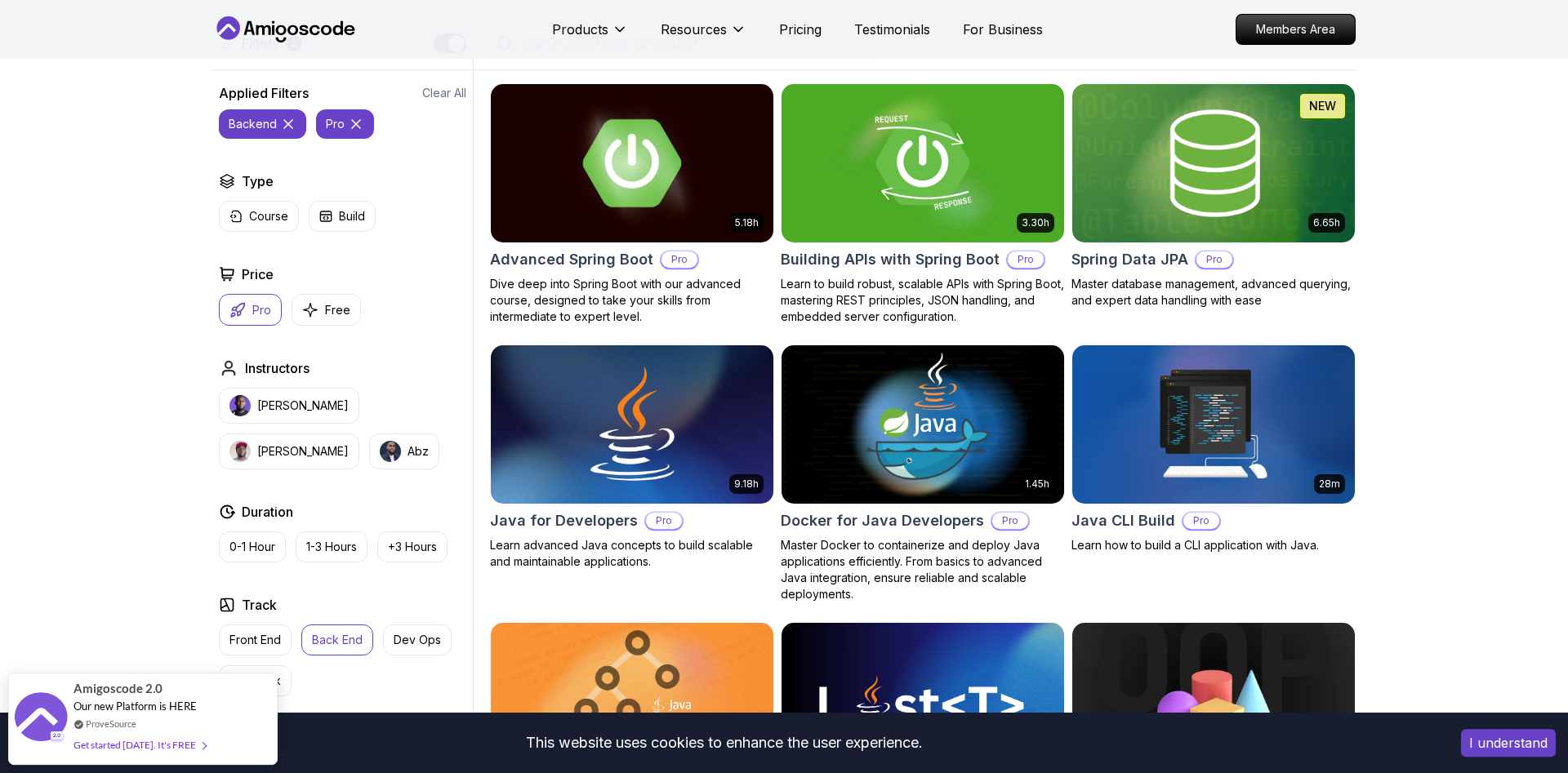
scroll to position [500, 0]
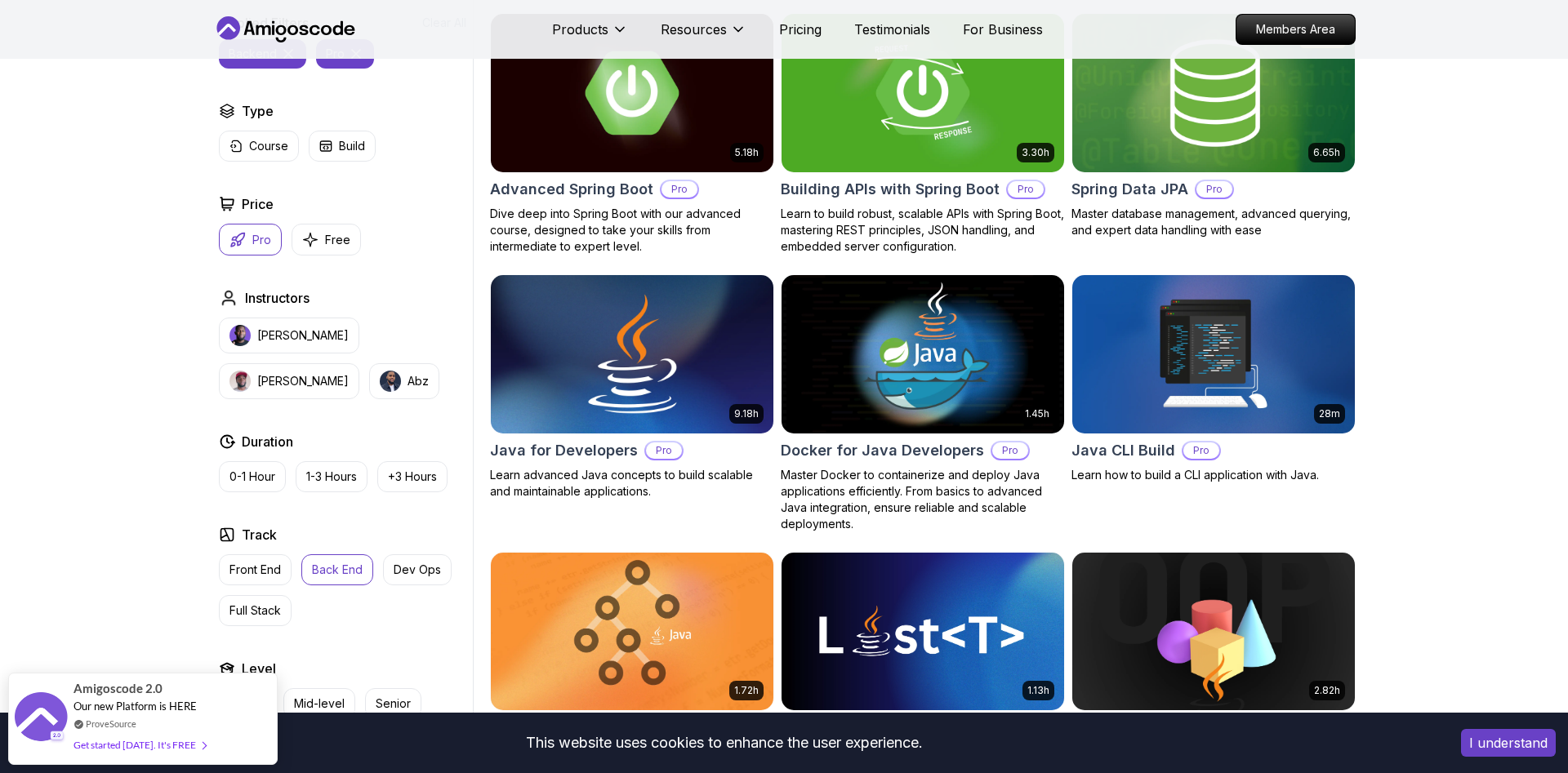
click at [647, 357] on img at bounding box center [631, 354] width 296 height 166
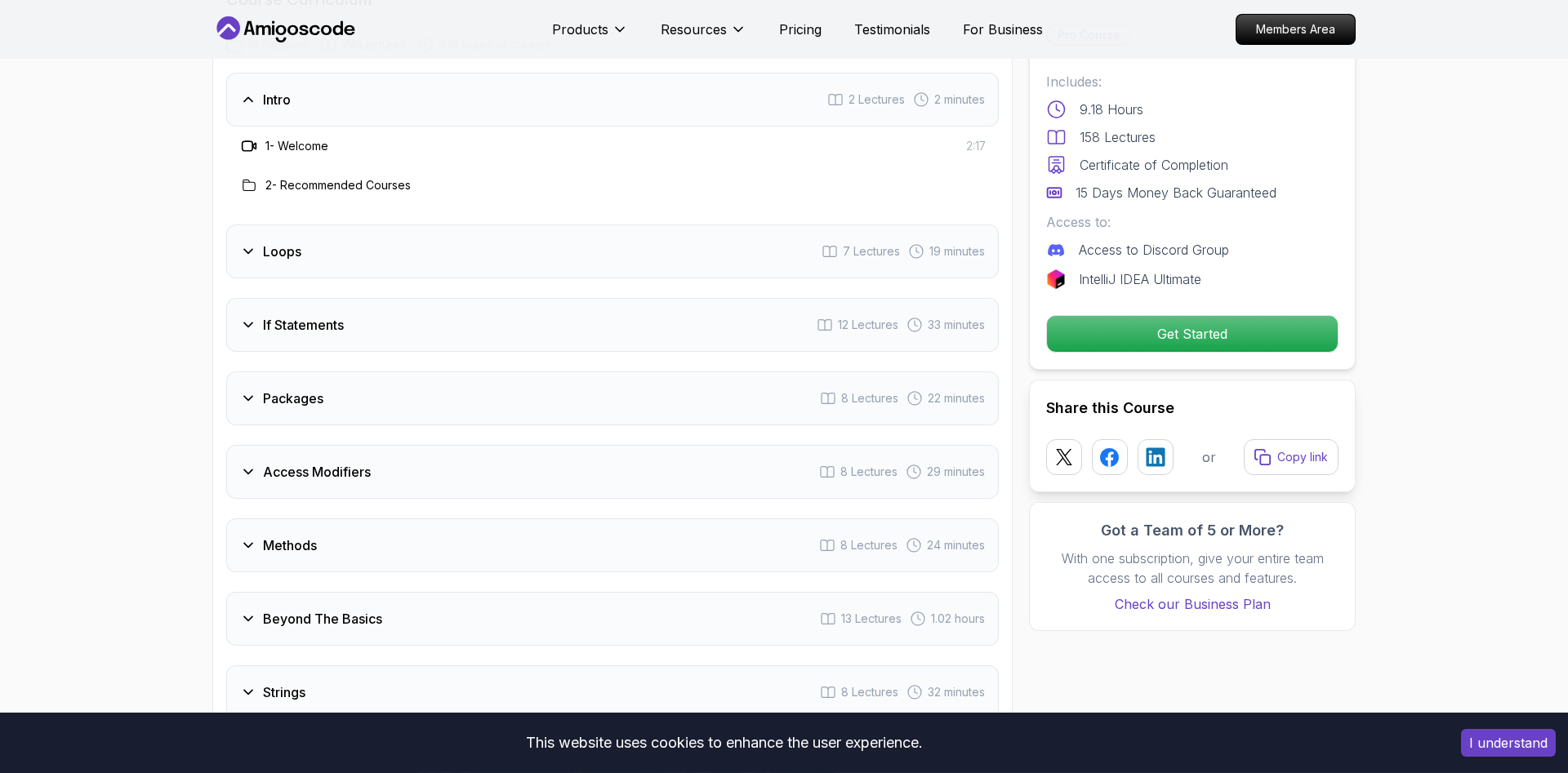
scroll to position [2166, 0]
click at [253, 242] on icon at bounding box center [248, 250] width 17 height 17
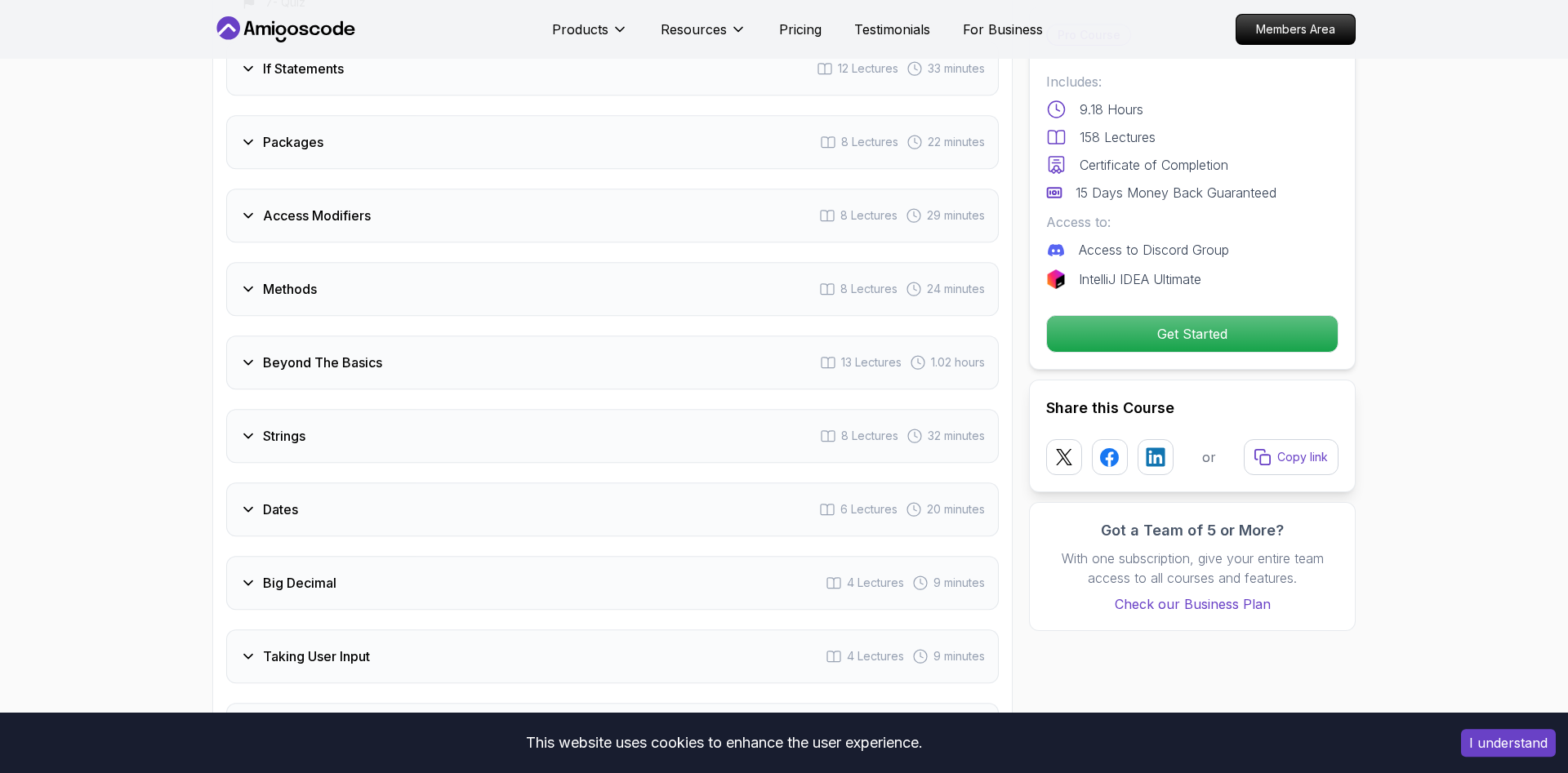
scroll to position [2665, 0]
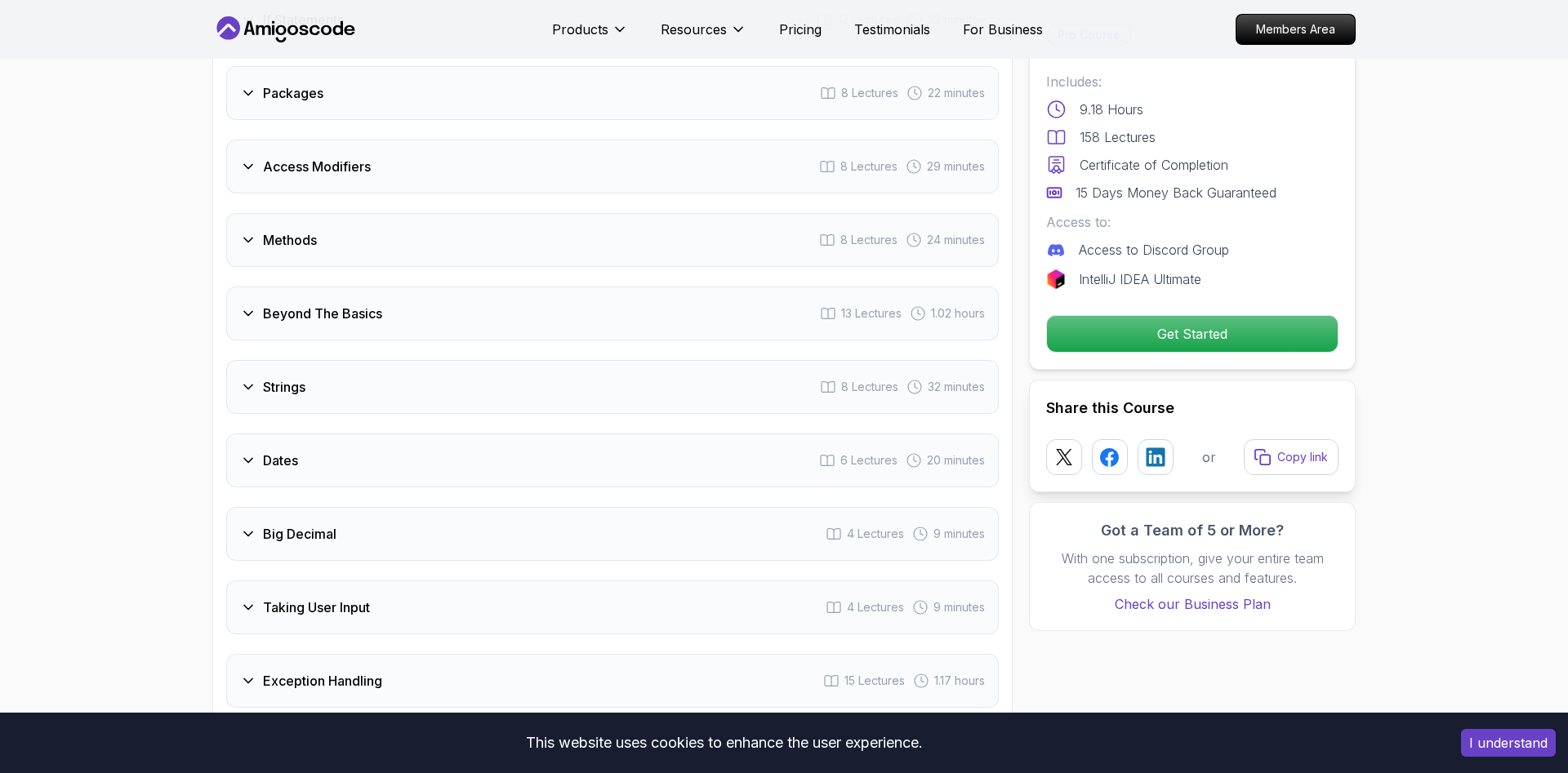
click at [255, 379] on icon at bounding box center [248, 387] width 17 height 17
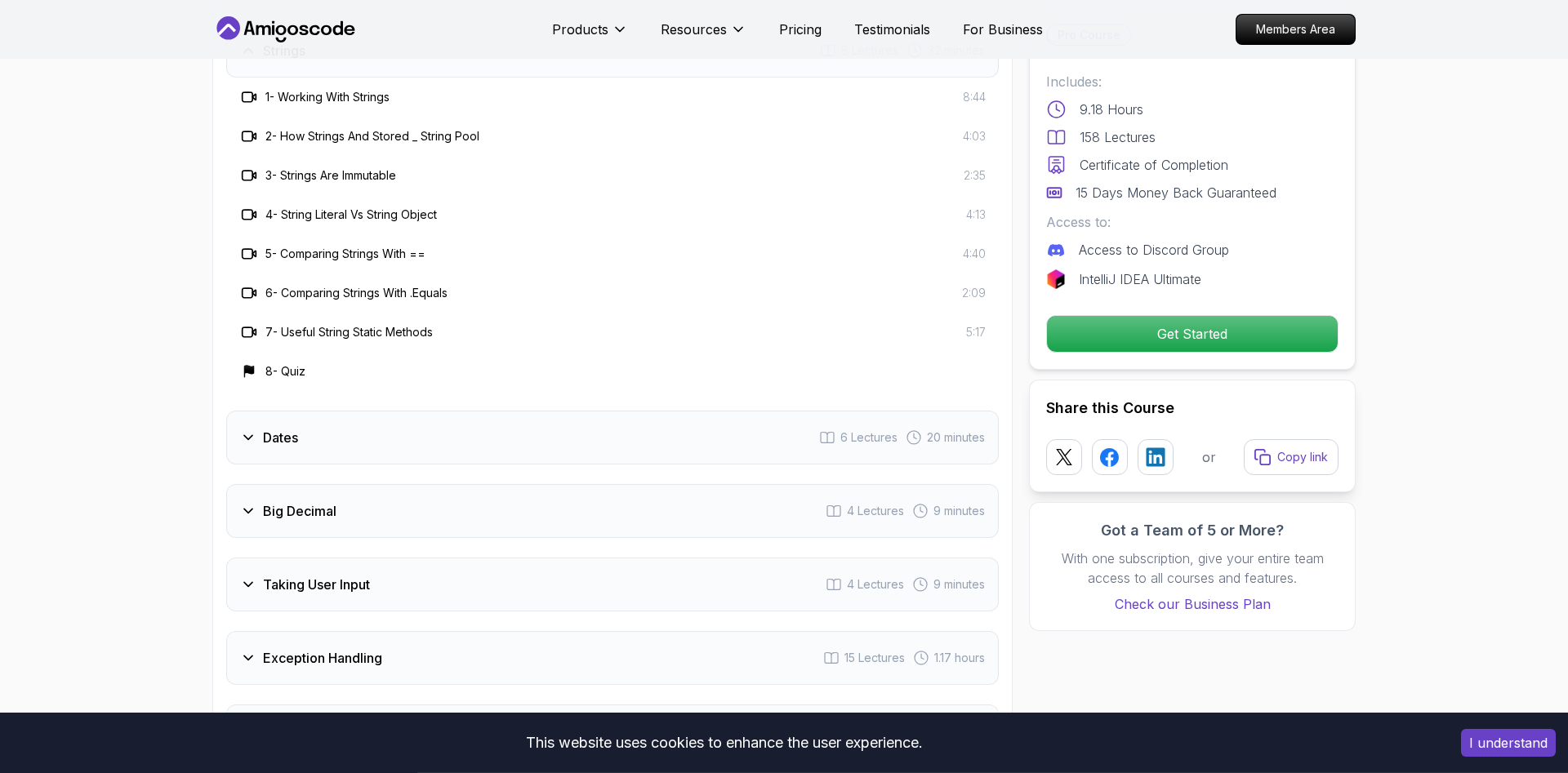
scroll to position [2724, 0]
click at [323, 419] on div "Dates 6 Lectures 20 minutes" at bounding box center [612, 441] width 772 height 54
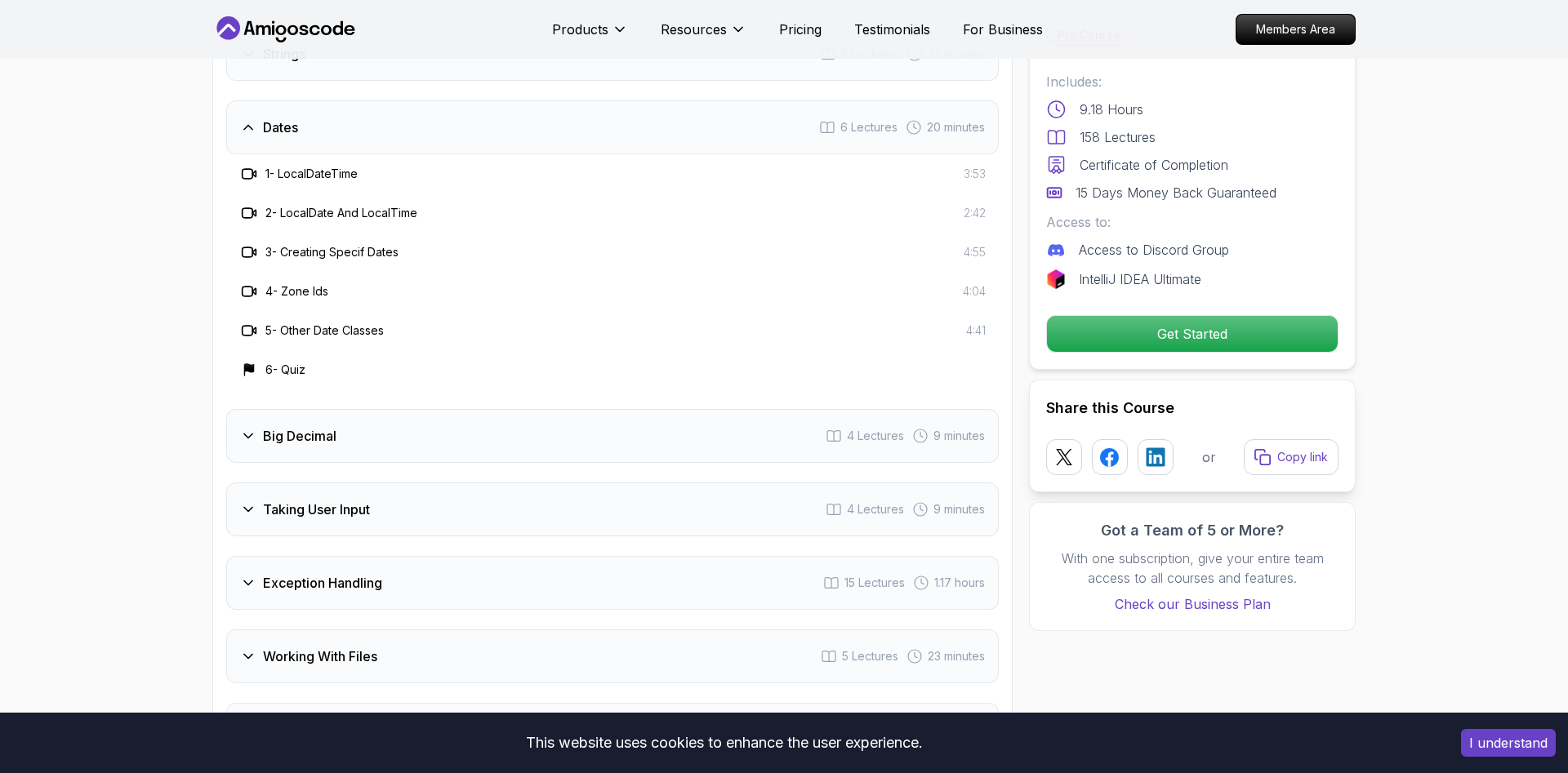
click at [321, 426] on h3 "Big Decimal" at bounding box center [300, 435] width 74 height 19
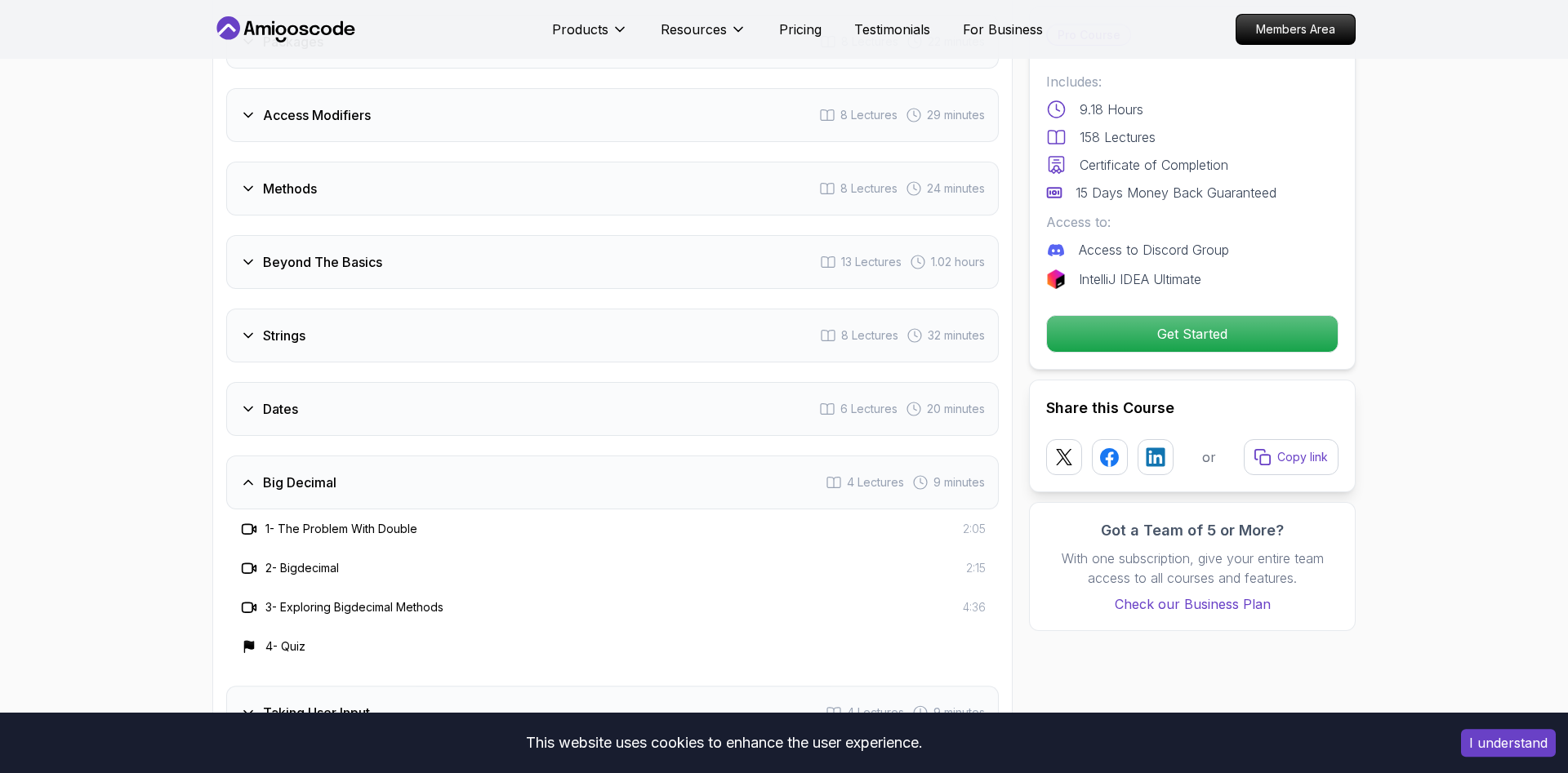
scroll to position [2391, 0]
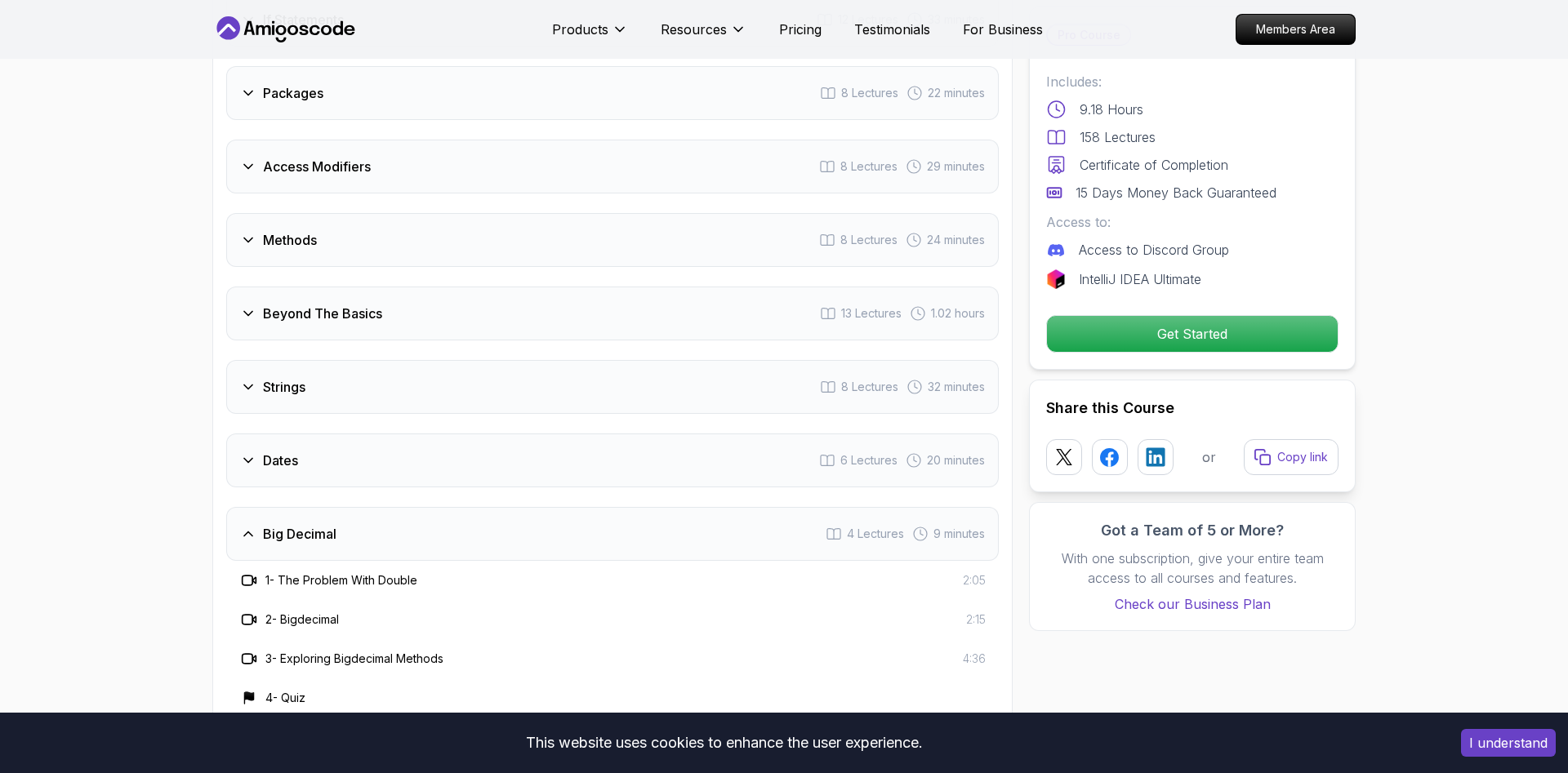
click at [324, 434] on div "Dates 6 Lectures 20 minutes" at bounding box center [612, 460] width 772 height 54
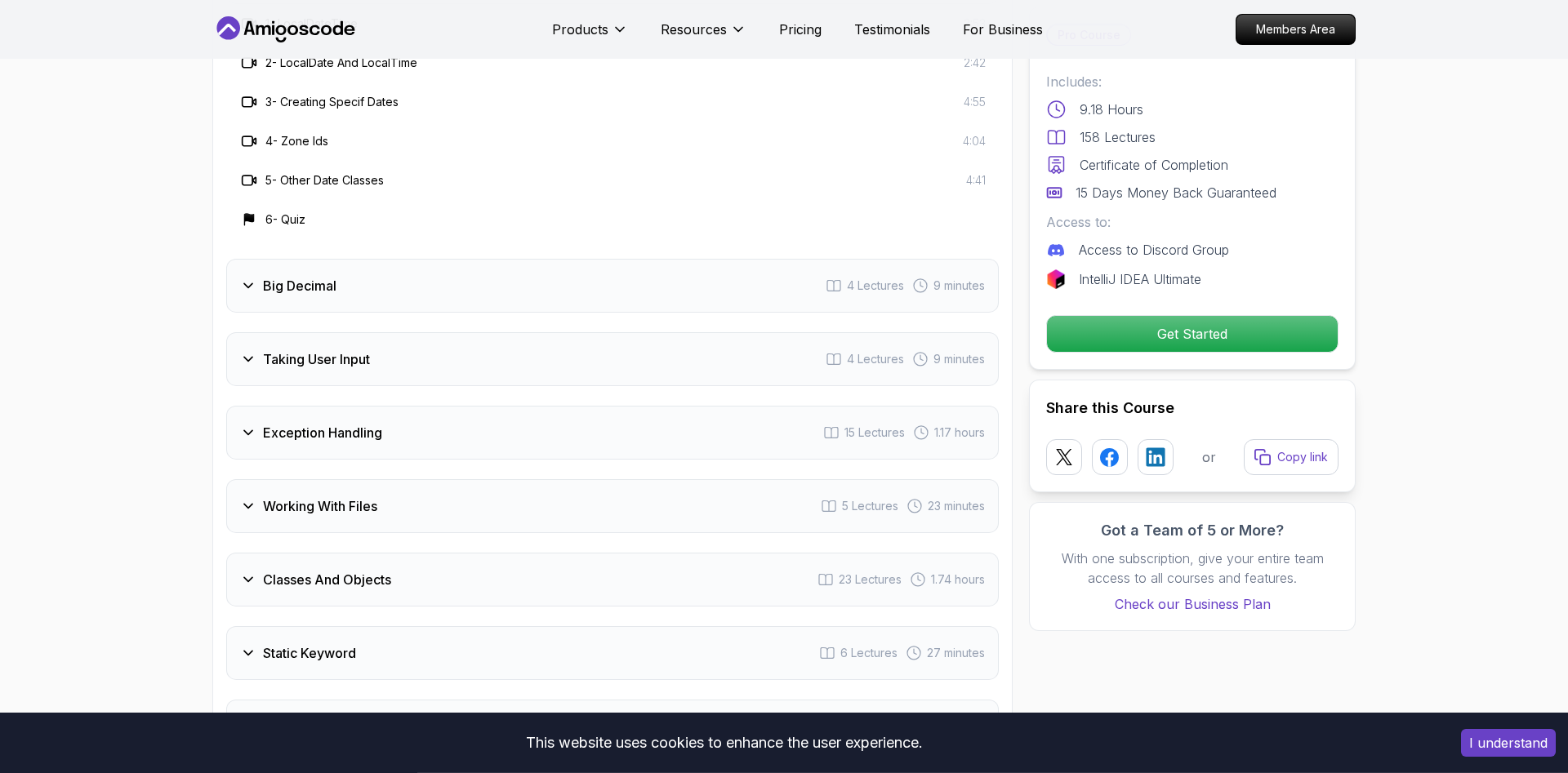
scroll to position [2807, 0]
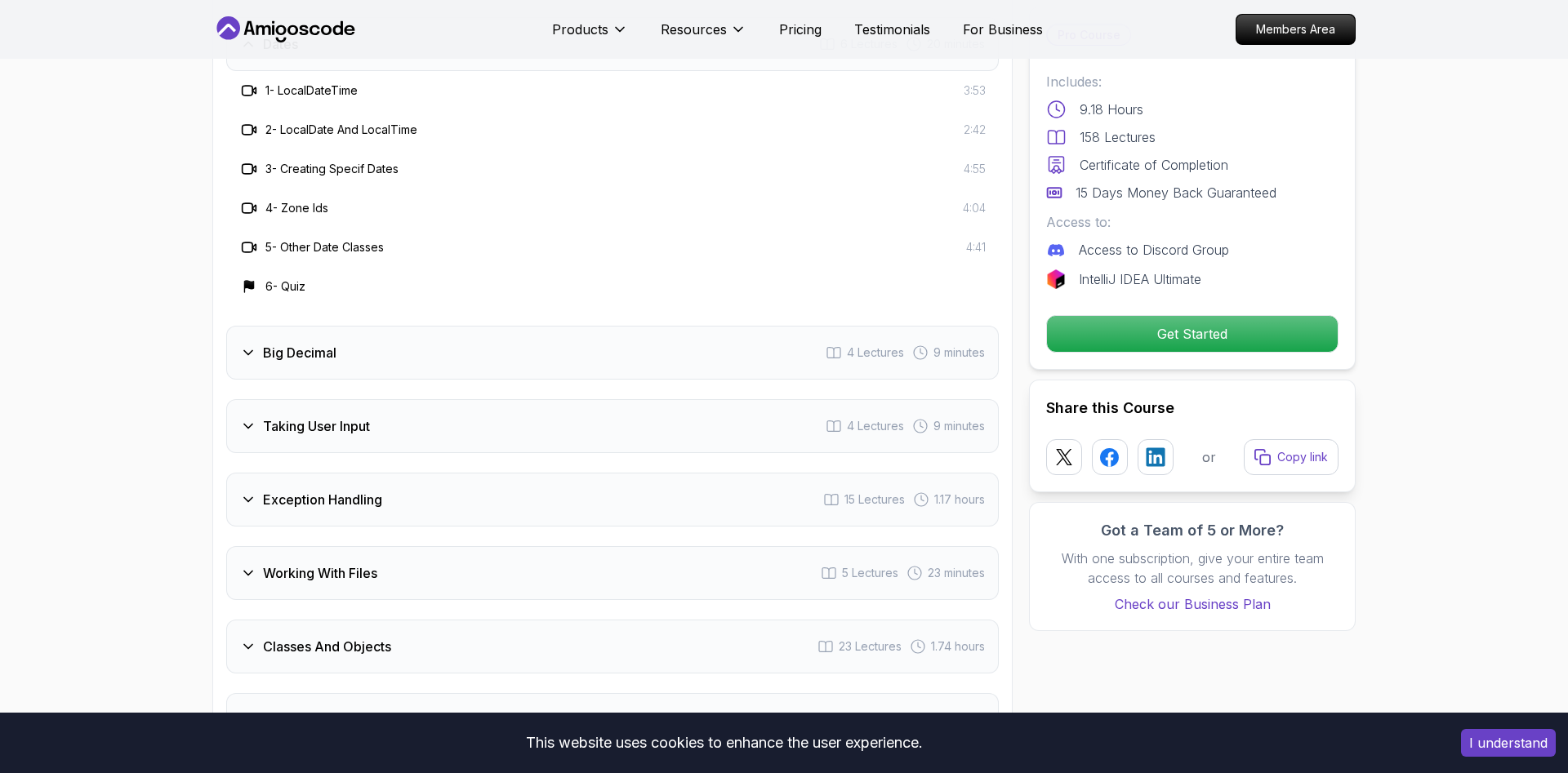
click at [358, 331] on div "Big Decimal 4 Lectures 9 minutes" at bounding box center [612, 352] width 772 height 54
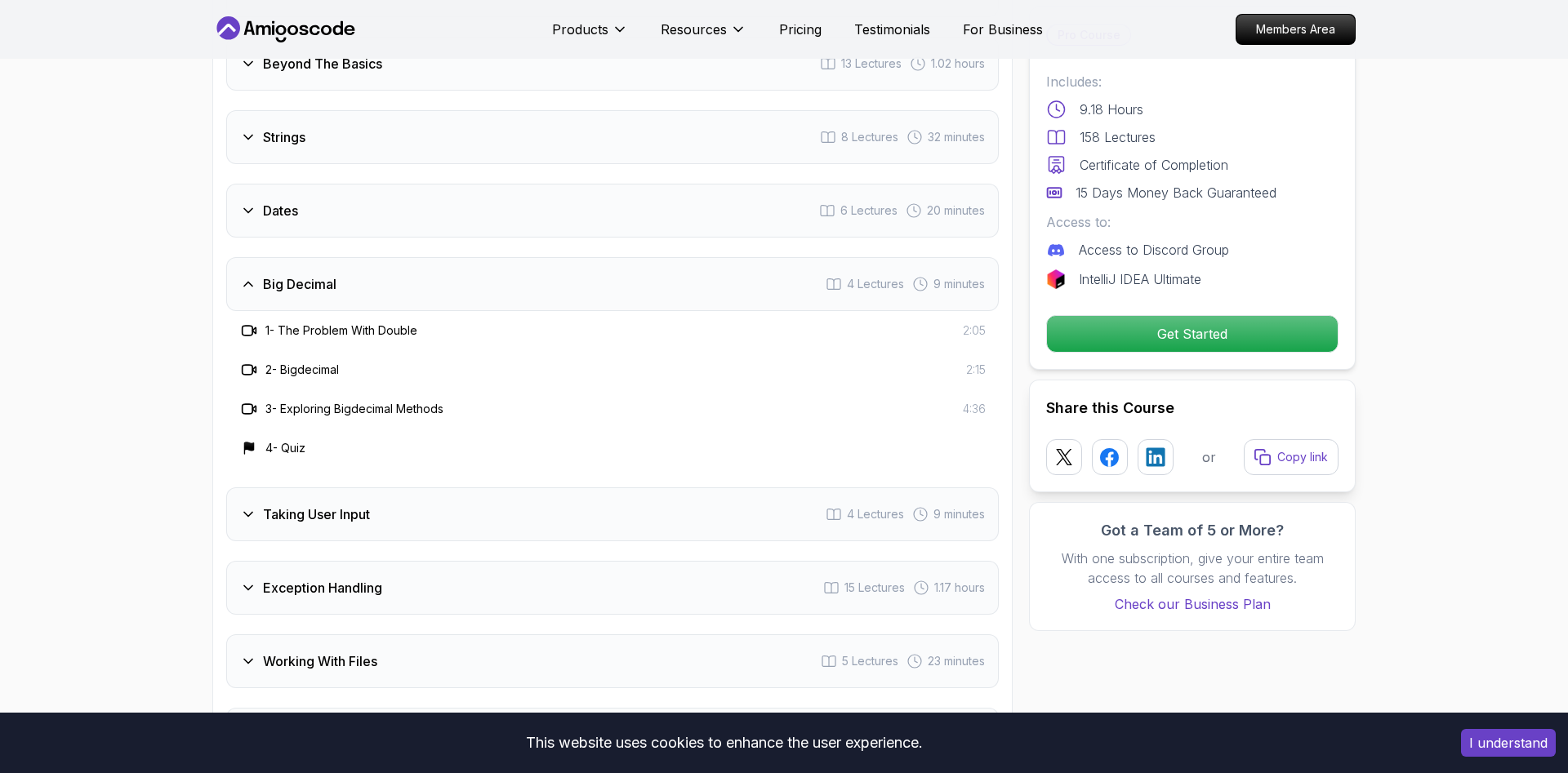
scroll to position [2724, 0]
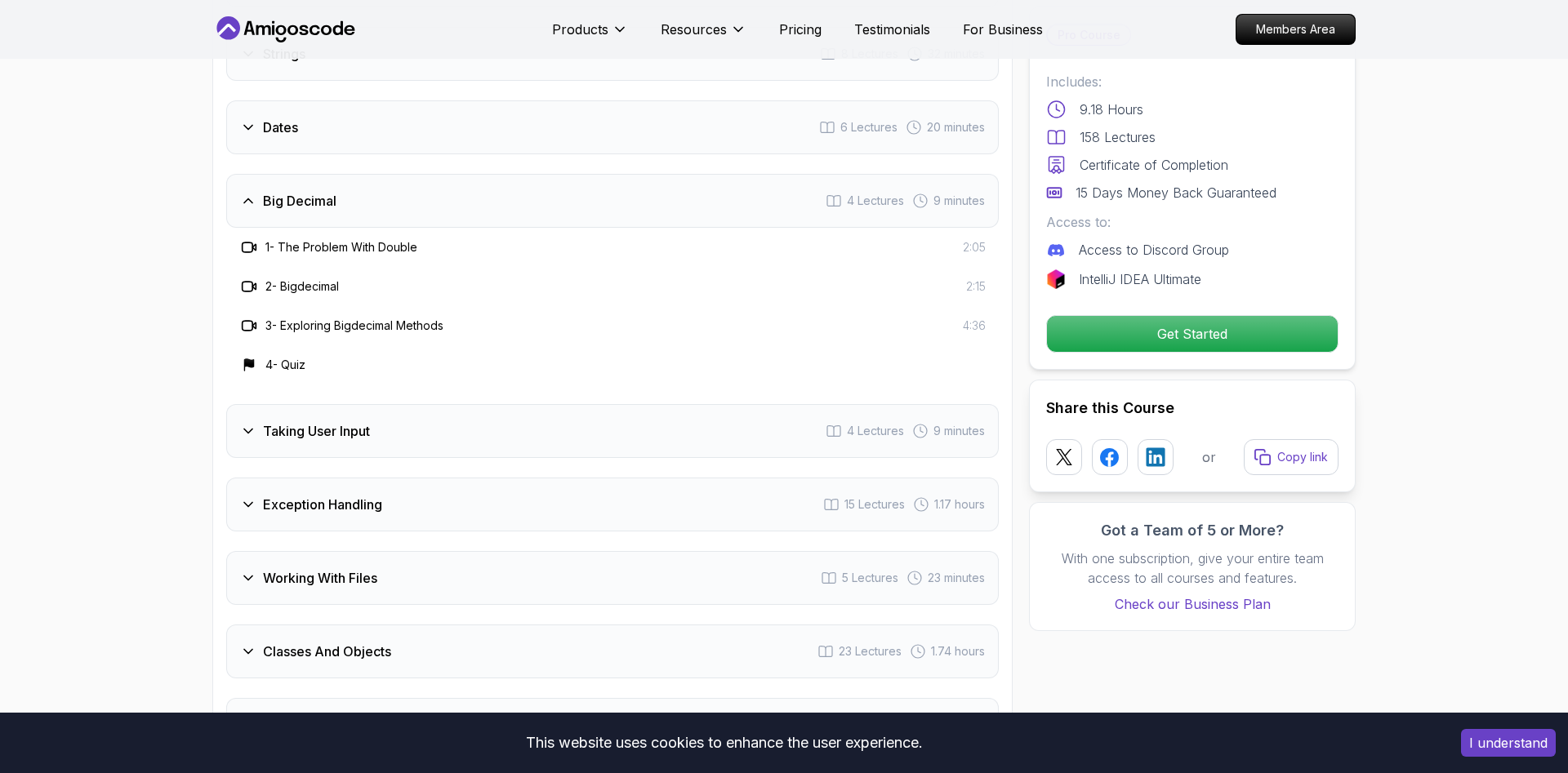
click at [432, 415] on div "Taking User Input 4 Lectures 9 minutes" at bounding box center [612, 431] width 772 height 54
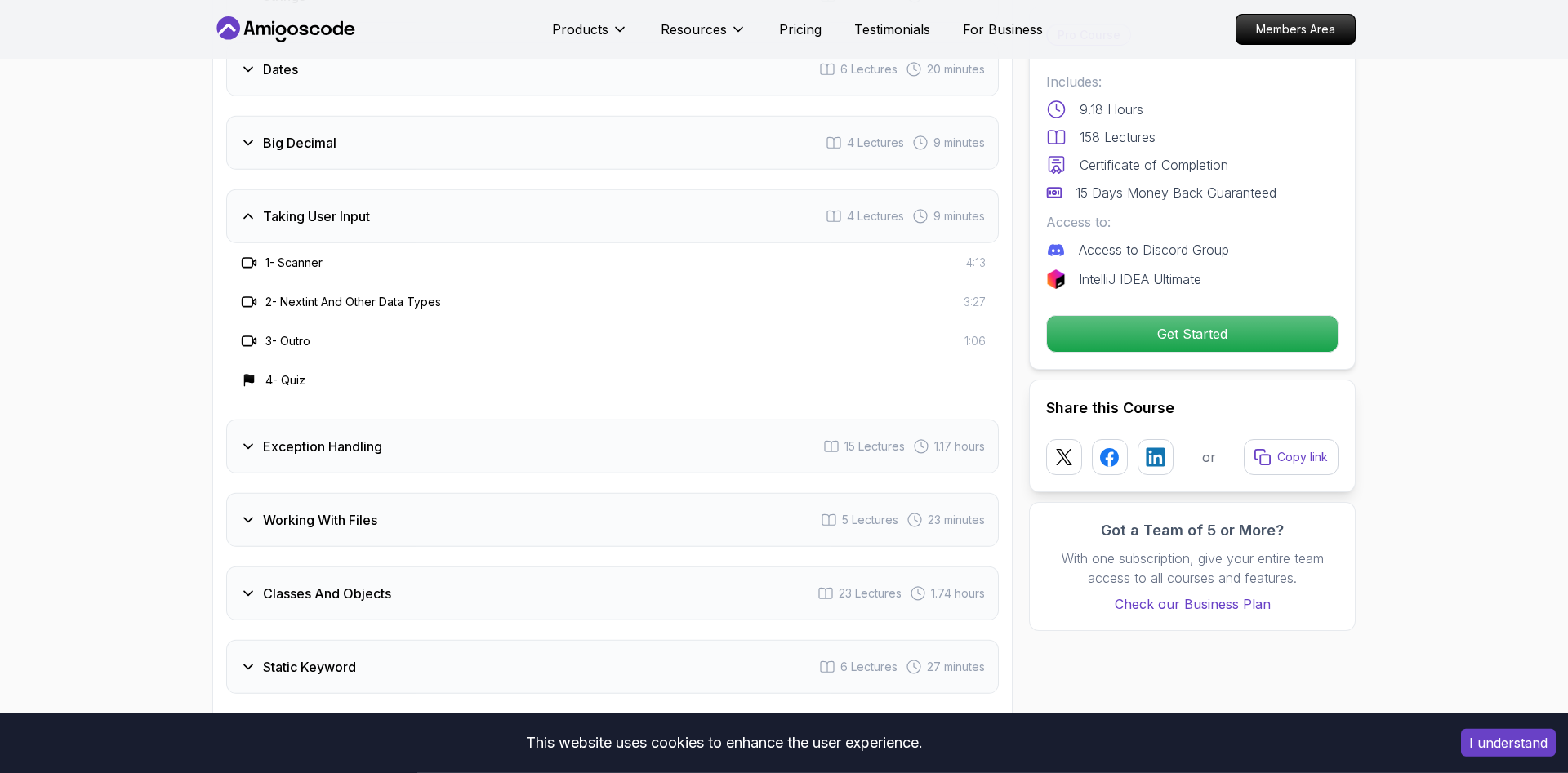
scroll to position [2807, 0]
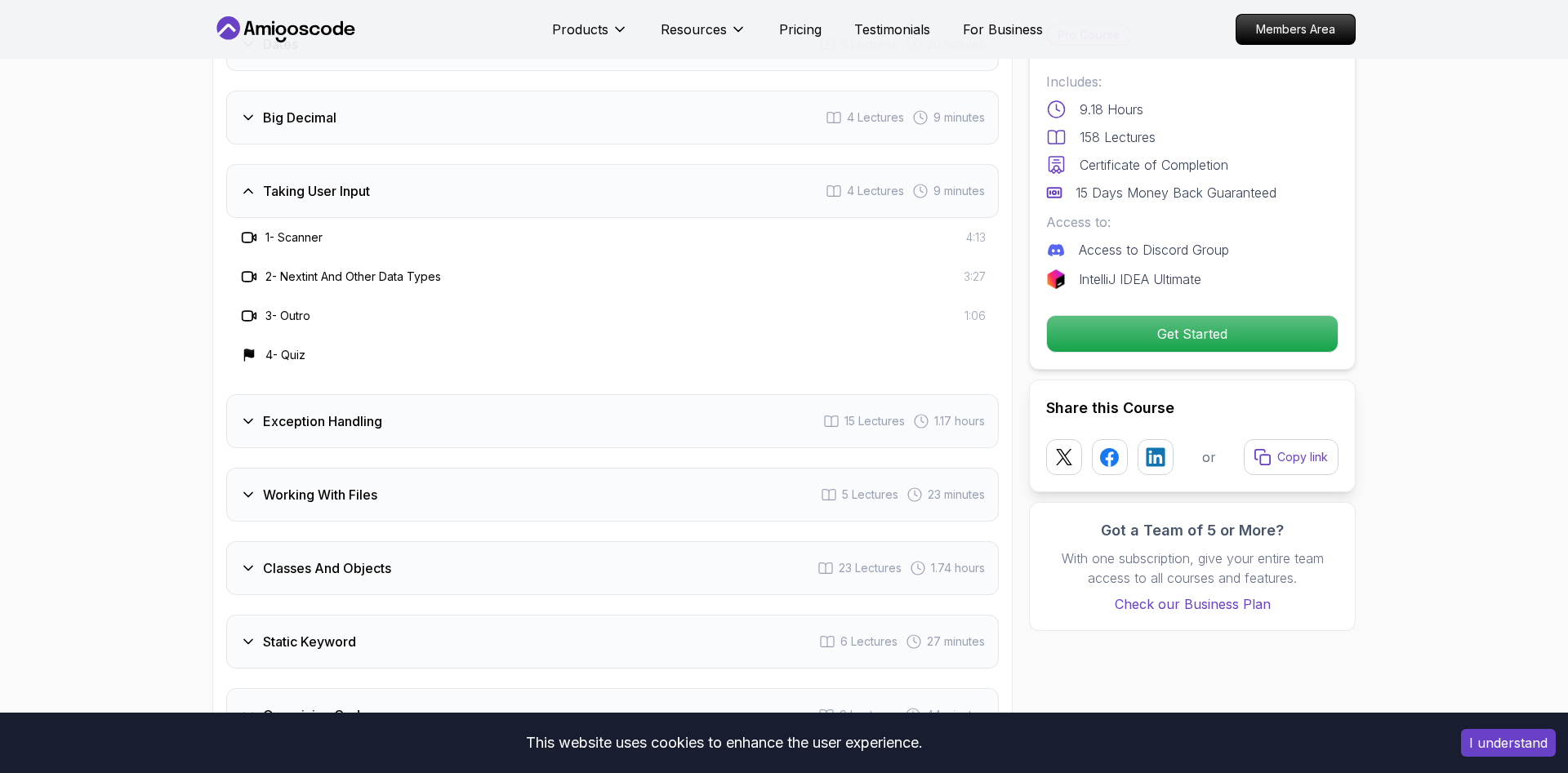
click at [435, 405] on div "Exception Handling 15 Lectures 1.17 hours" at bounding box center [612, 422] width 772 height 54
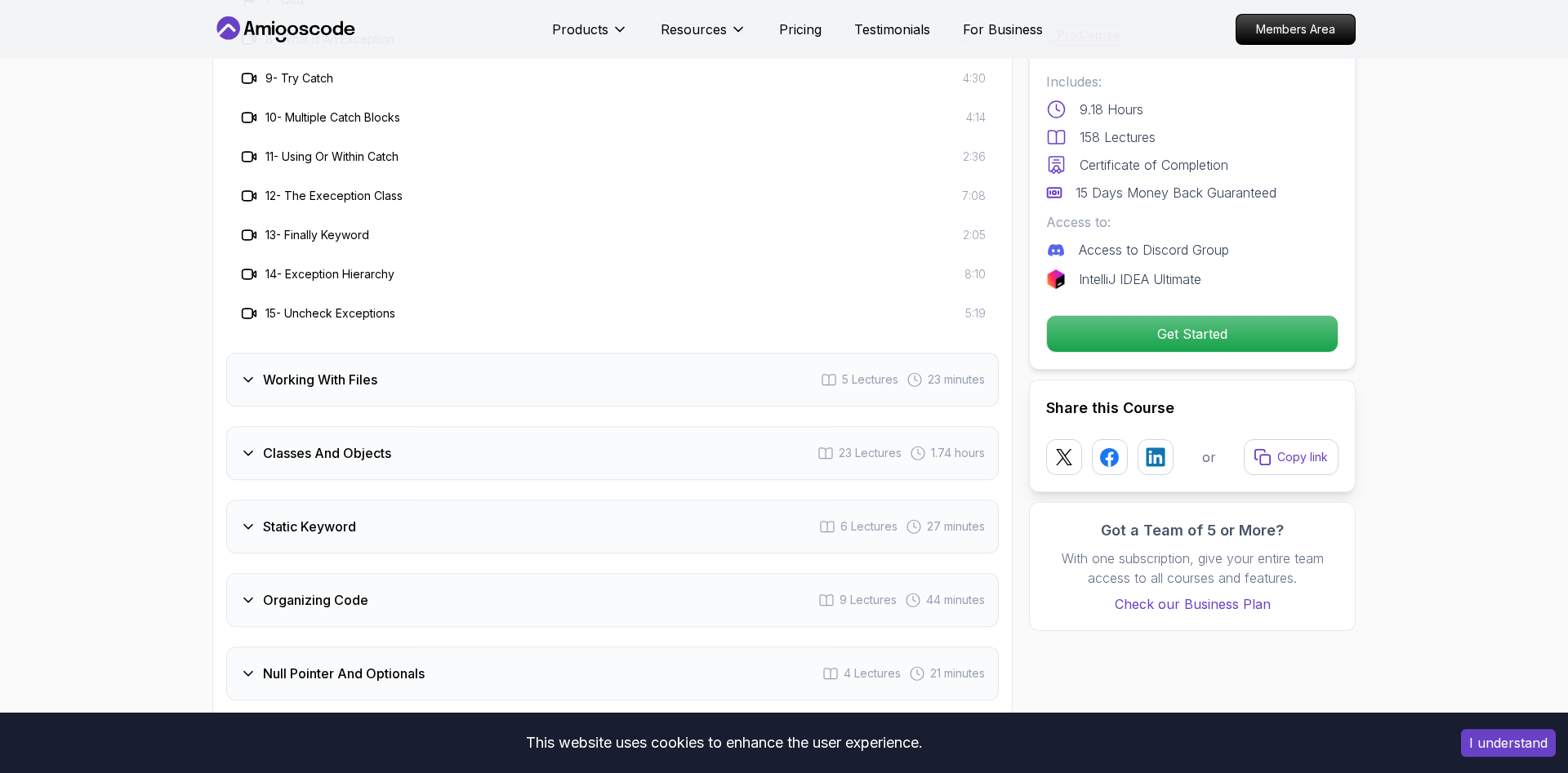
scroll to position [3390, 0]
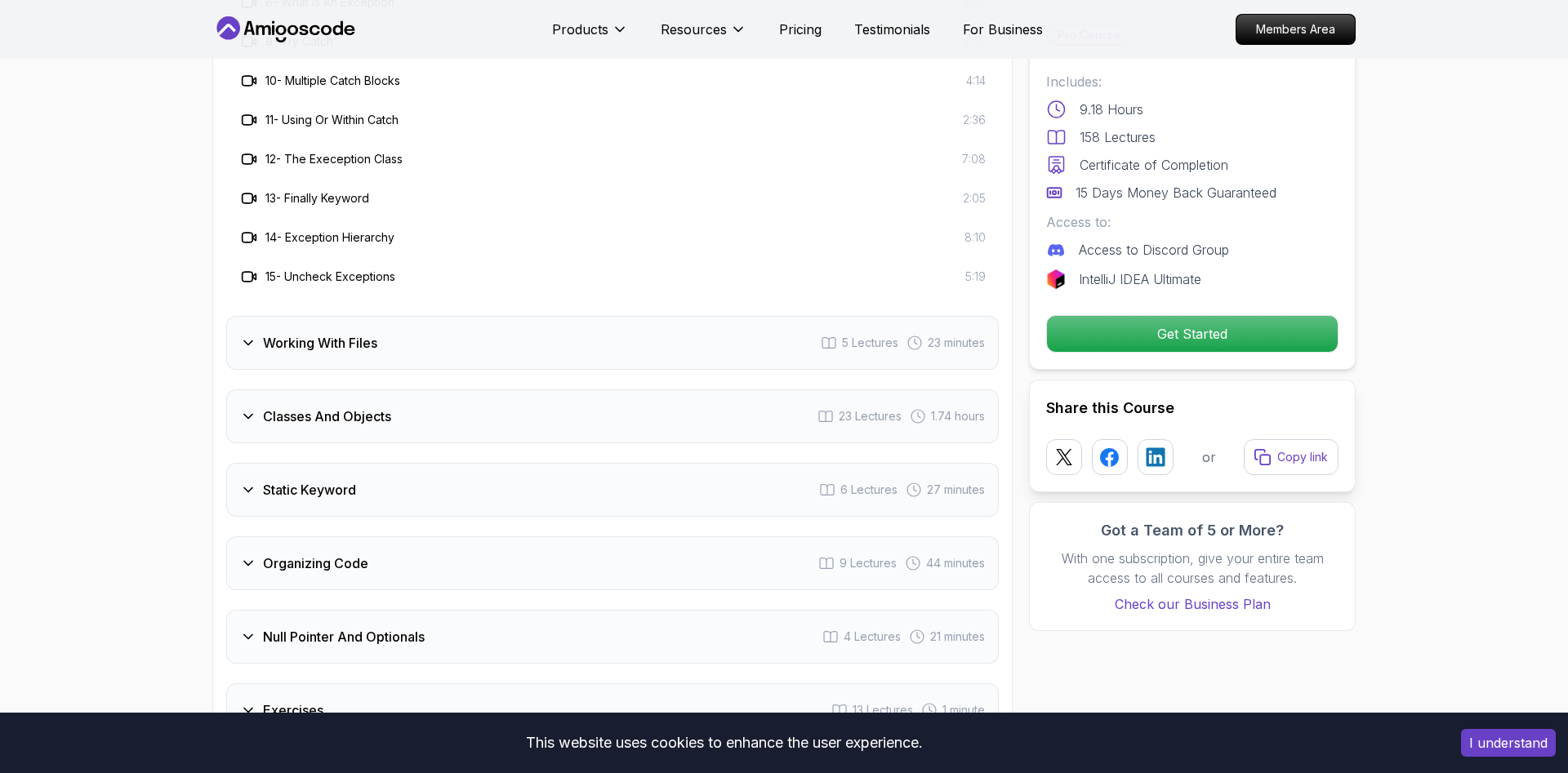
click at [437, 317] on div "Working With Files 5 Lectures 23 minutes" at bounding box center [612, 343] width 772 height 54
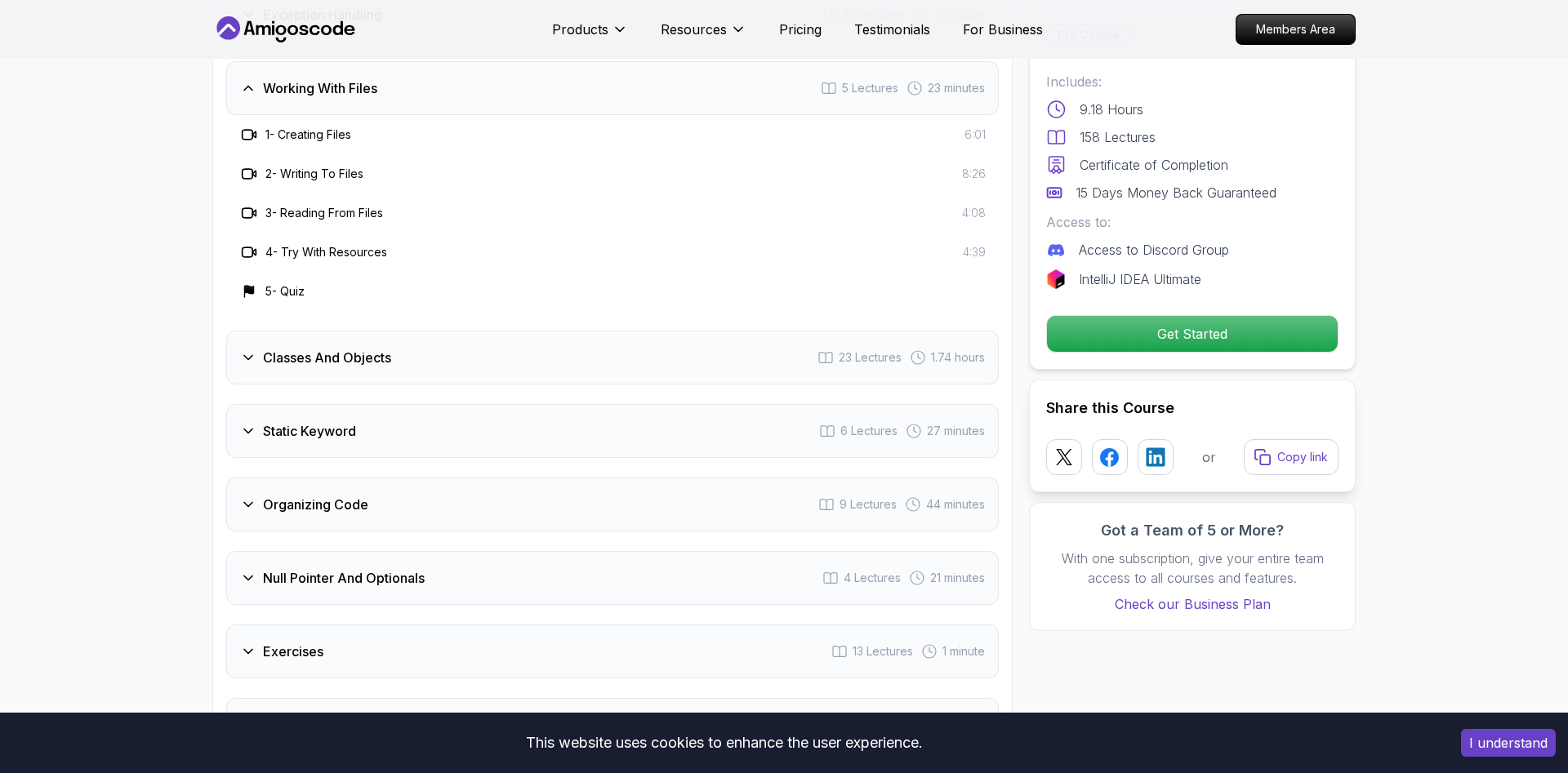
scroll to position [2974, 0]
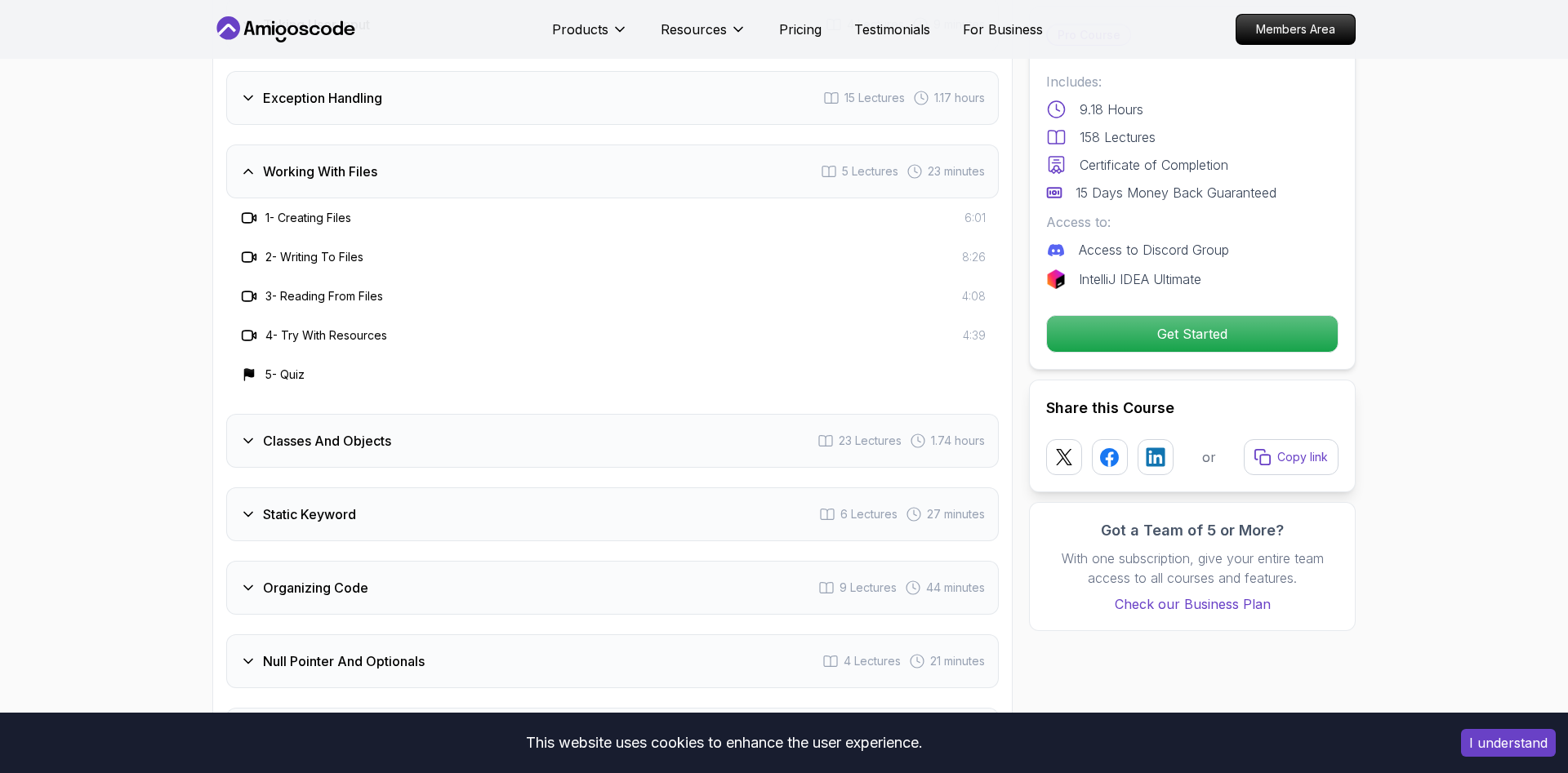
click at [437, 416] on div "Classes And Objects 23 Lectures 1.74 hours" at bounding box center [612, 441] width 772 height 54
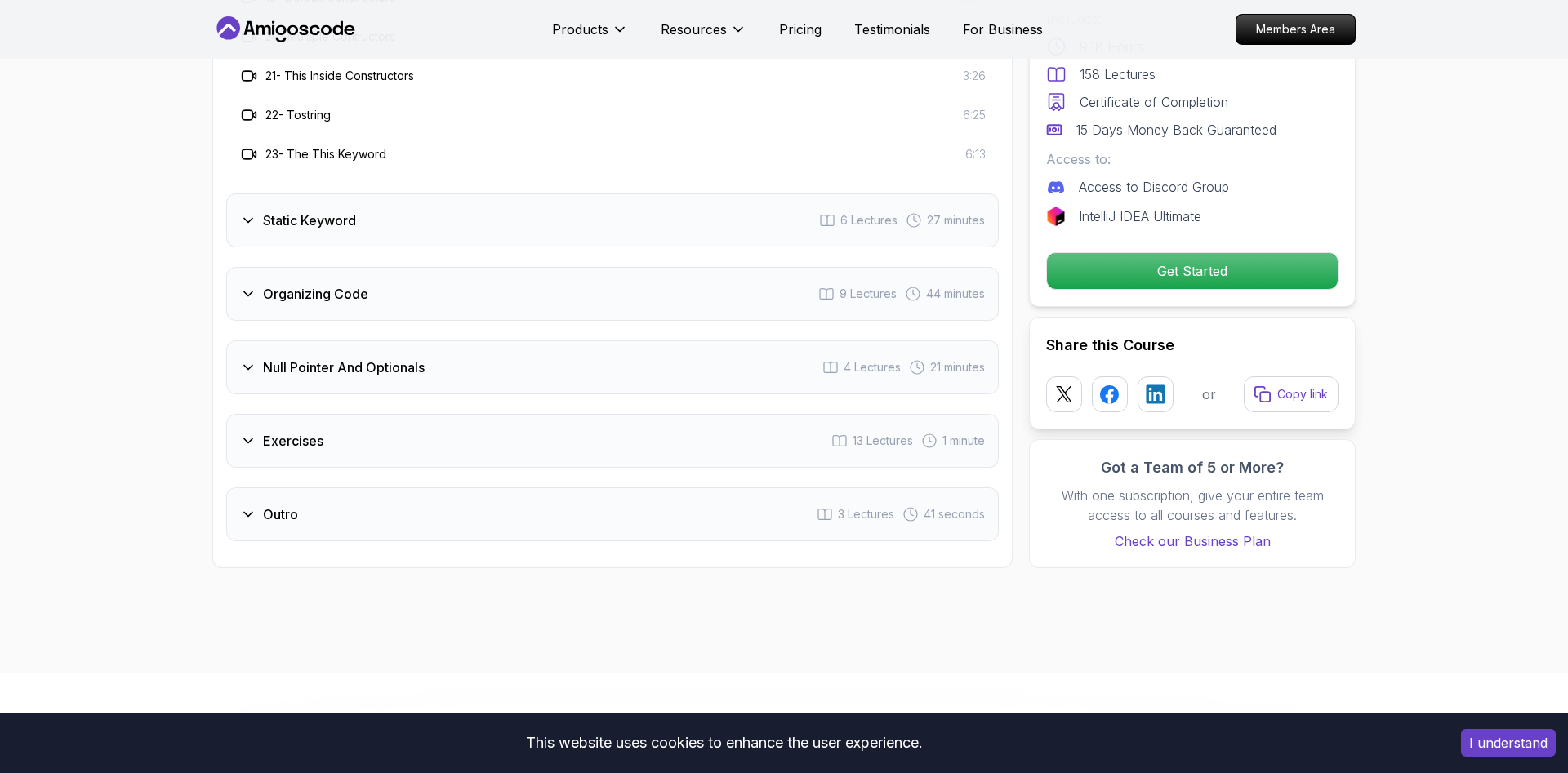
scroll to position [3890, 0]
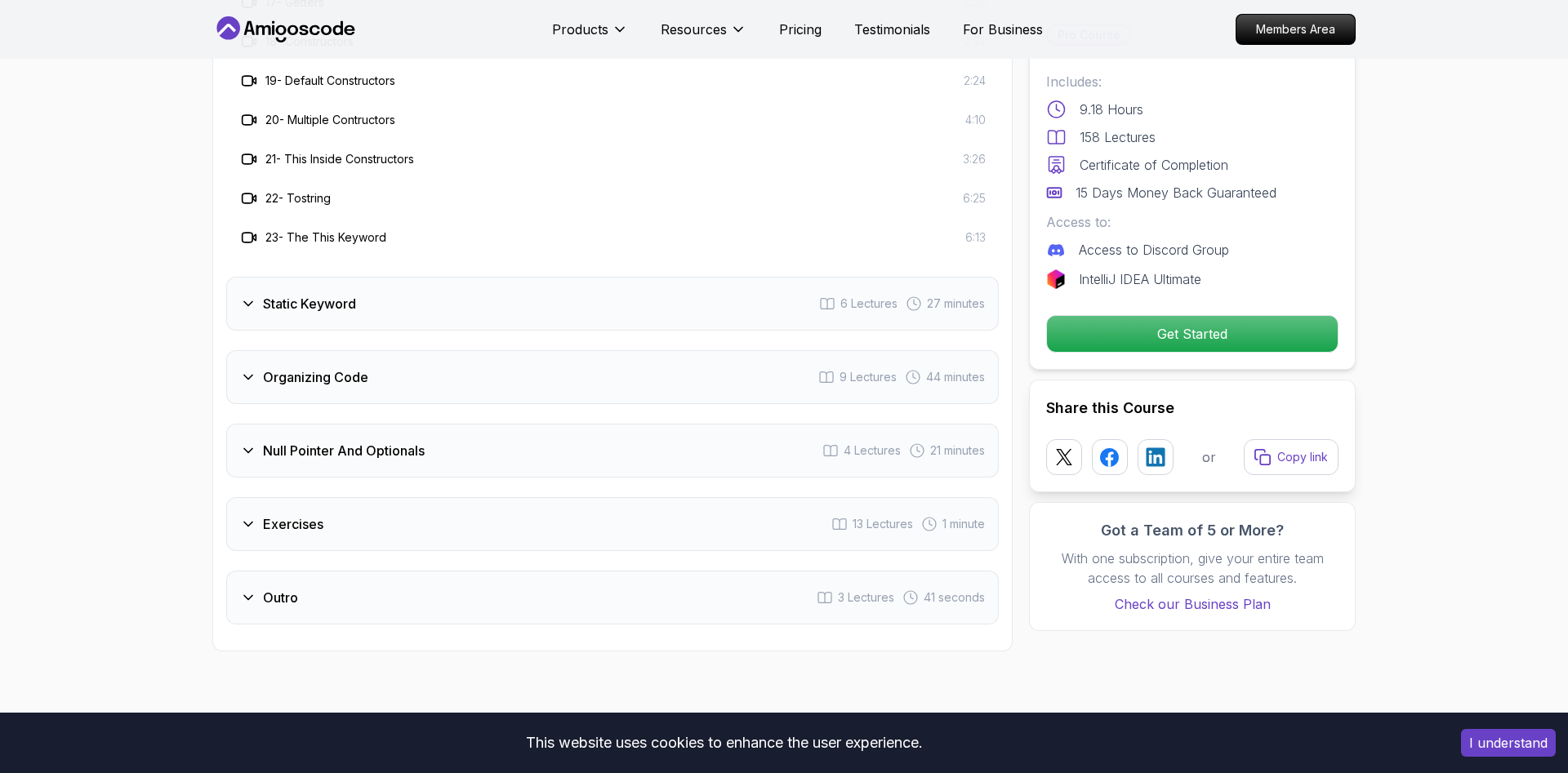
click at [348, 294] on h3 "Static Keyword" at bounding box center [309, 303] width 93 height 19
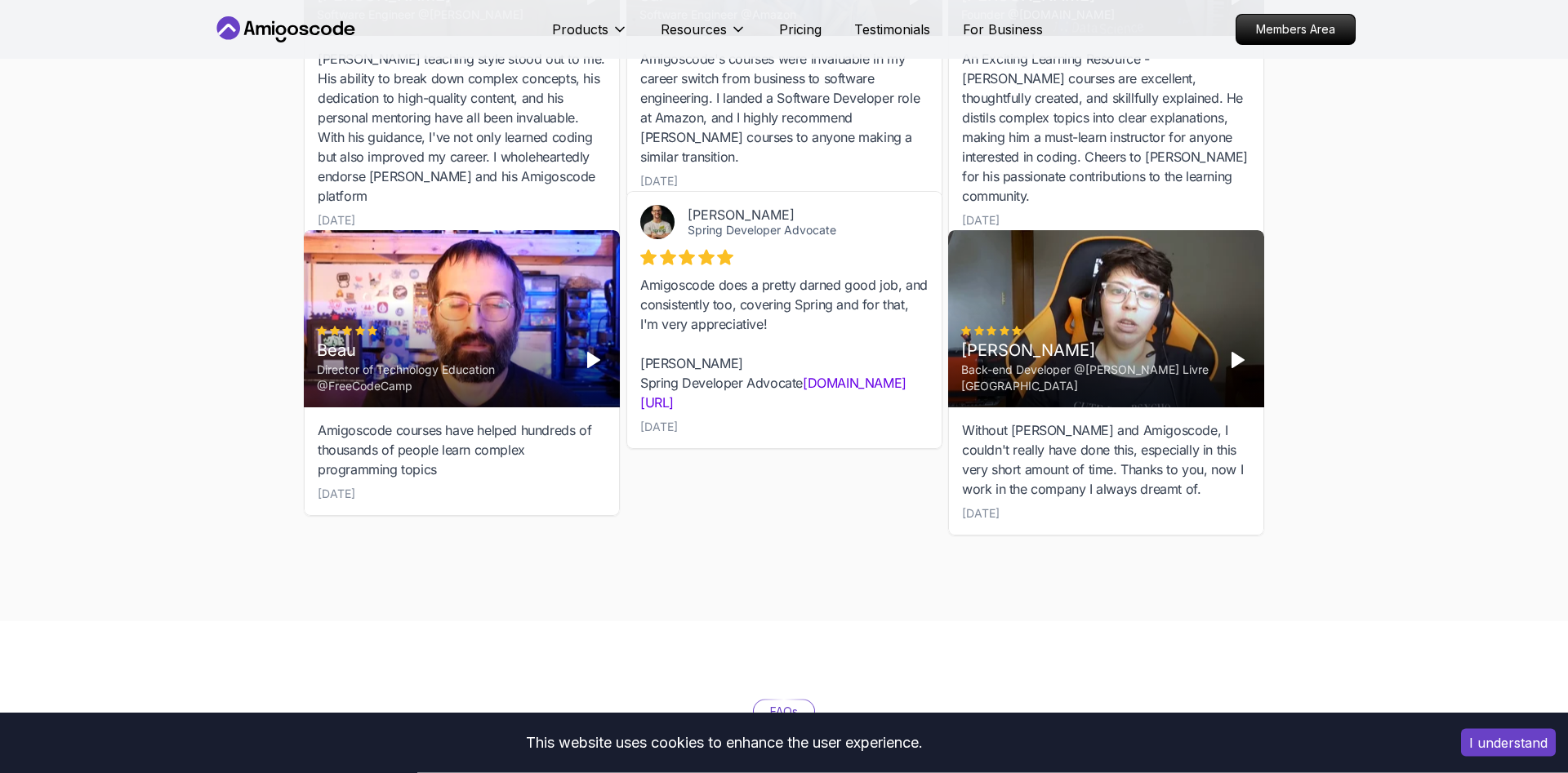
scroll to position [3124, 0]
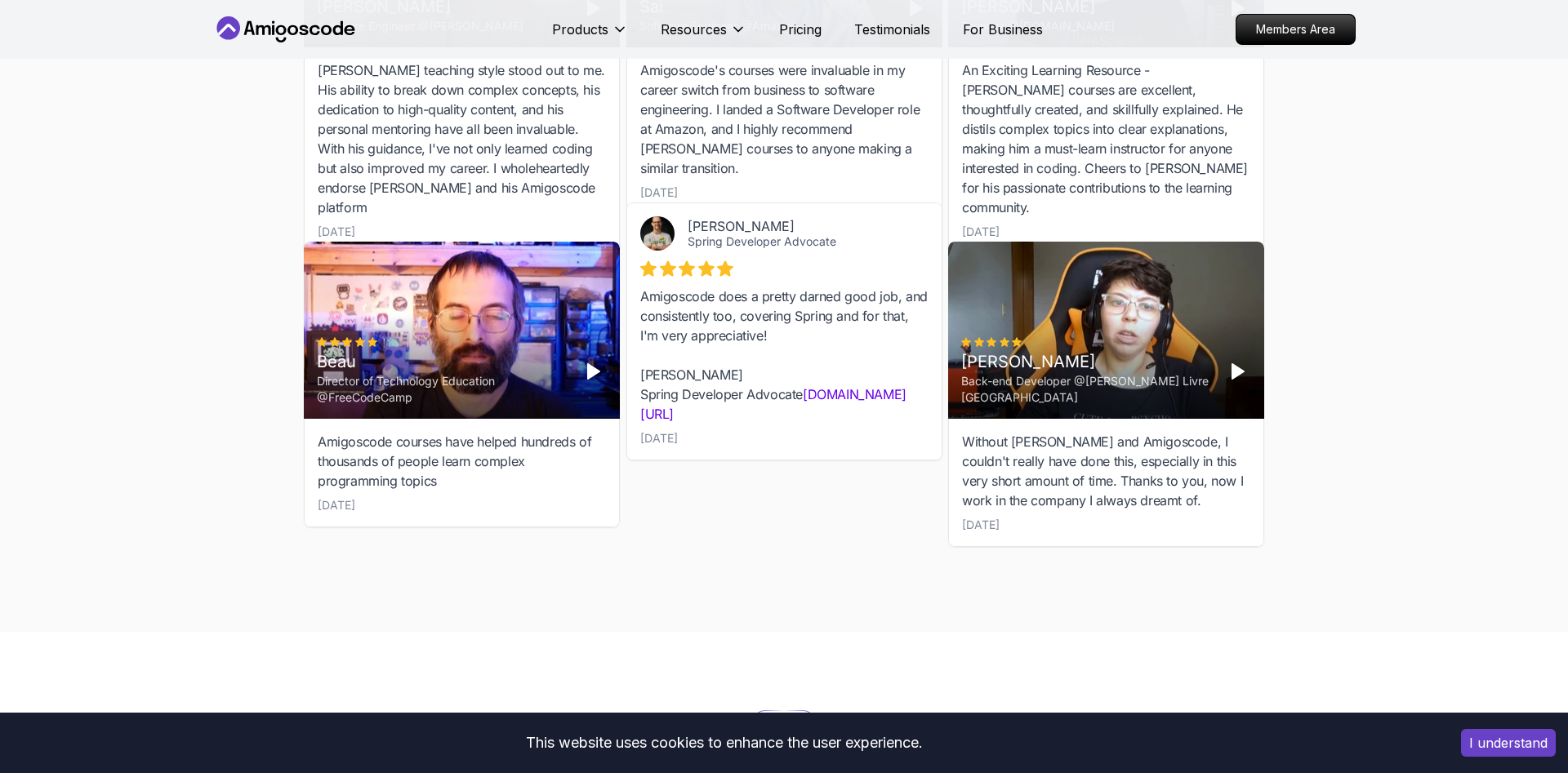
click at [601, 362] on icon "Play" at bounding box center [593, 371] width 19 height 19
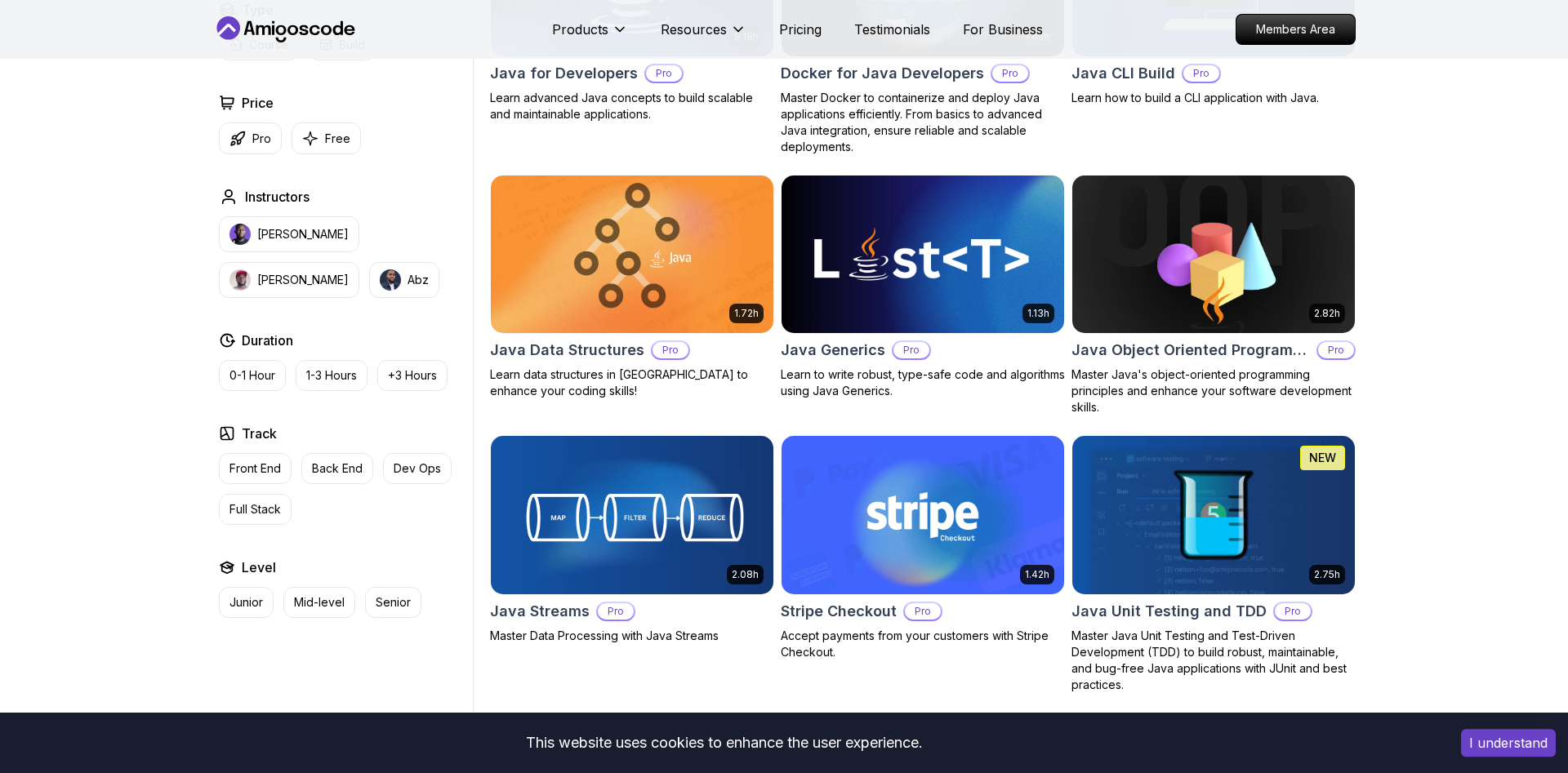
scroll to position [875, 0]
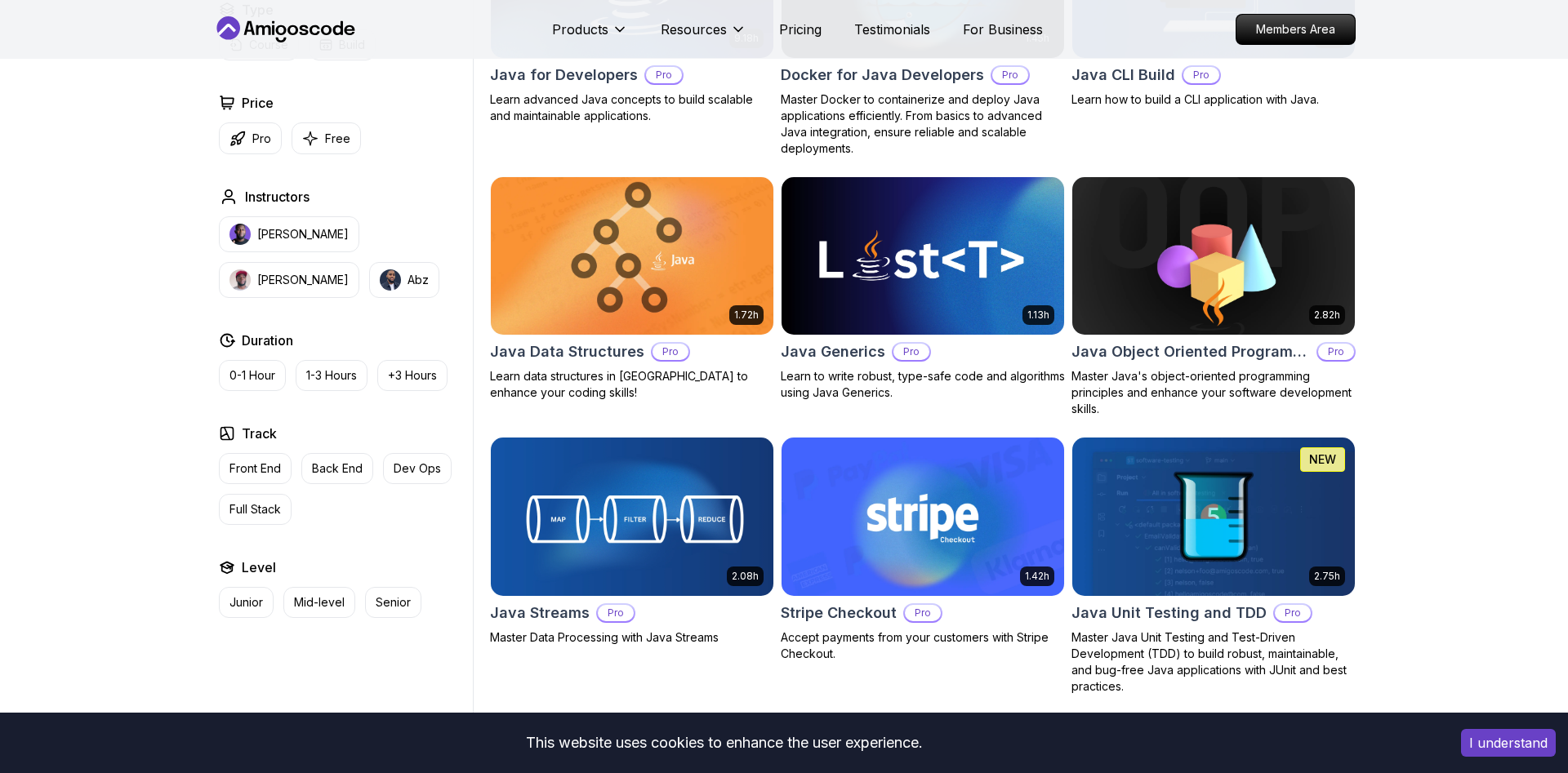
click at [700, 271] on img at bounding box center [631, 256] width 296 height 166
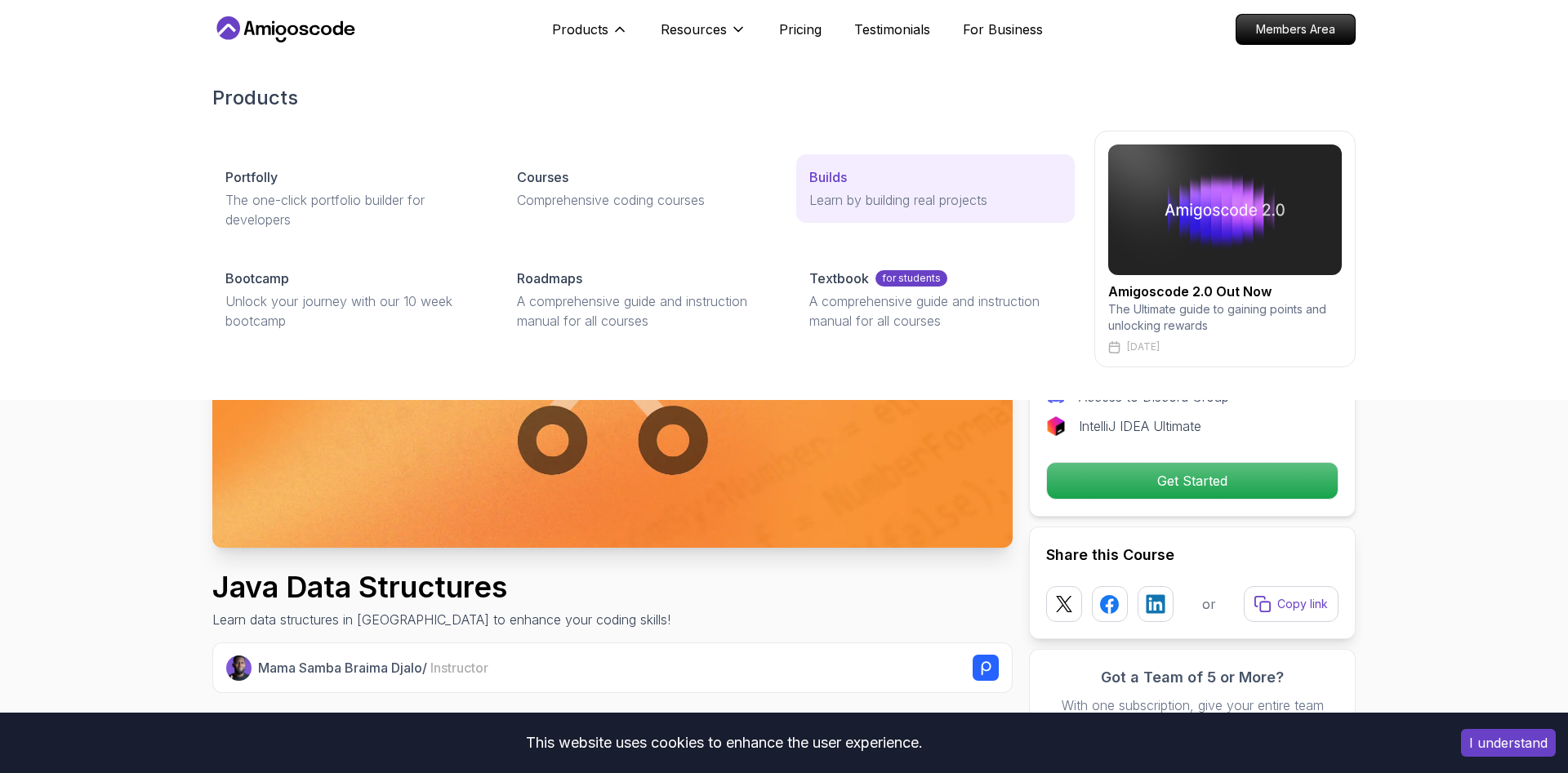
click at [837, 196] on p "Learn by building real projects" at bounding box center [935, 199] width 253 height 19
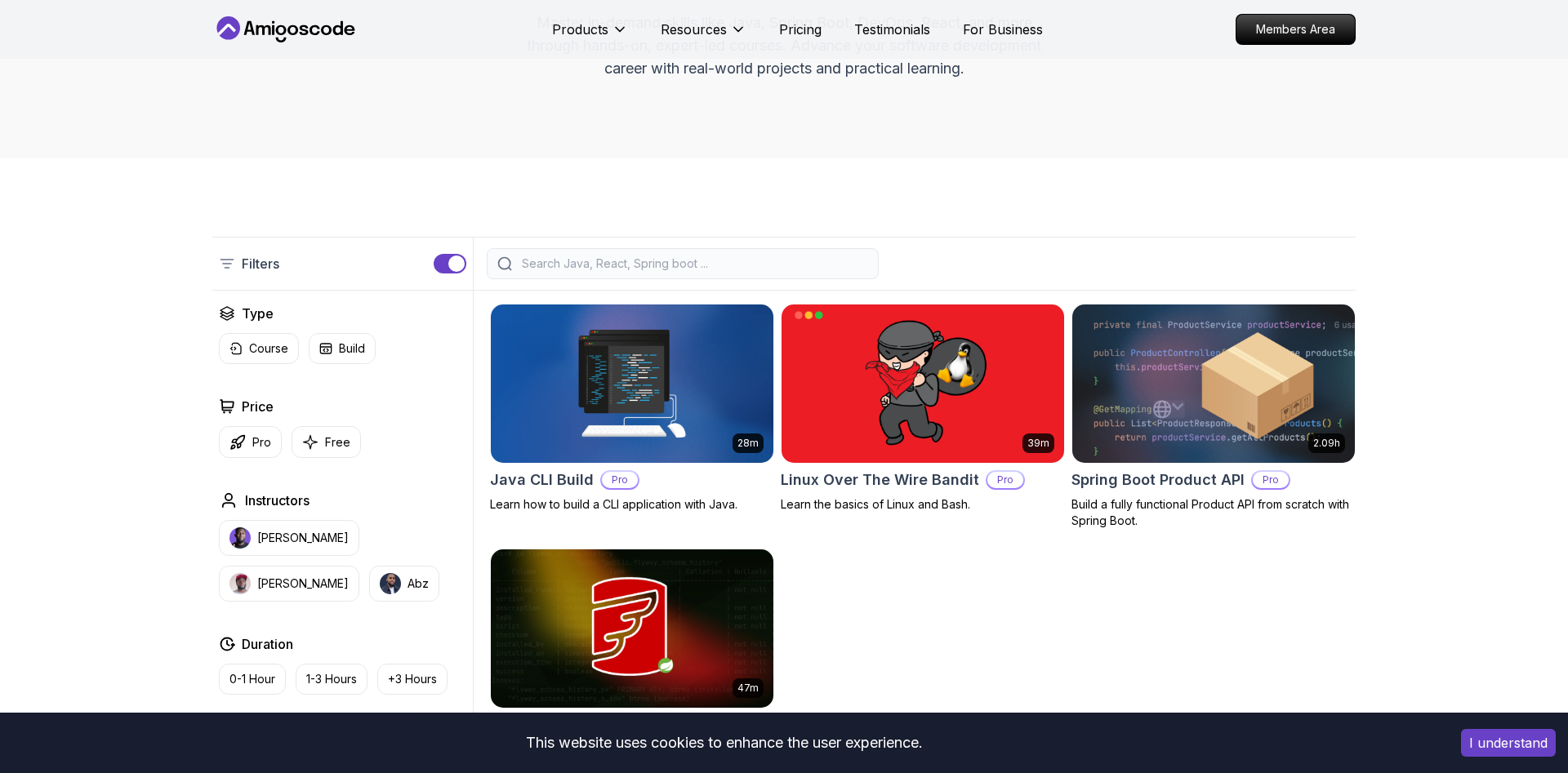
scroll to position [250, 0]
